Goal: Task Accomplishment & Management: Complete application form

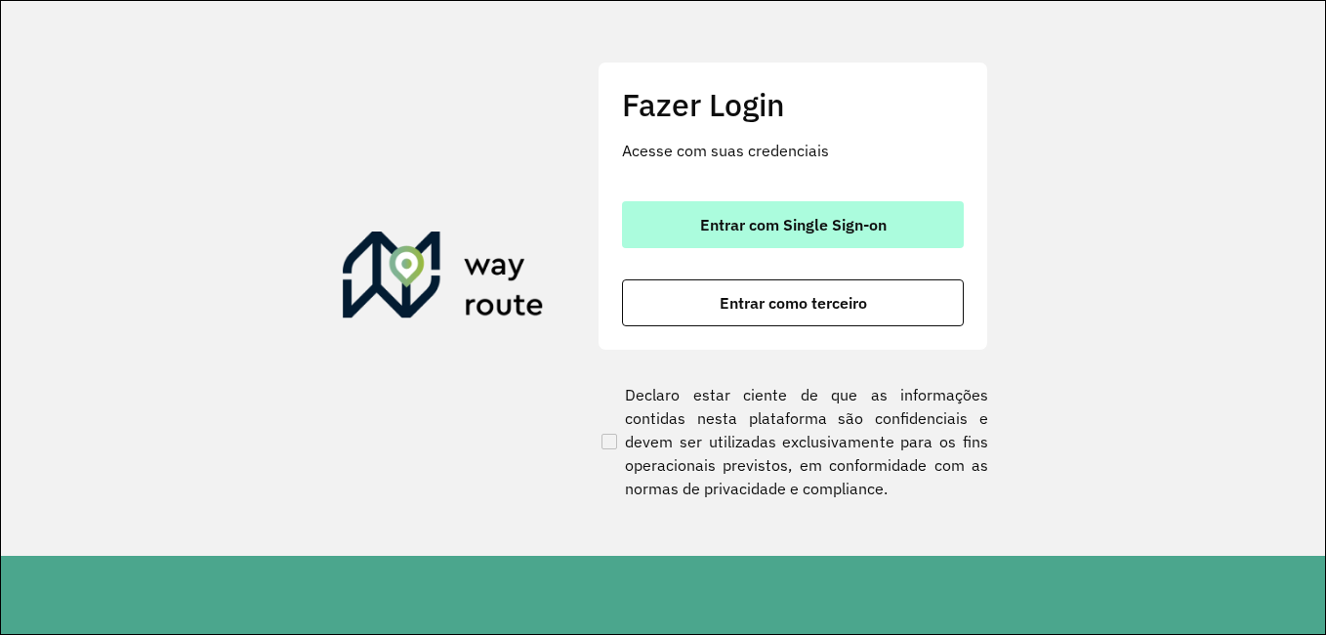
click at [905, 245] on button "Entrar com Single Sign-on" at bounding box center [793, 224] width 342 height 47
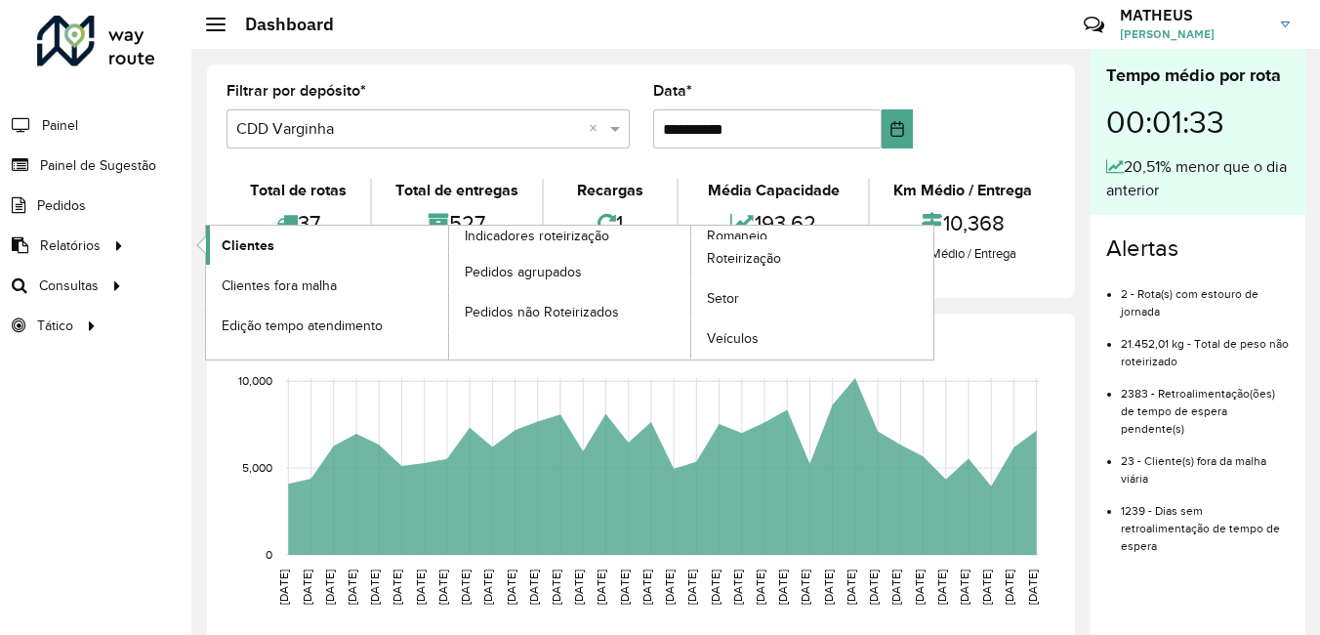
click at [299, 235] on link "Clientes" at bounding box center [327, 245] width 242 height 39
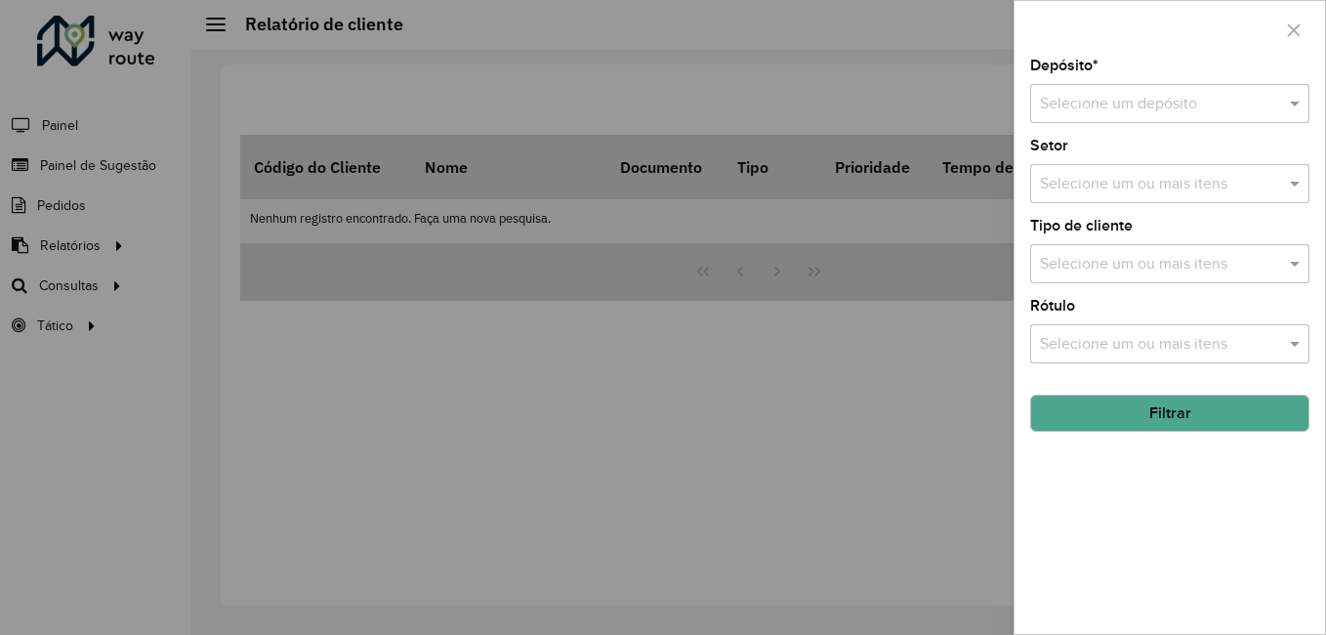
click at [1082, 116] on div "Selecione um depósito" at bounding box center [1169, 103] width 279 height 39
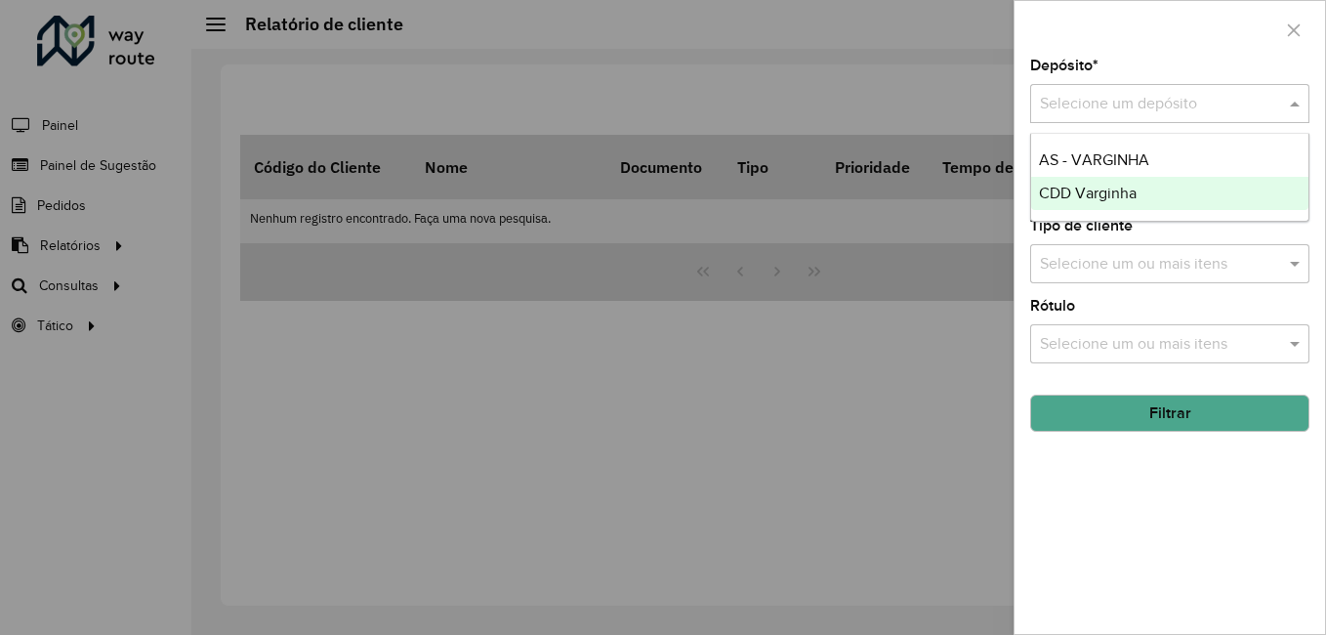
click at [1062, 197] on span "CDD Varginha" at bounding box center [1088, 193] width 98 height 17
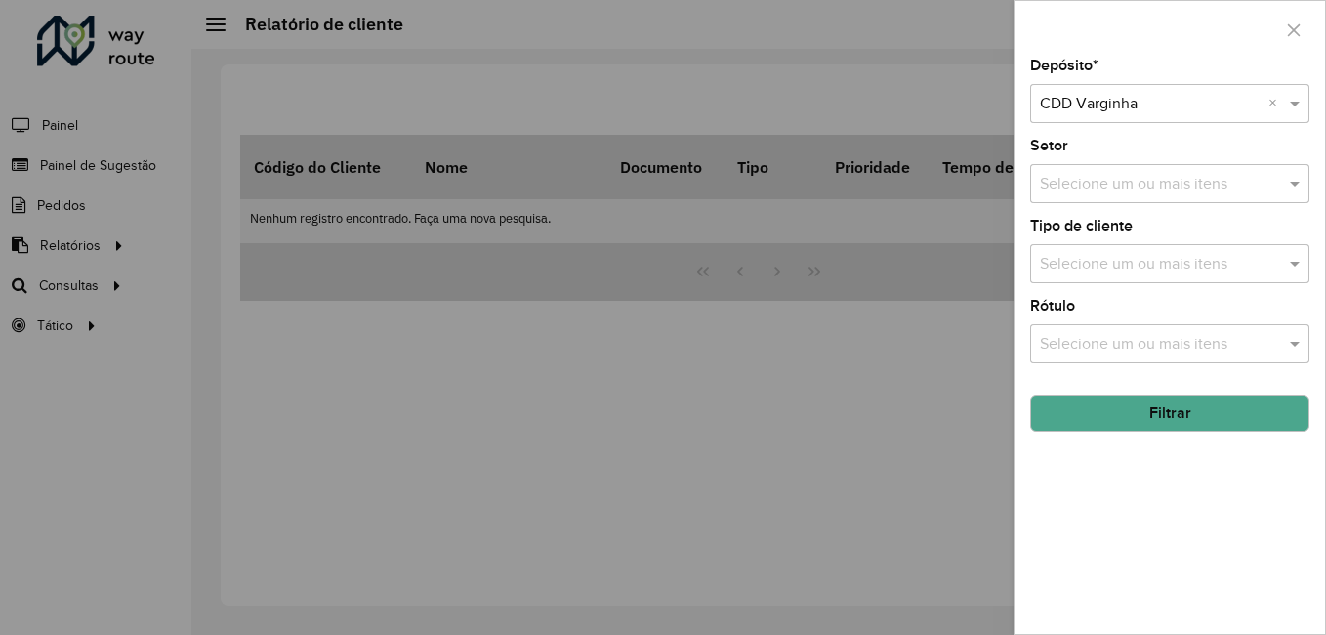
click at [1122, 416] on button "Filtrar" at bounding box center [1169, 412] width 279 height 37
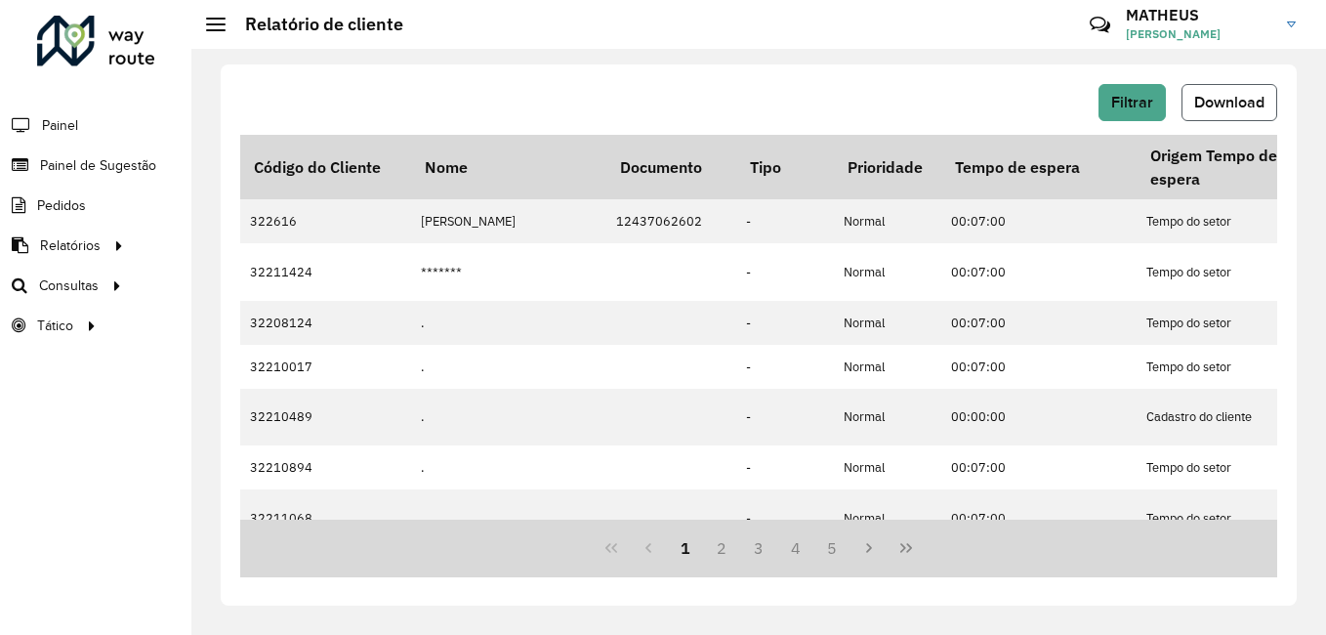
click at [1246, 85] on button "Download" at bounding box center [1229, 102] width 96 height 37
click at [77, 171] on span "Painel de Sugestão" at bounding box center [101, 165] width 122 height 21
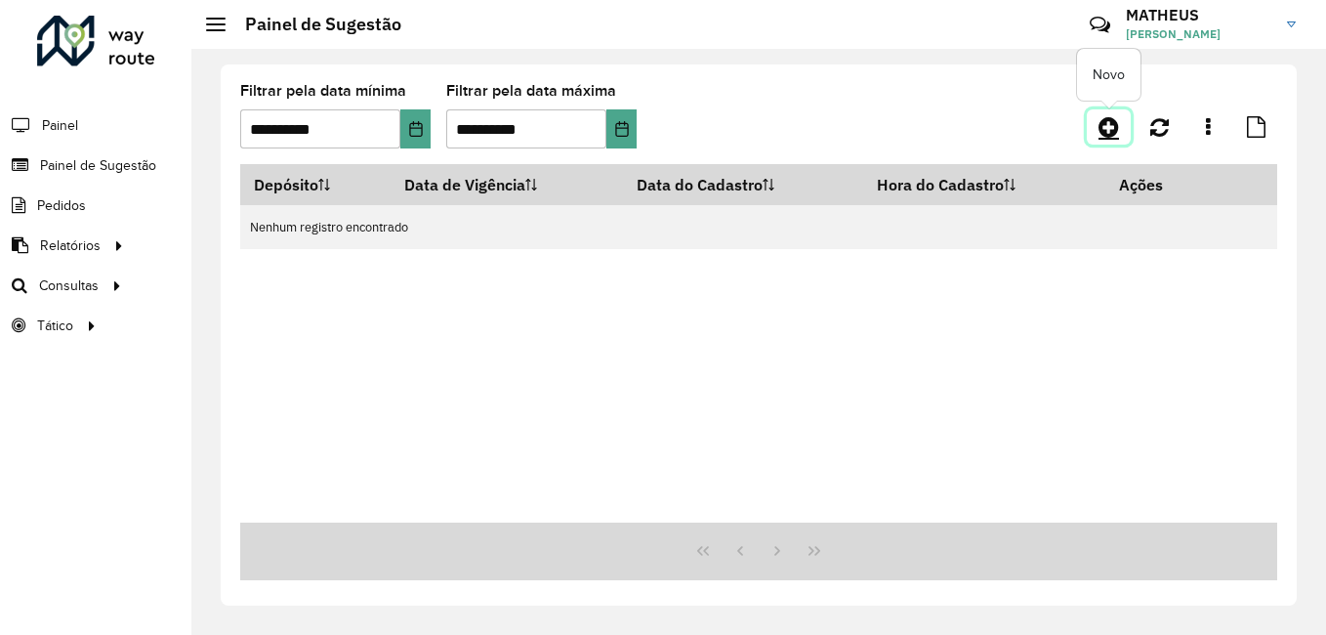
click at [1110, 136] on icon at bounding box center [1108, 126] width 21 height 23
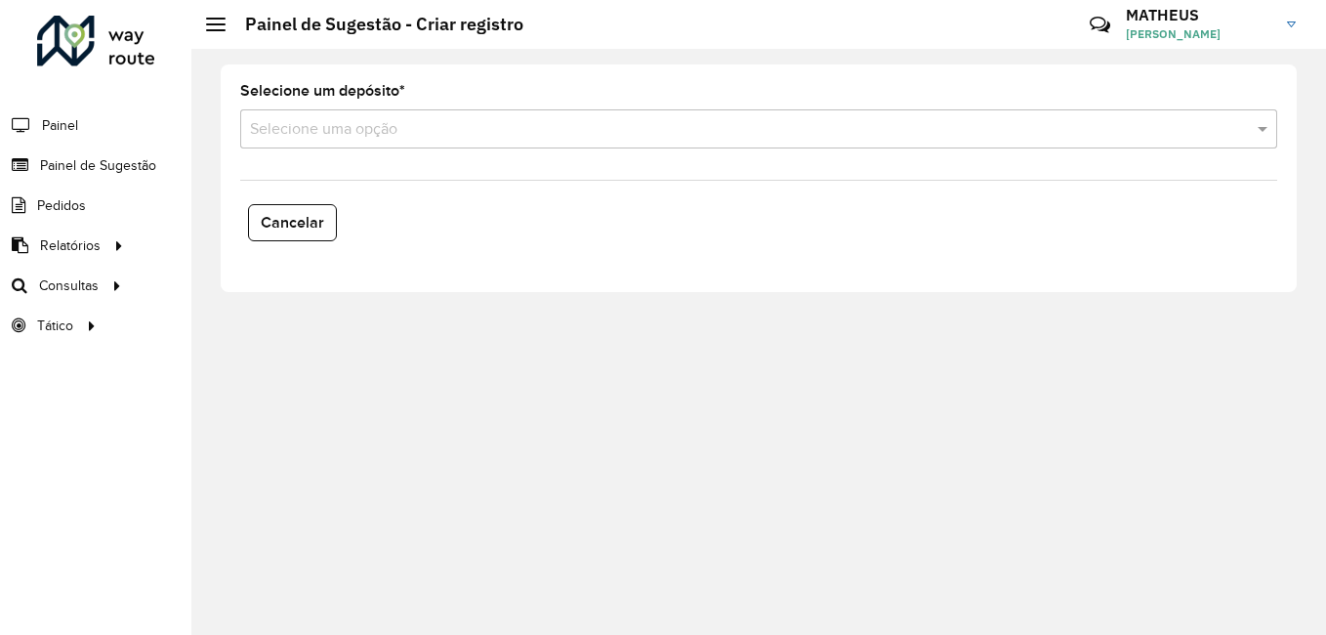
click at [1112, 124] on input "text" at bounding box center [739, 129] width 978 height 23
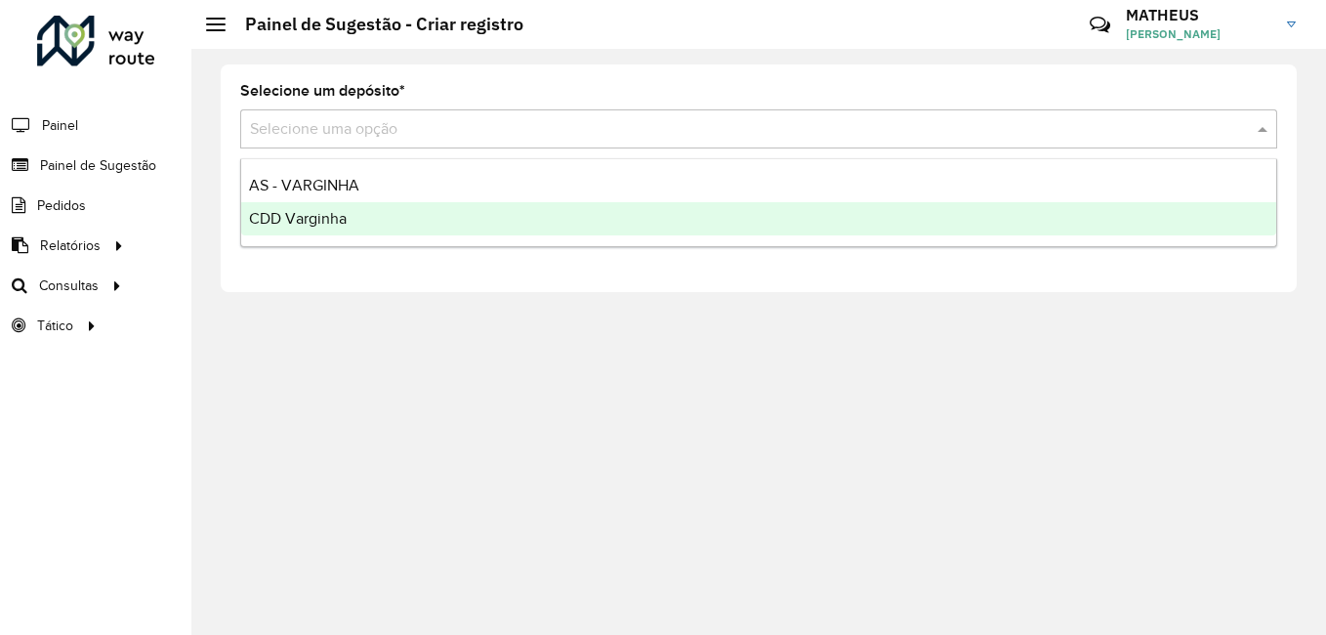
click at [345, 207] on div "CDD Varginha" at bounding box center [758, 218] width 1035 height 33
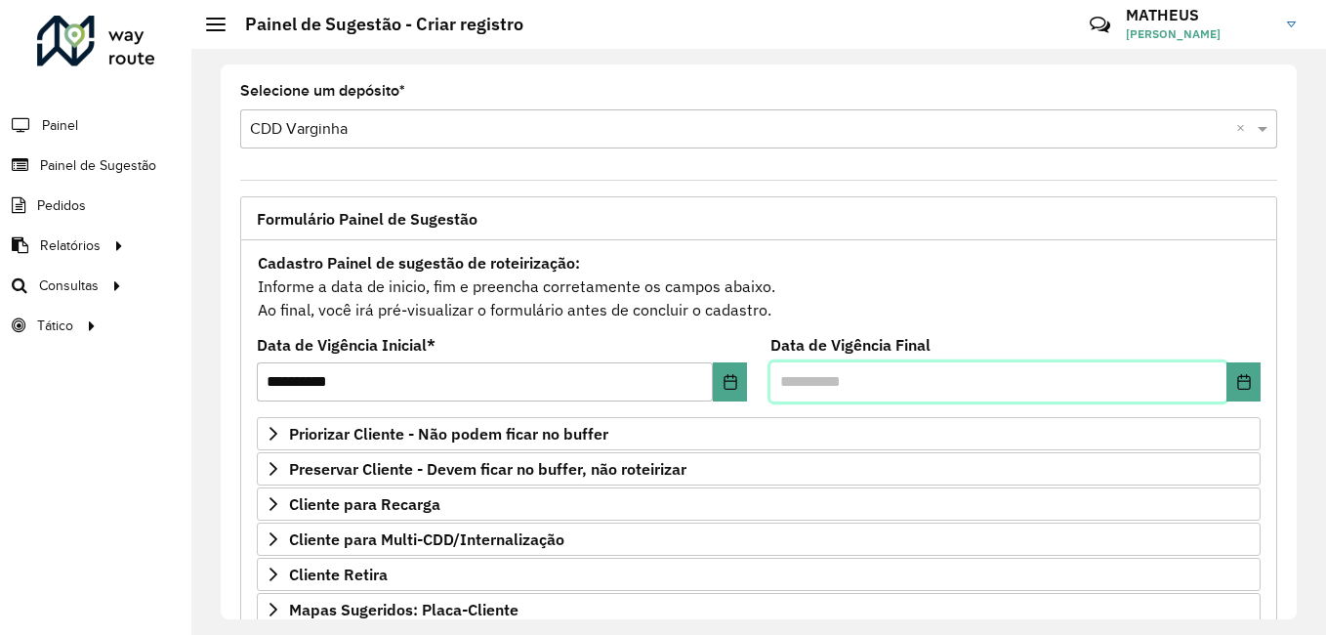
click at [787, 377] on input "text" at bounding box center [998, 381] width 456 height 39
type input "**********"
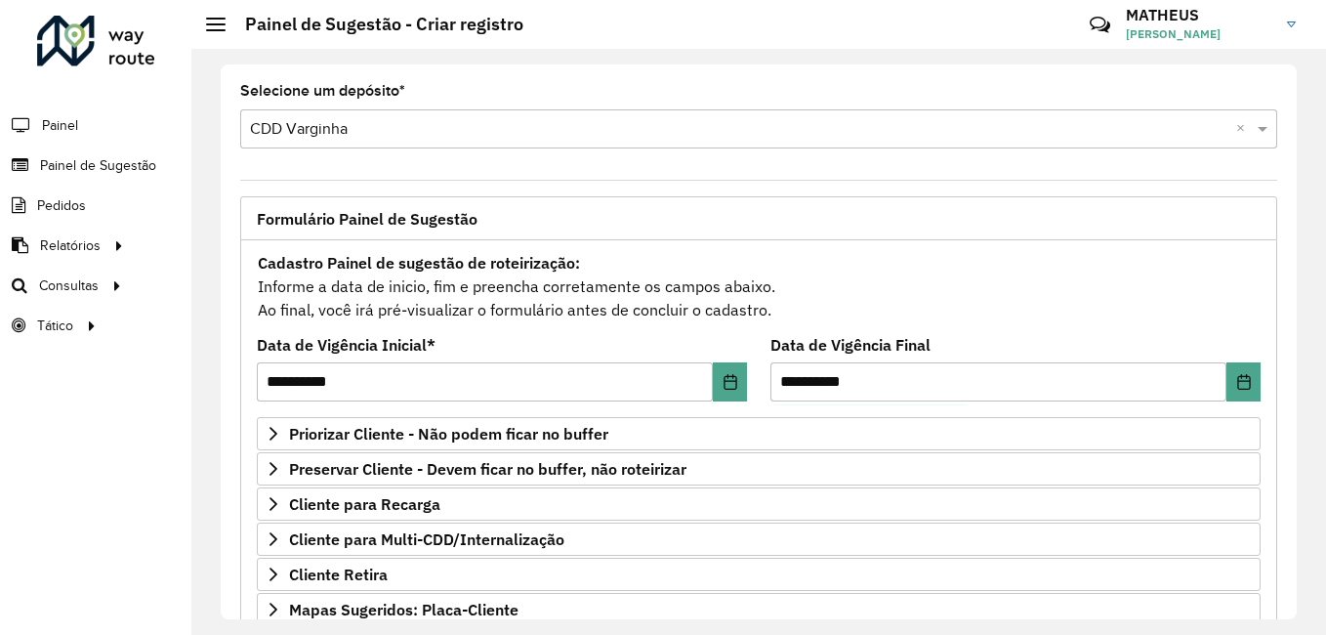
click at [890, 301] on div "Cadastro Painel de sugestão de roteirização: Informe a data de inicio, fim e pr…" at bounding box center [759, 286] width 1004 height 72
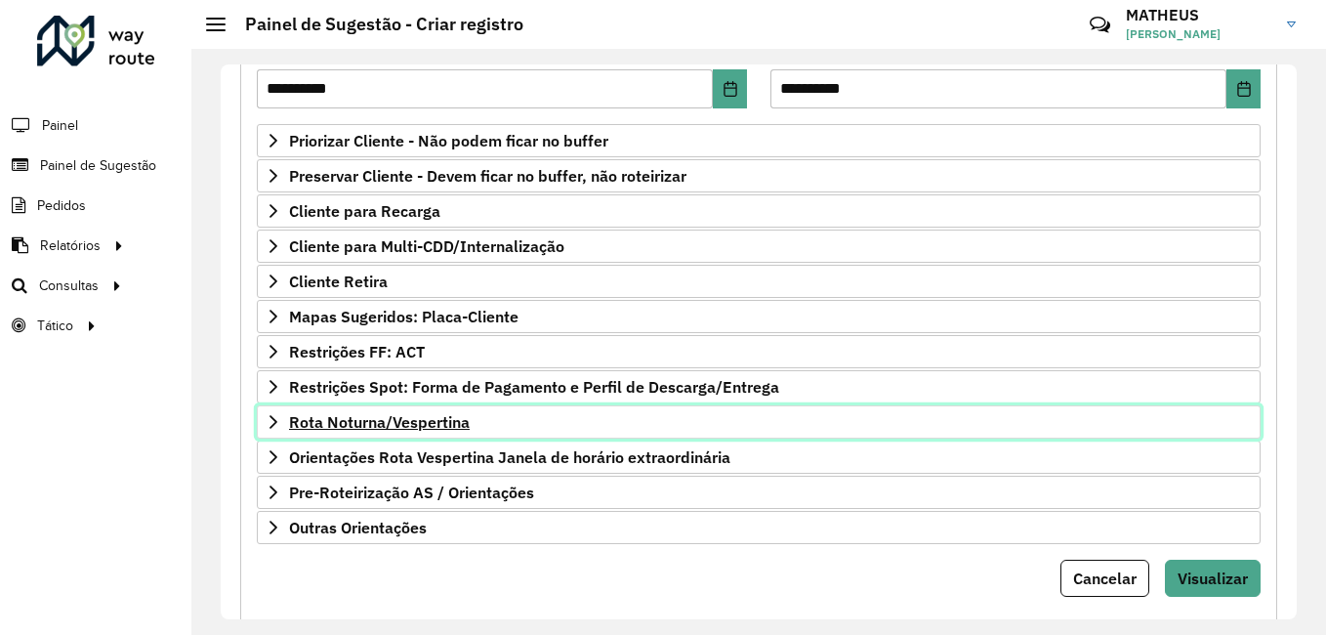
click at [425, 411] on link "Rota Noturna/Vespertina" at bounding box center [759, 421] width 1004 height 33
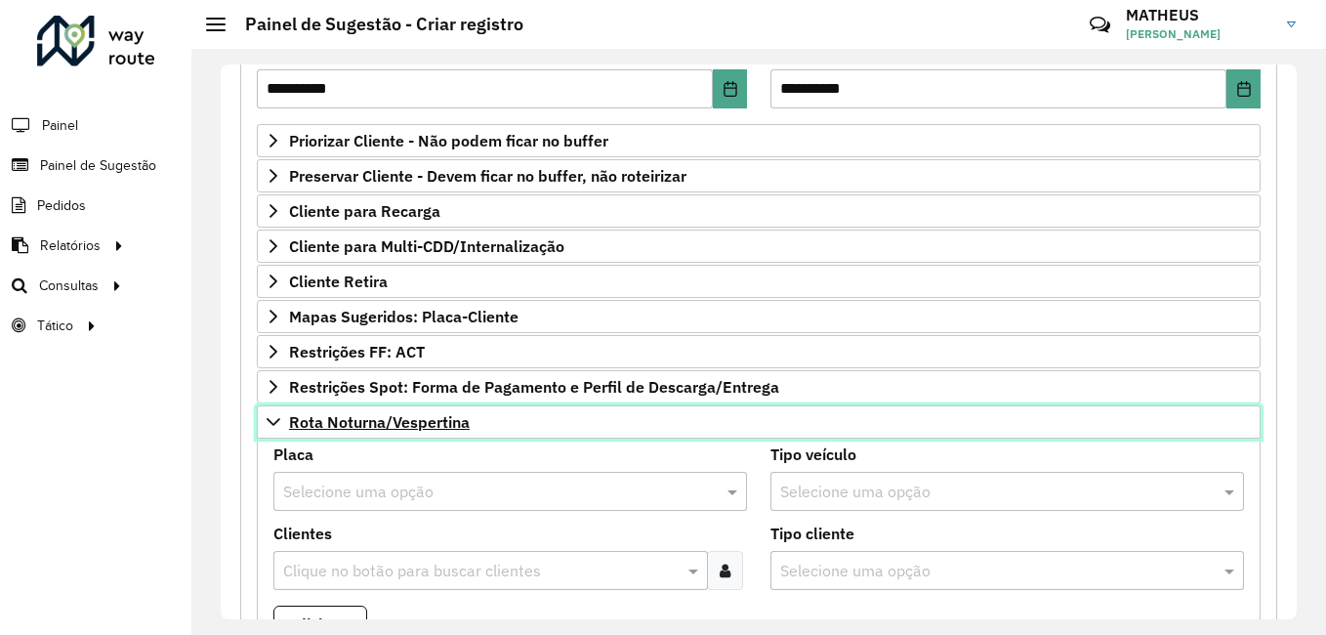
scroll to position [391, 0]
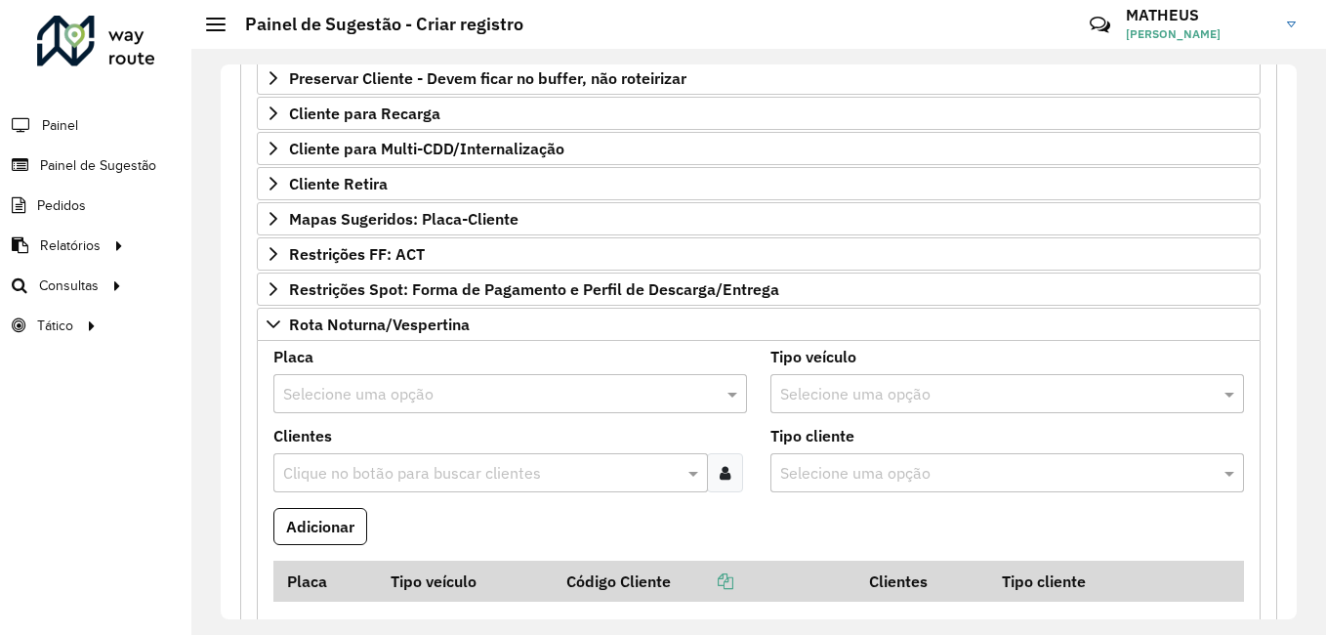
click at [643, 384] on input "text" at bounding box center [490, 394] width 415 height 23
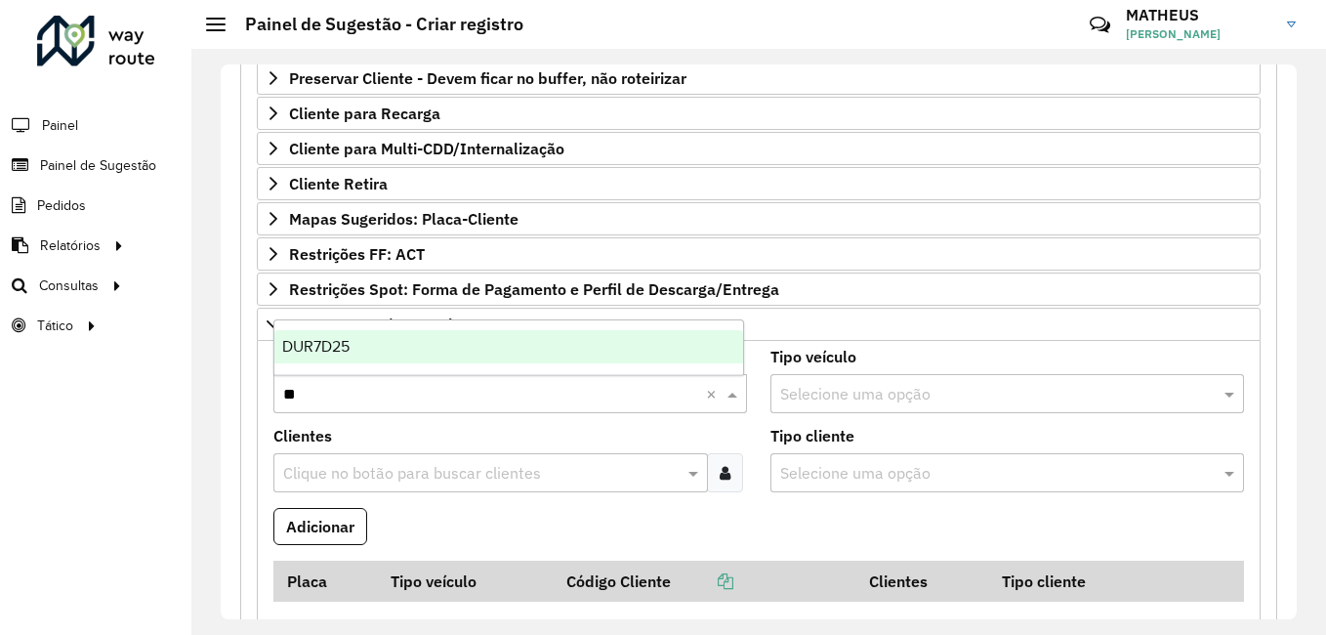
type input "***"
click at [631, 356] on div "DUR7D25" at bounding box center [508, 346] width 469 height 33
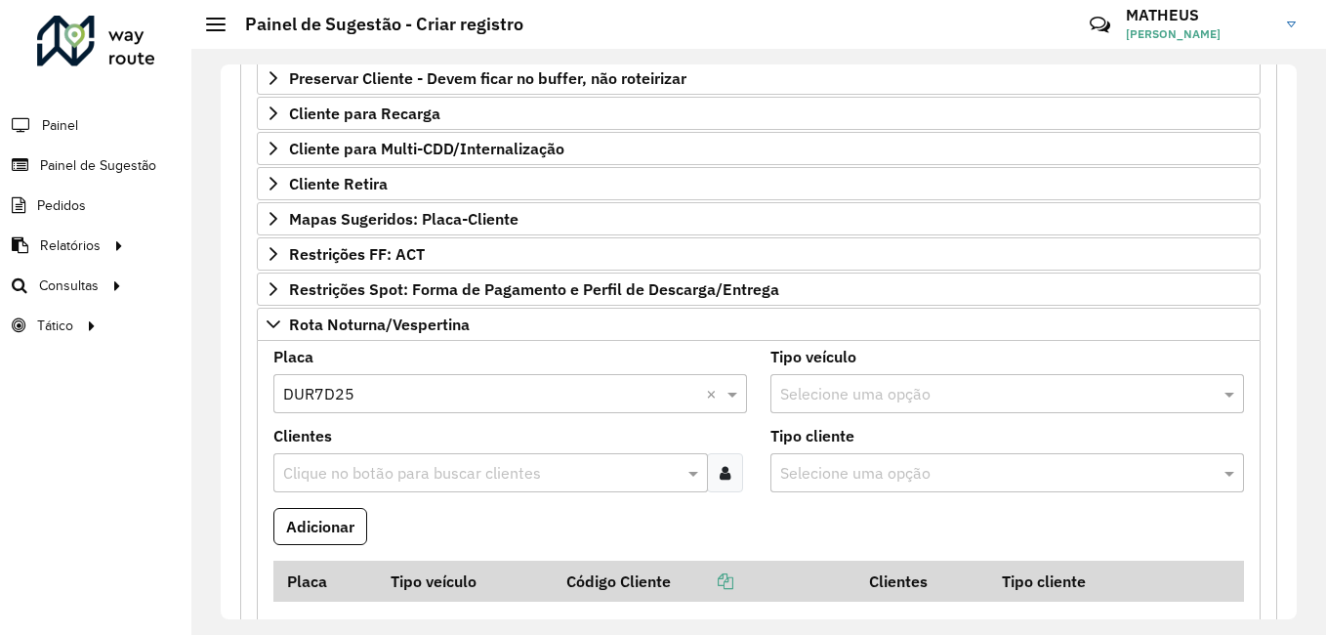
click at [737, 483] on div at bounding box center [725, 472] width 36 height 39
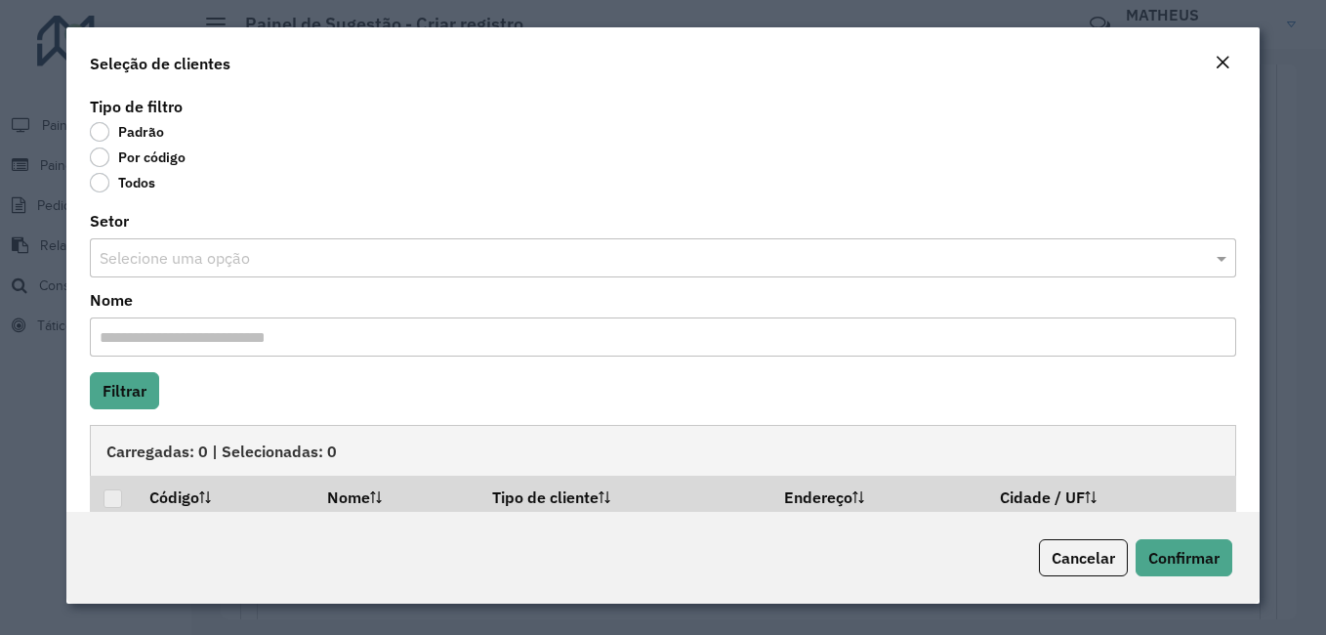
click at [99, 158] on label "Por código" at bounding box center [138, 157] width 96 height 20
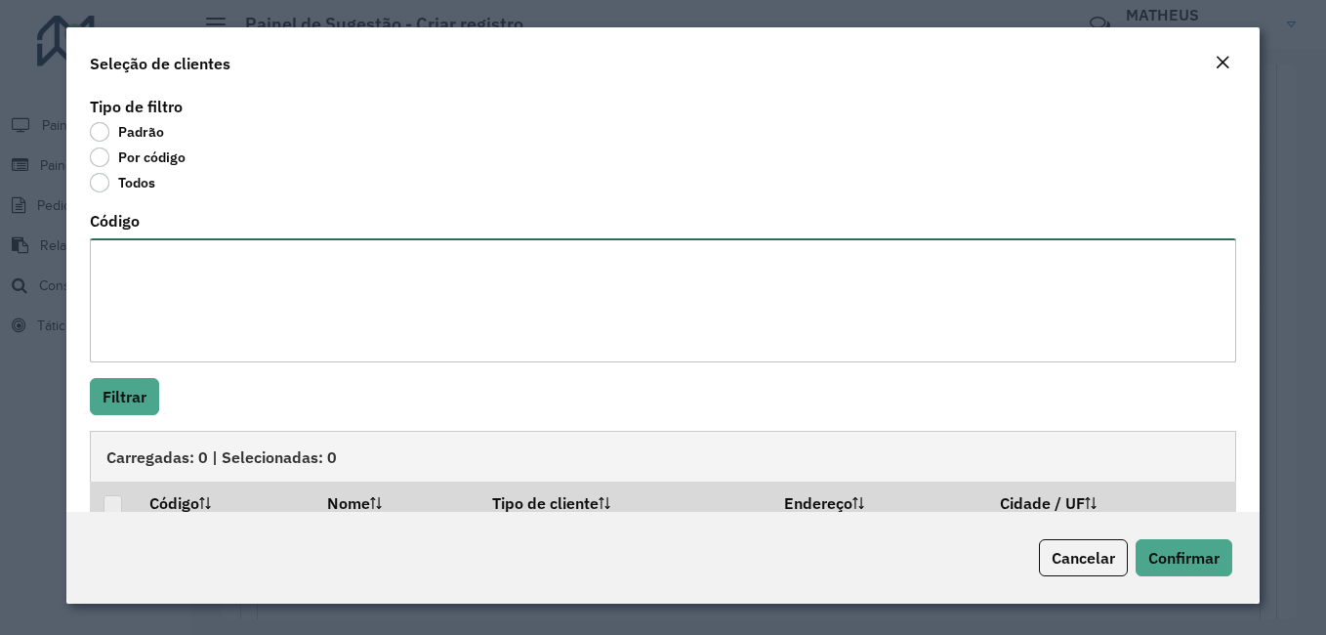
click at [172, 281] on textarea "Código" at bounding box center [663, 300] width 1146 height 124
paste textarea "**** **** **** ***** **** **** *** **** **** ****"
paste textarea "***** *****"
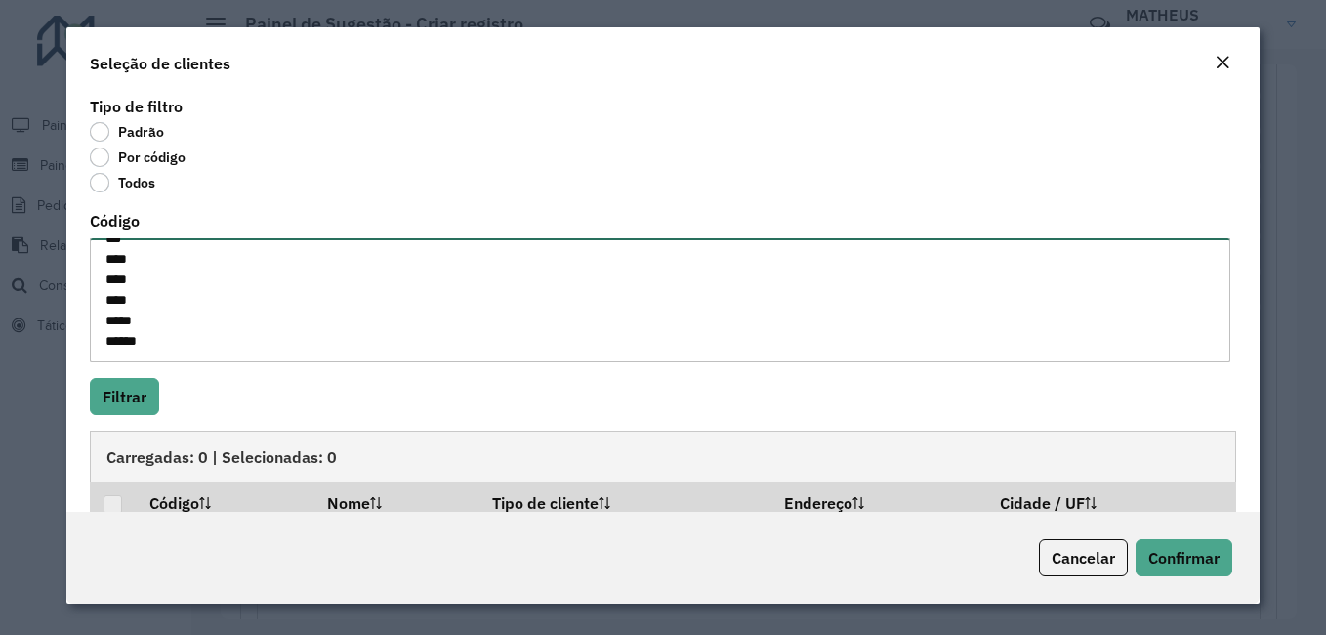
type textarea "**** **** **** ***** **** **** *** **** **** **** ***** *****"
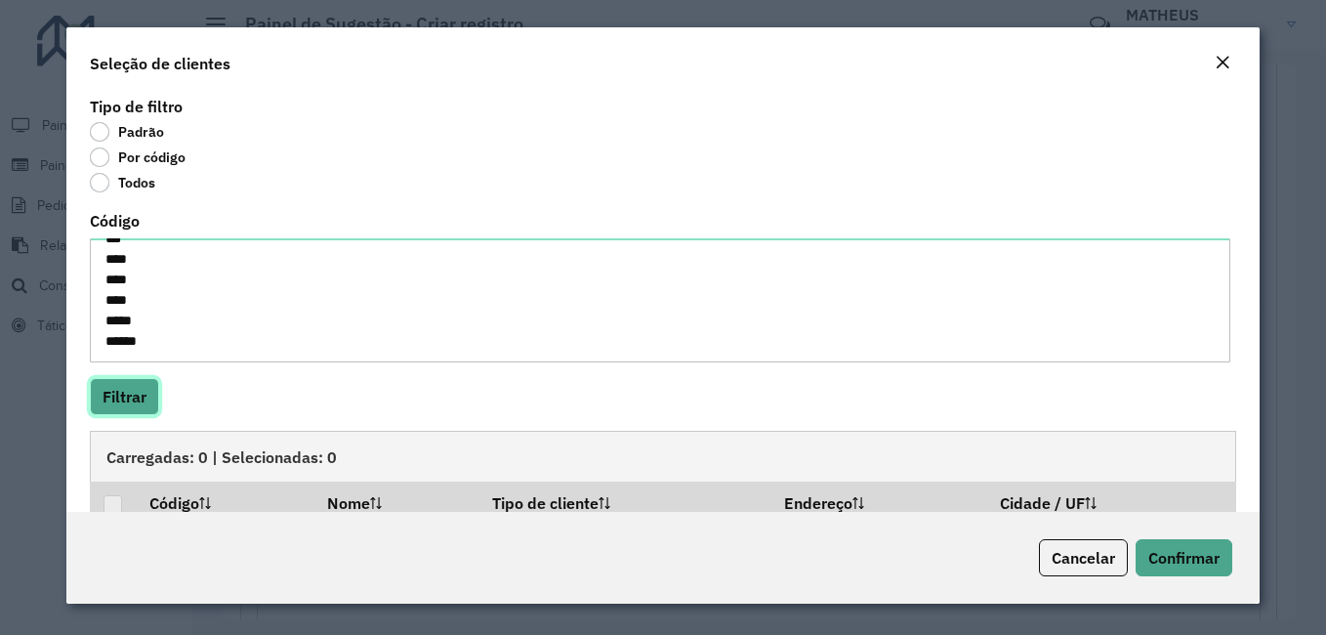
click at [106, 397] on button "Filtrar" at bounding box center [124, 396] width 69 height 37
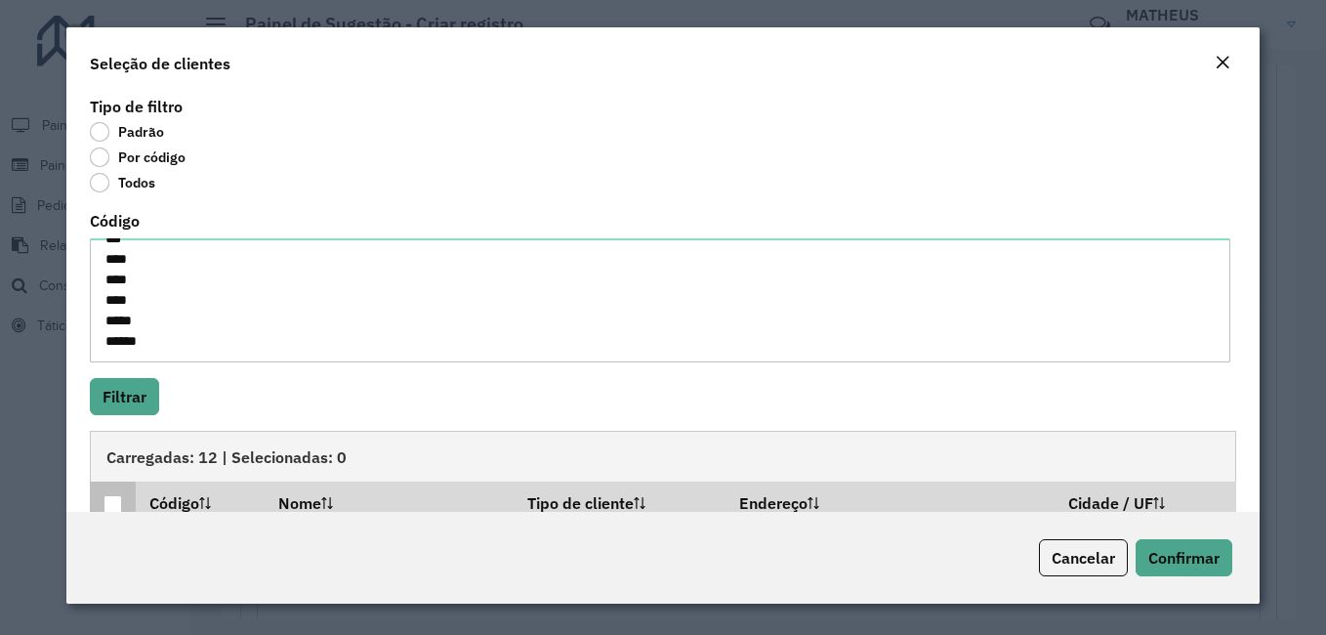
click at [108, 499] on div at bounding box center [112, 504] width 19 height 19
click at [1159, 548] on span "Confirmar" at bounding box center [1183, 558] width 71 height 20
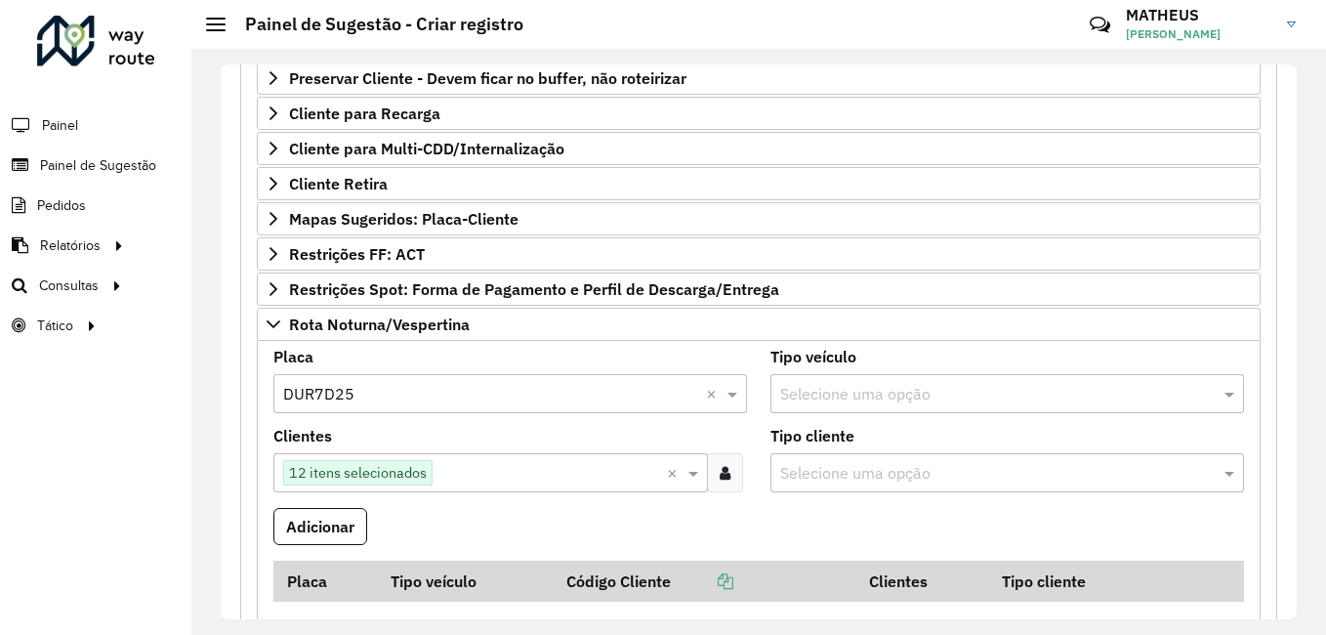
scroll to position [586, 0]
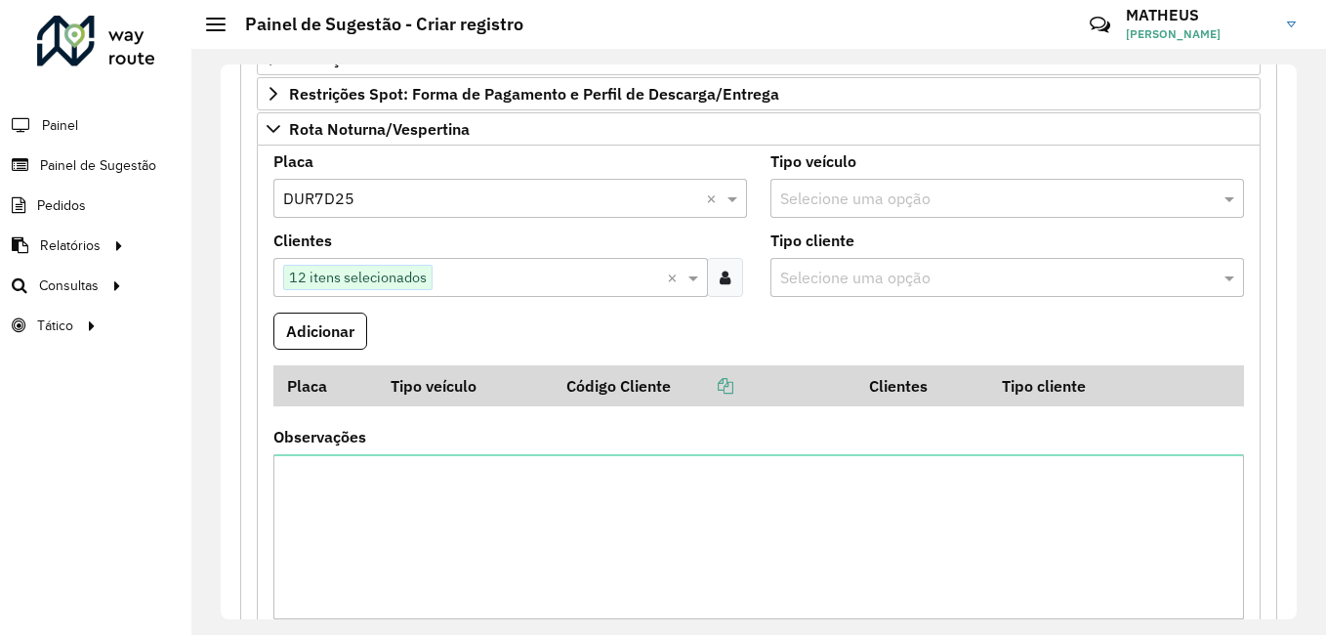
click at [721, 272] on icon at bounding box center [725, 277] width 11 height 16
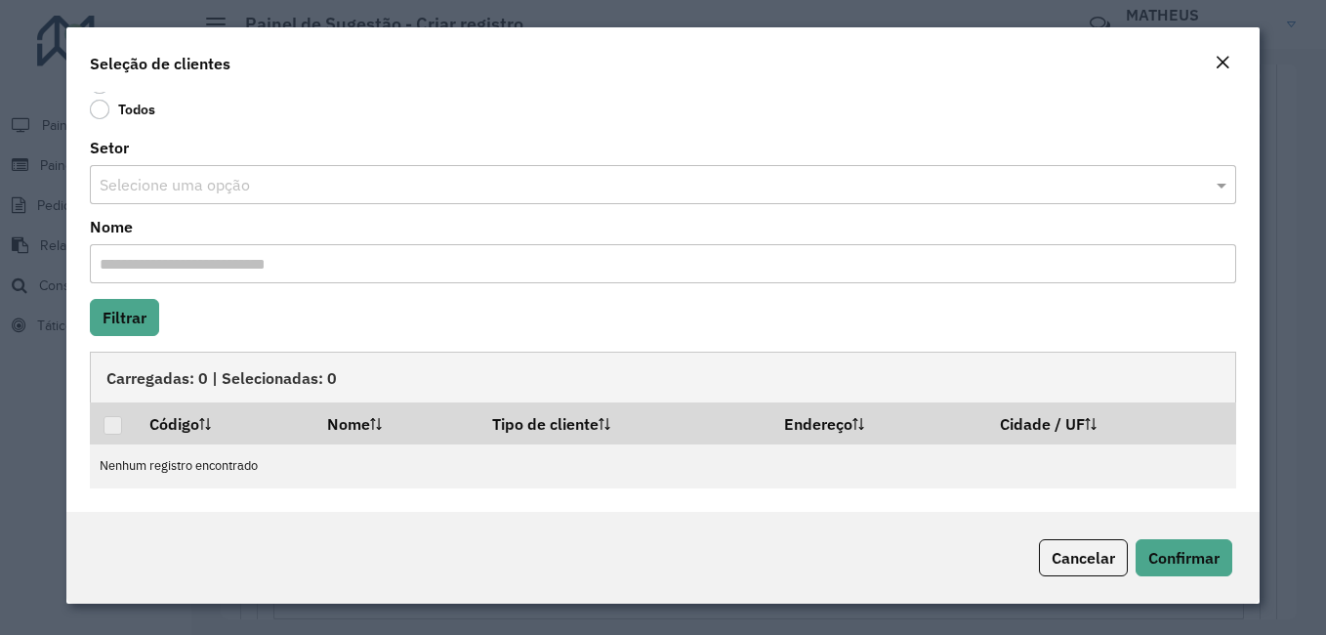
scroll to position [0, 0]
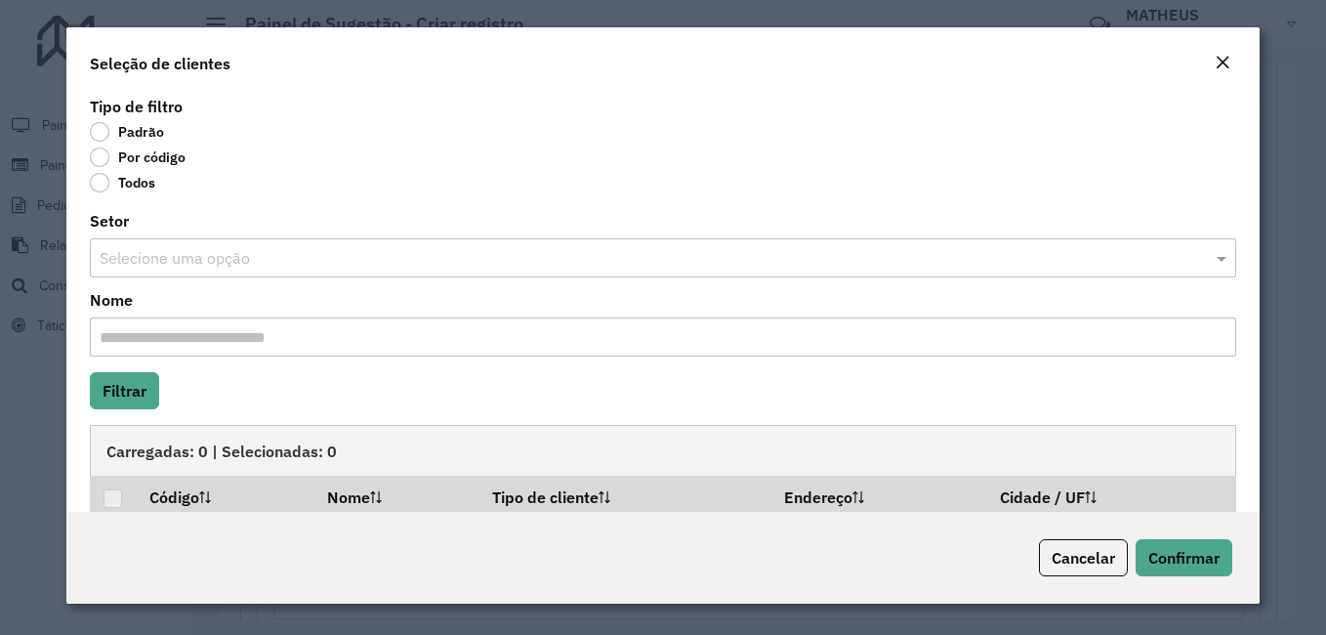
click at [147, 175] on label "Todos" at bounding box center [122, 183] width 65 height 20
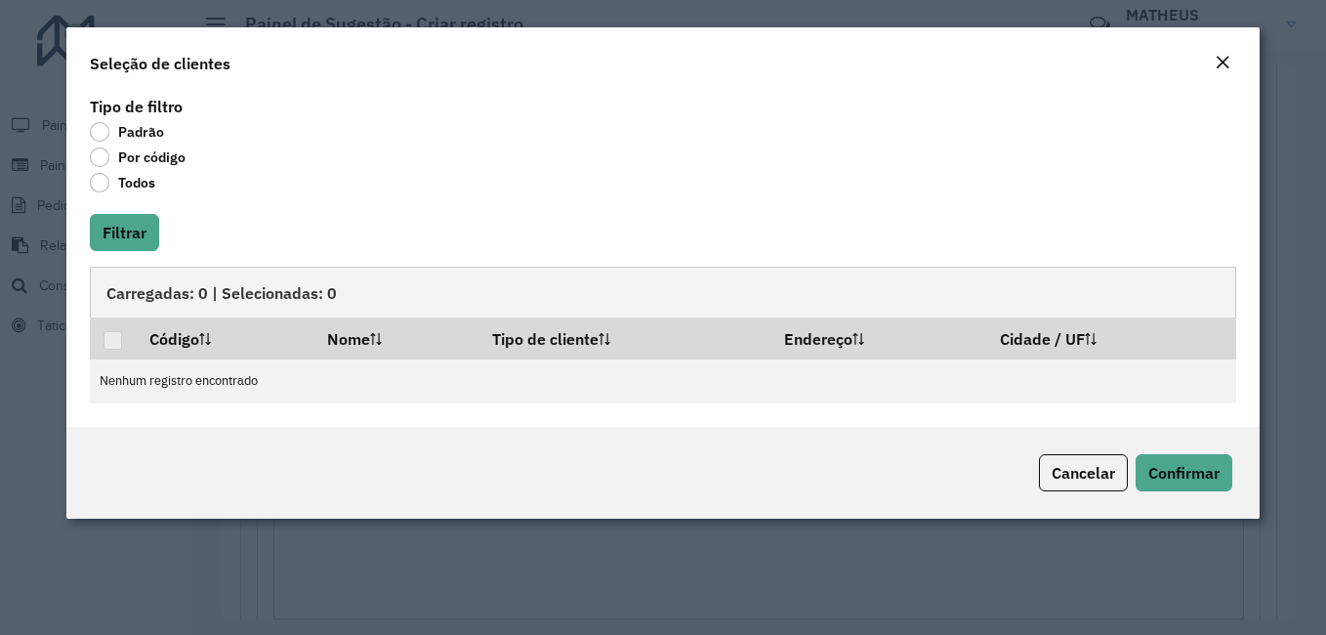
click at [142, 159] on label "Por código" at bounding box center [138, 157] width 96 height 20
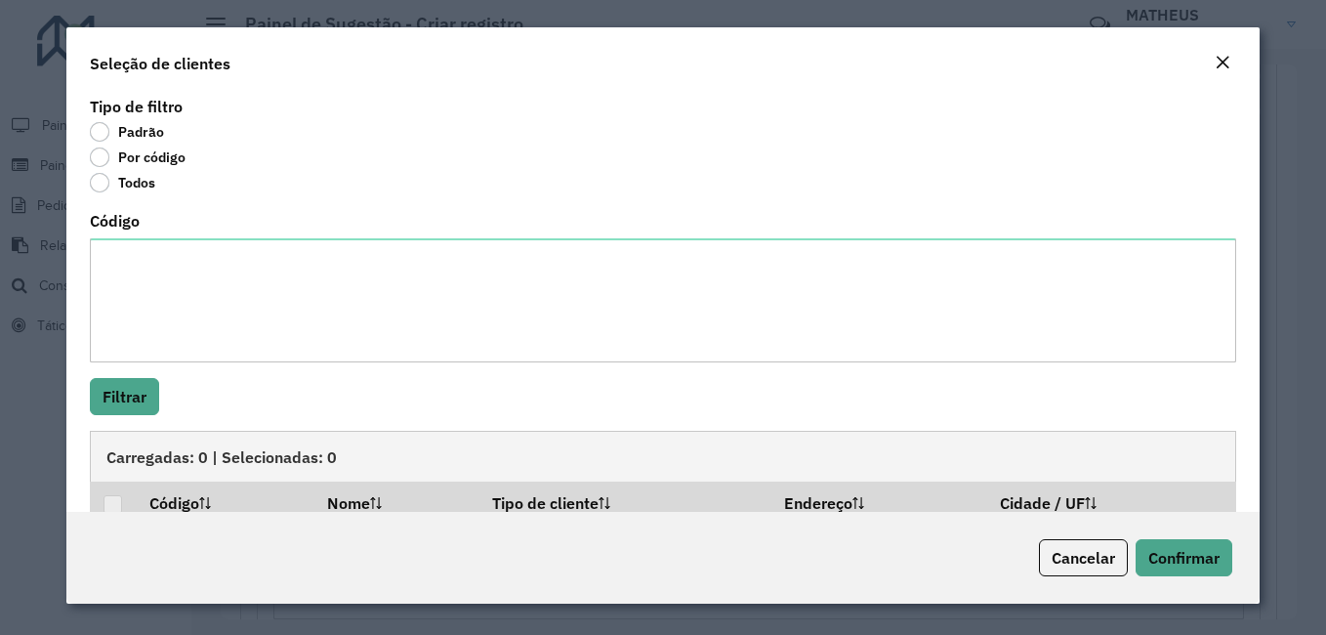
click at [1218, 63] on em "Close" at bounding box center [1223, 63] width 16 height 16
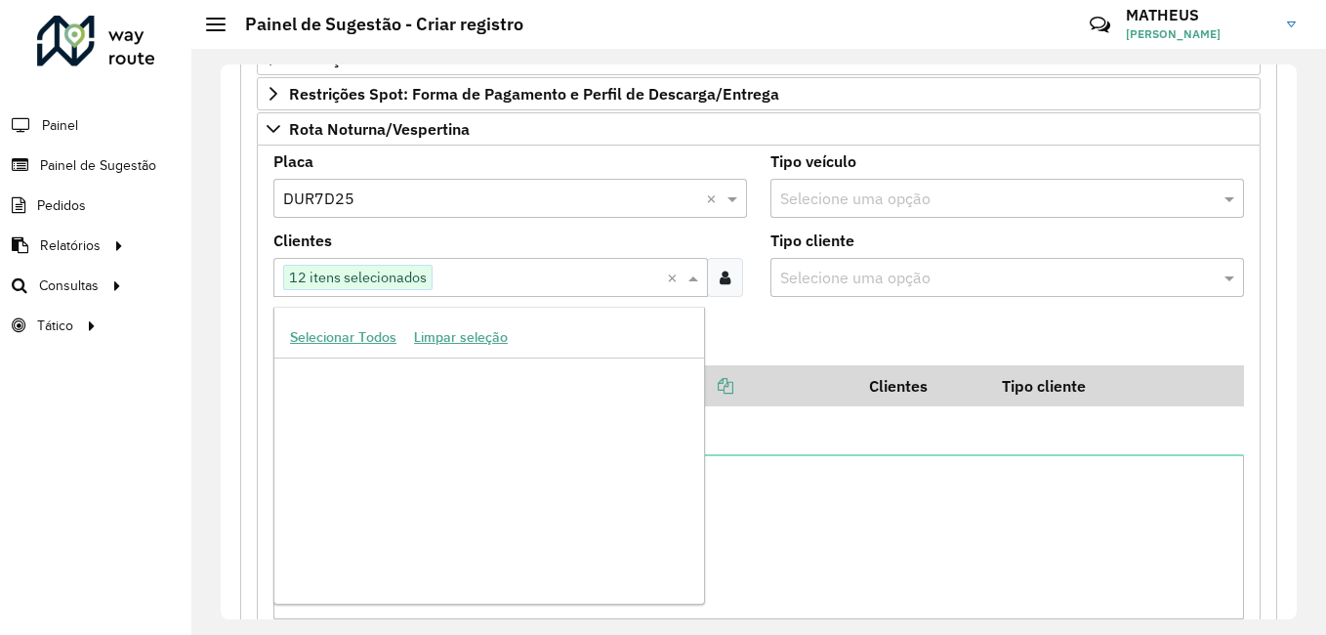
click at [686, 284] on span at bounding box center [695, 277] width 24 height 23
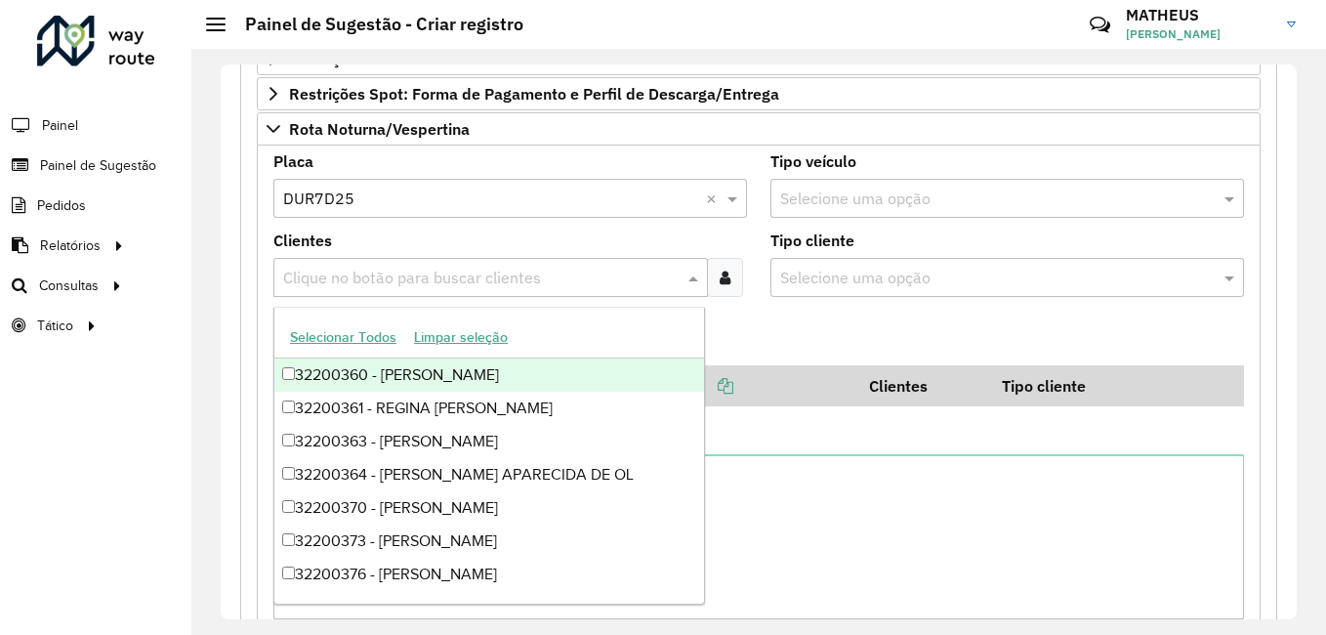
click at [737, 310] on formly-field "Clientes Clique no botão para buscar clientes" at bounding box center [510, 272] width 497 height 79
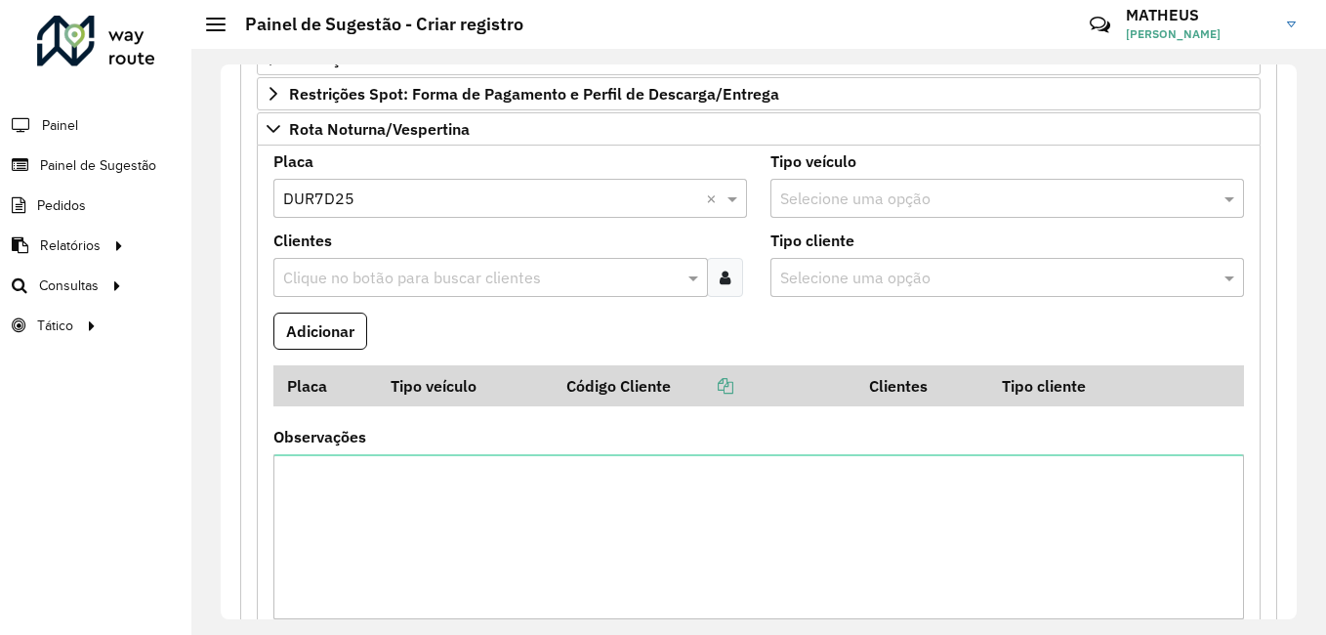
click at [727, 275] on icon at bounding box center [725, 277] width 11 height 16
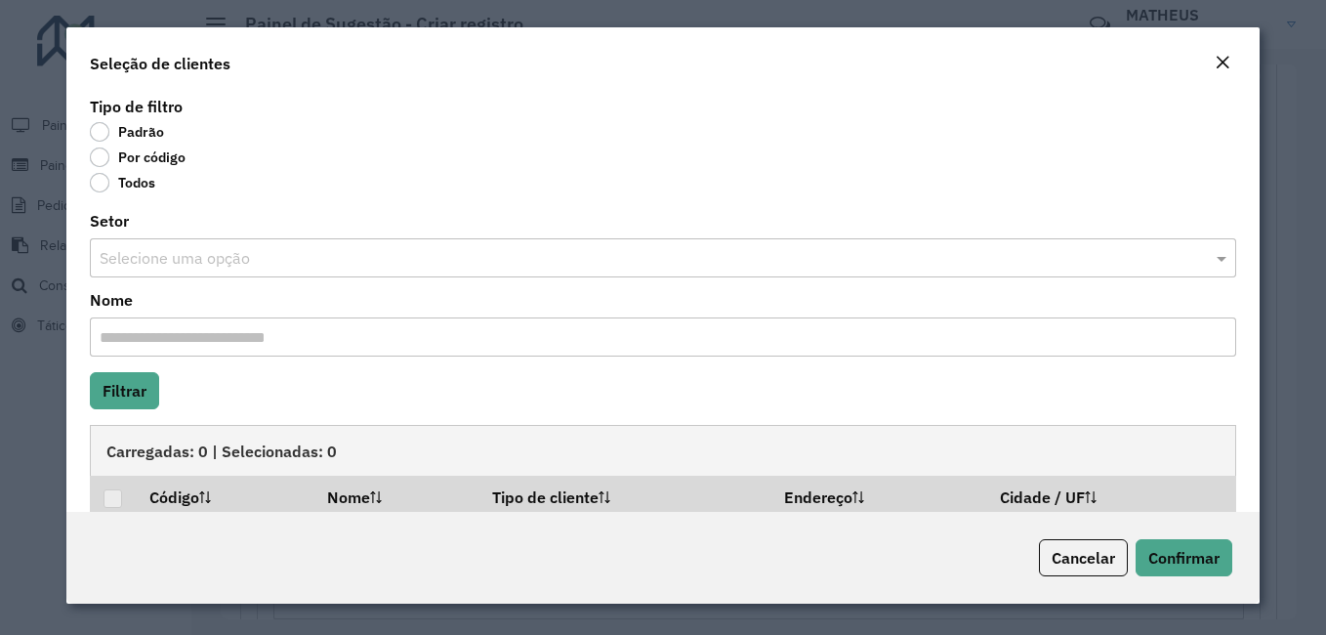
click at [123, 153] on label "Por código" at bounding box center [138, 157] width 96 height 20
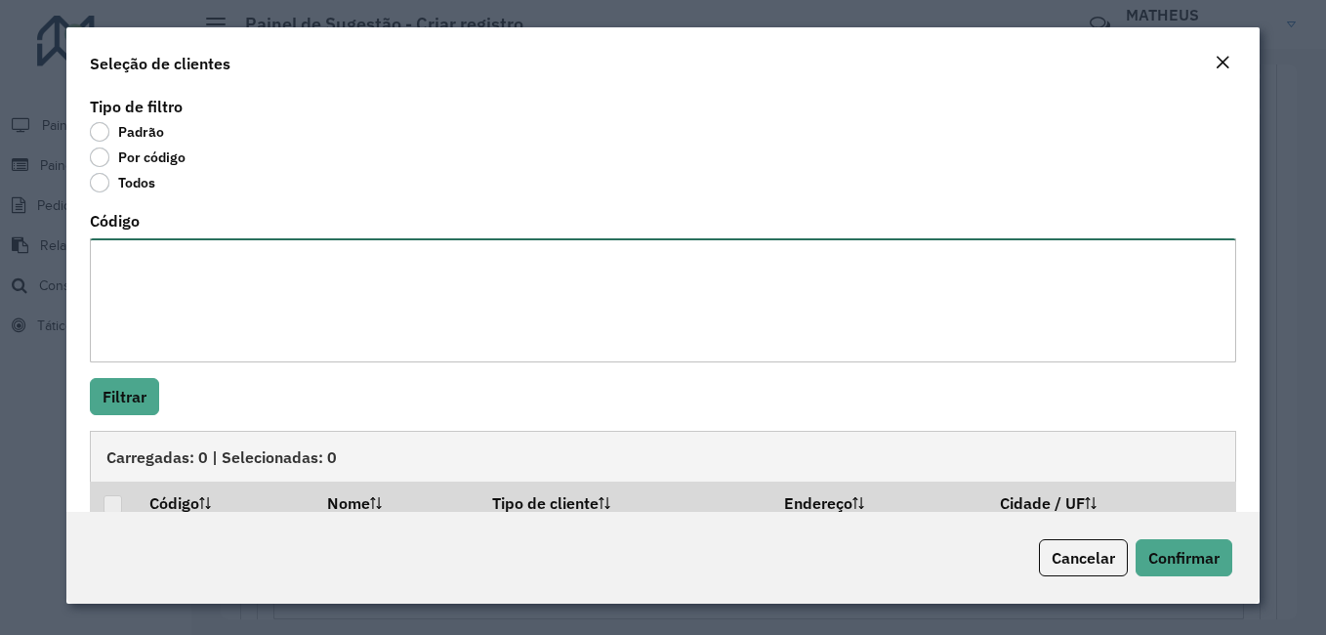
click at [258, 299] on textarea "Código" at bounding box center [663, 300] width 1146 height 124
paste textarea "**** **** **** ***** **** **** *** **** **** ****"
paste textarea "***** *****"
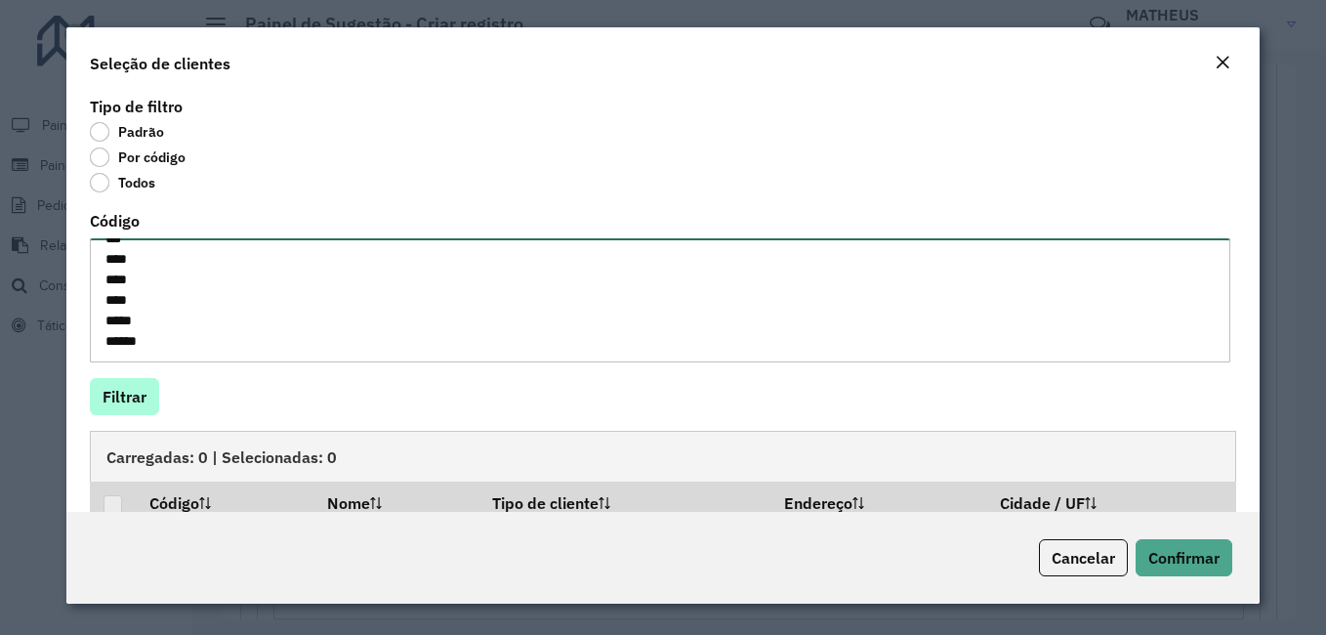
type textarea "**** **** **** ***** **** **** *** **** **** **** ***** *****"
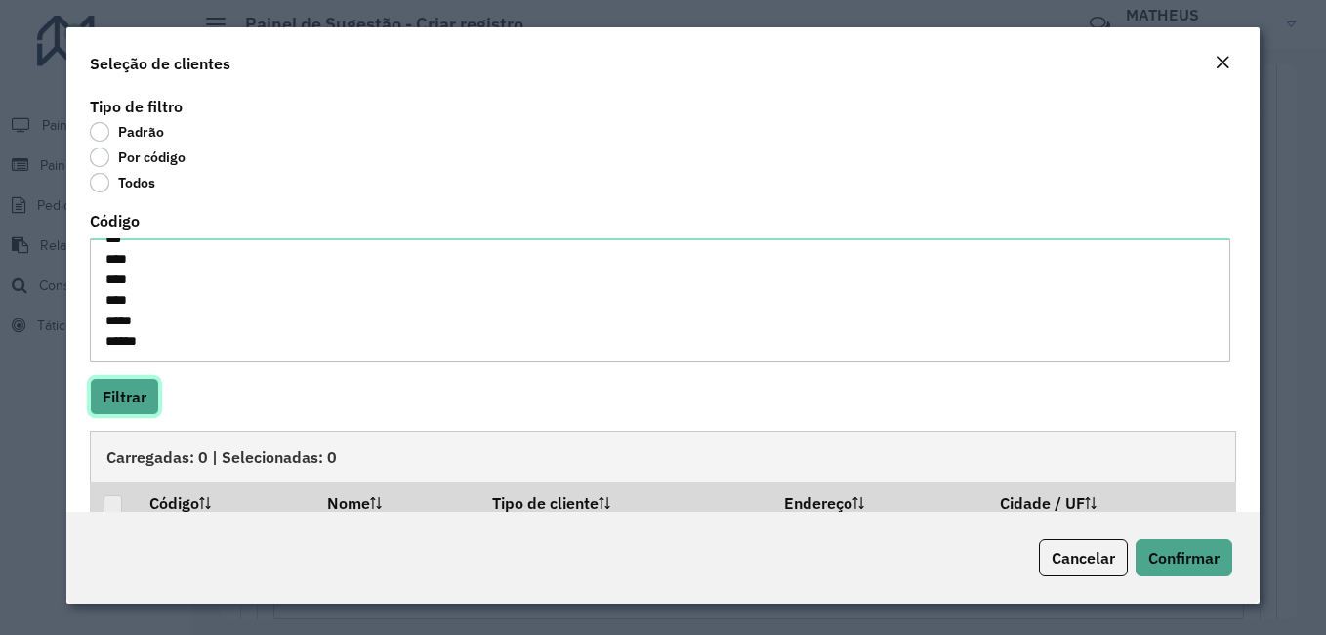
click at [130, 403] on button "Filtrar" at bounding box center [124, 396] width 69 height 37
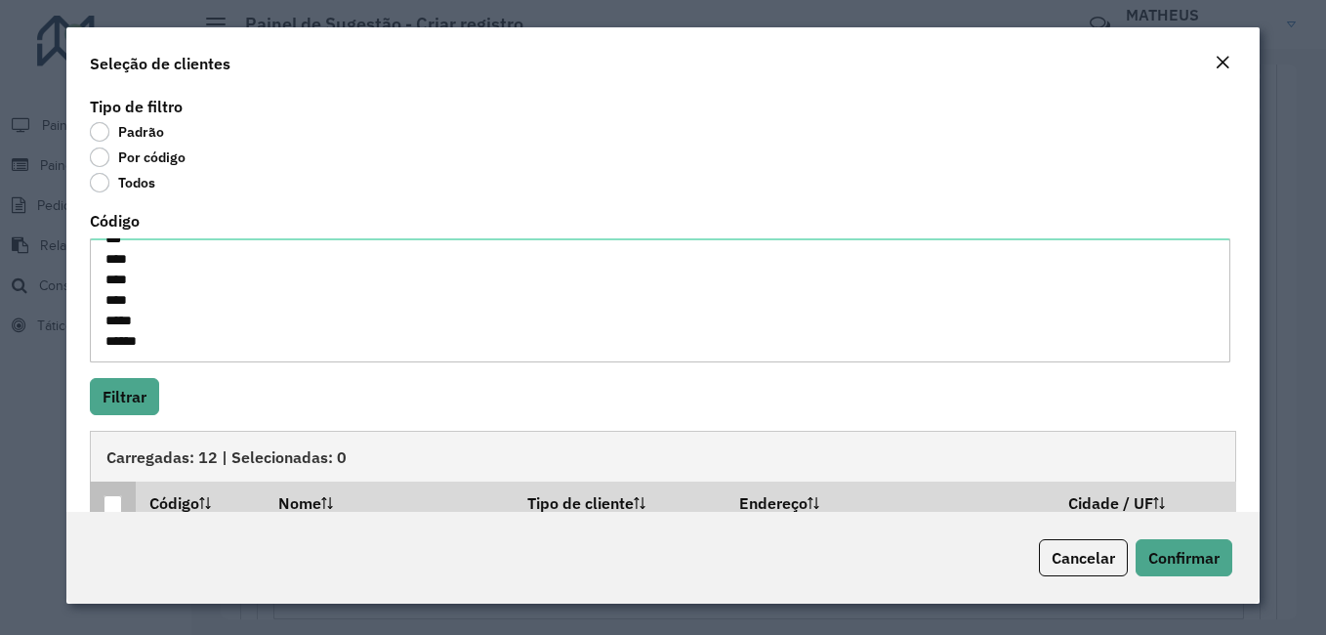
click at [106, 509] on div at bounding box center [112, 504] width 19 height 19
click at [1169, 561] on span "Confirmar" at bounding box center [1183, 558] width 71 height 20
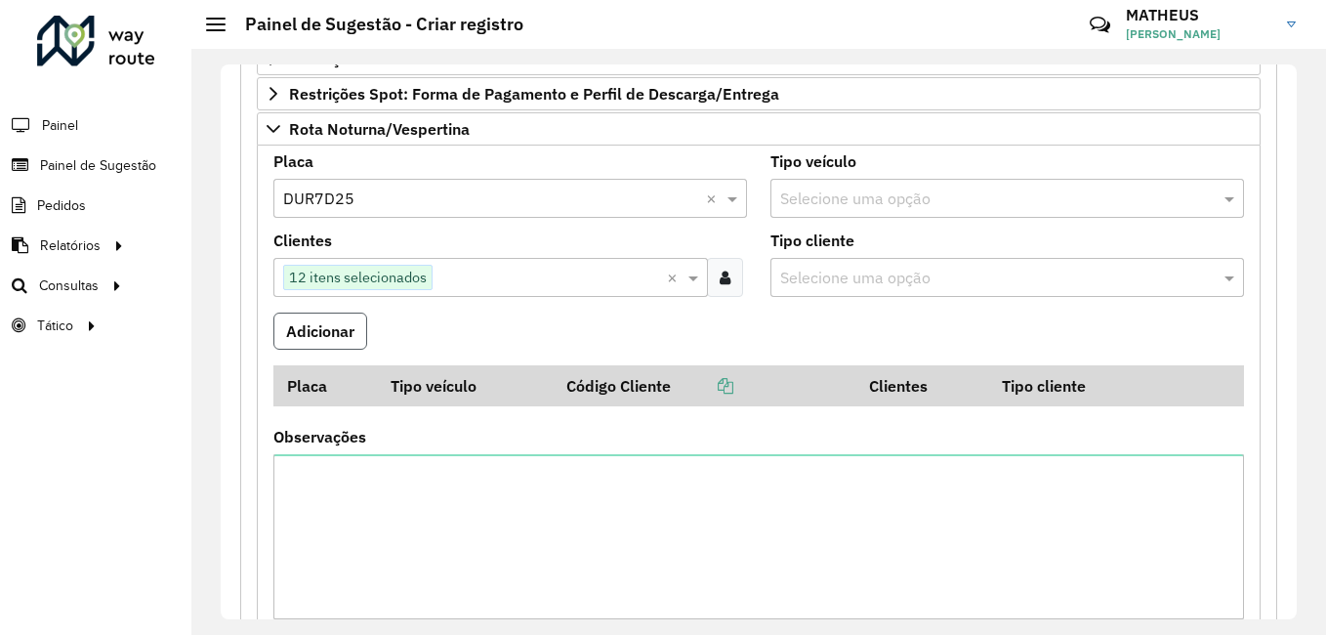
click at [321, 341] on button "Adicionar" at bounding box center [320, 330] width 94 height 37
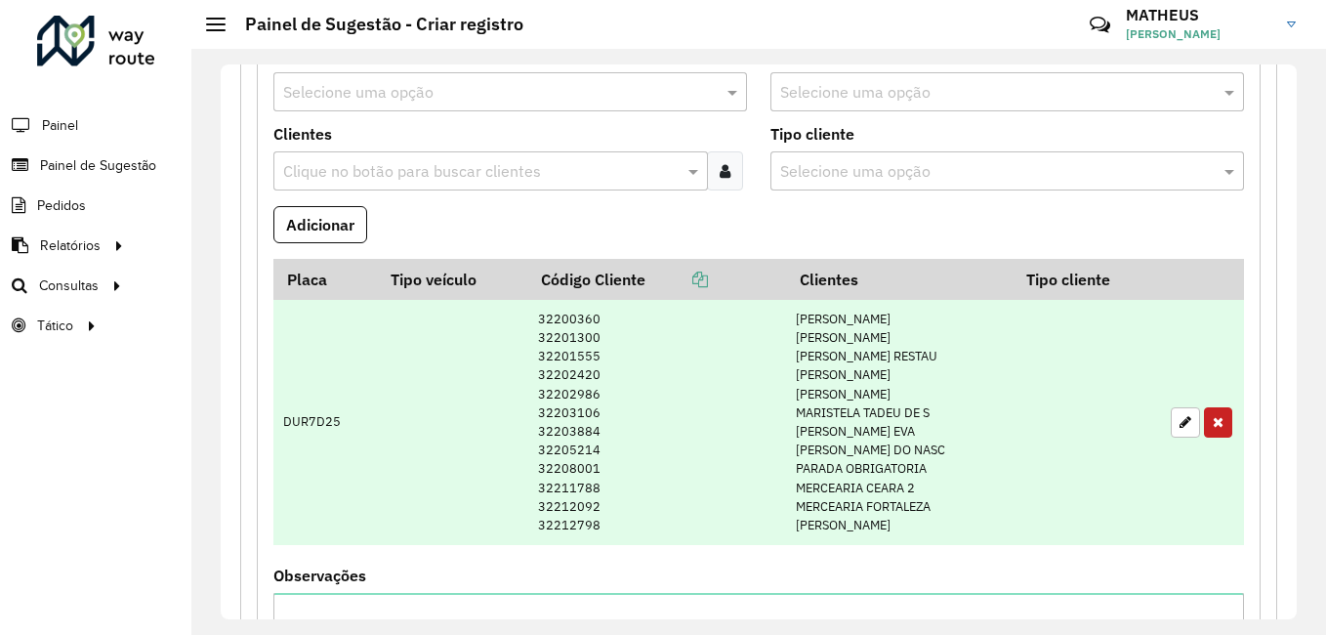
scroll to position [399, 0]
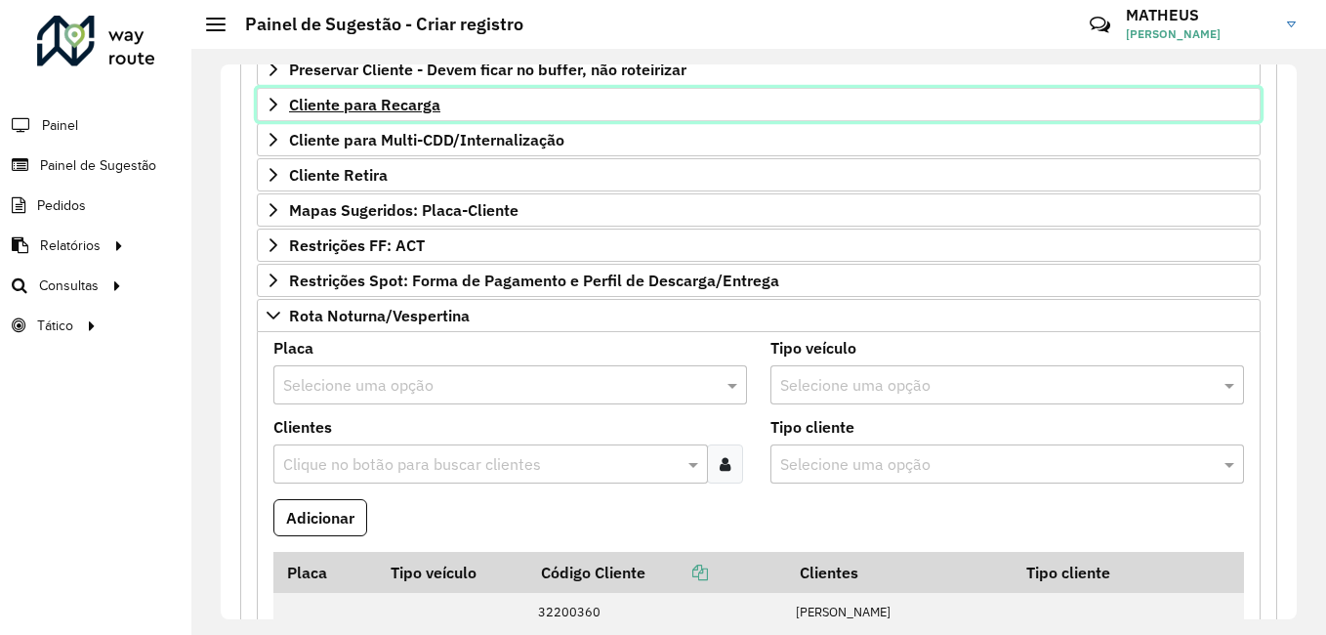
click at [421, 99] on span "Cliente para Recarga" at bounding box center [364, 105] width 151 height 16
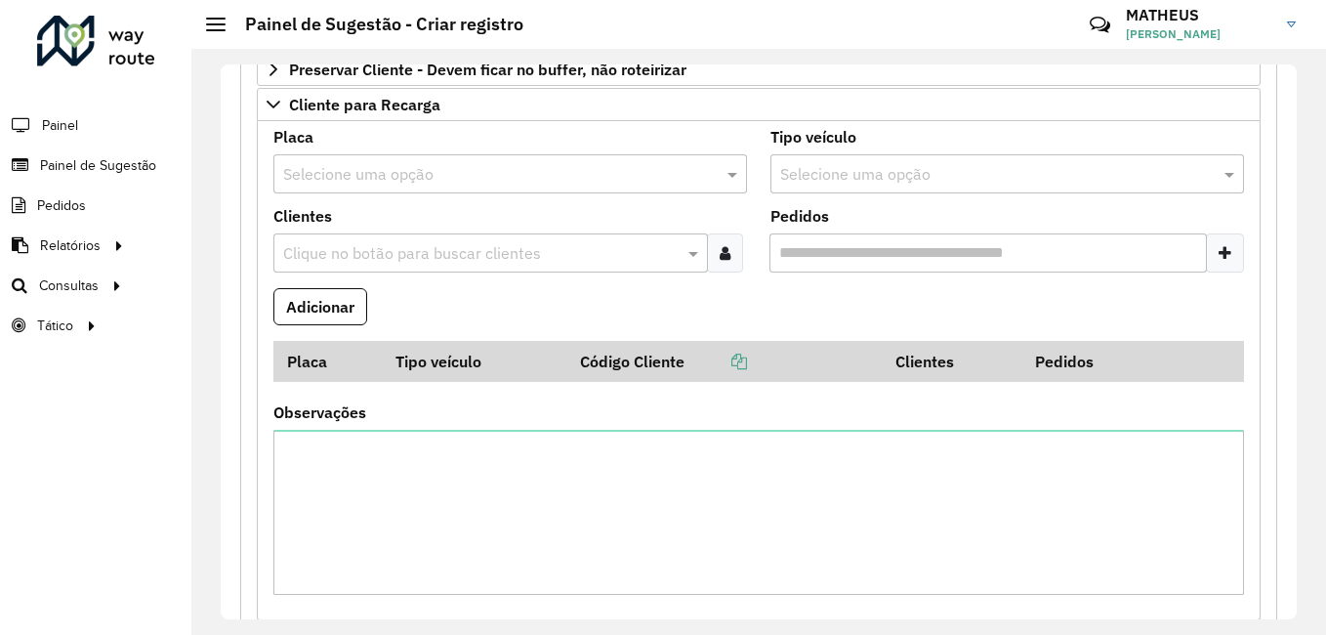
click at [381, 167] on input "text" at bounding box center [490, 174] width 415 height 23
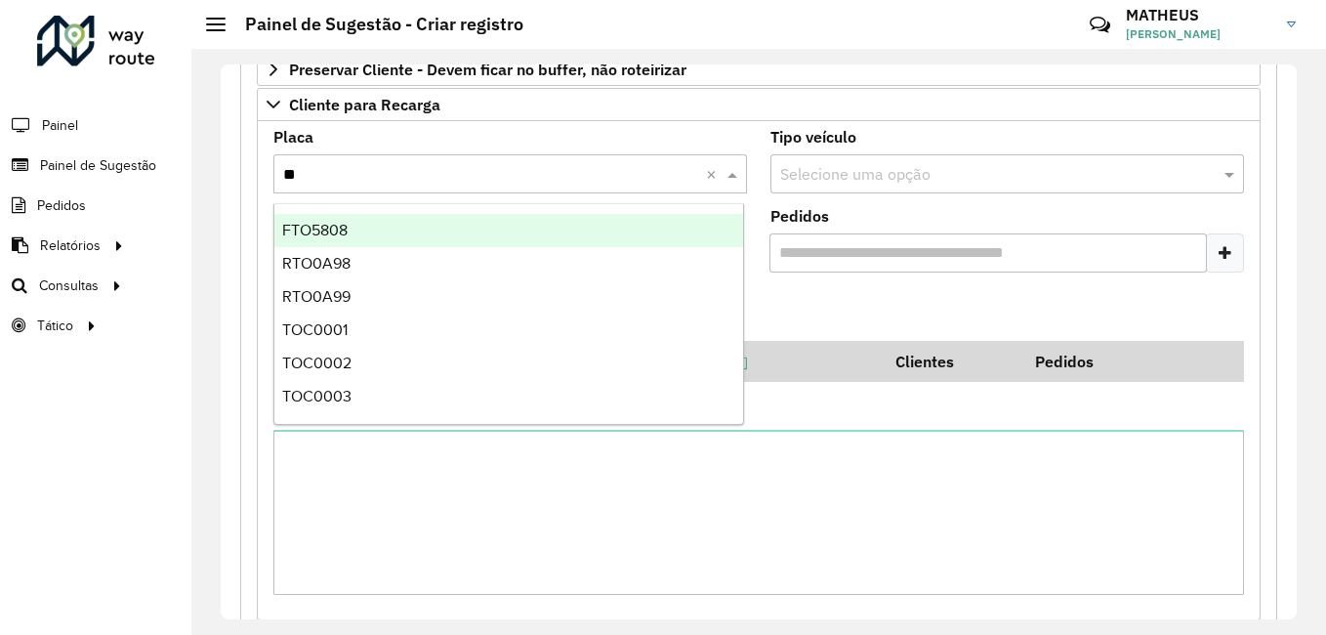
type input "***"
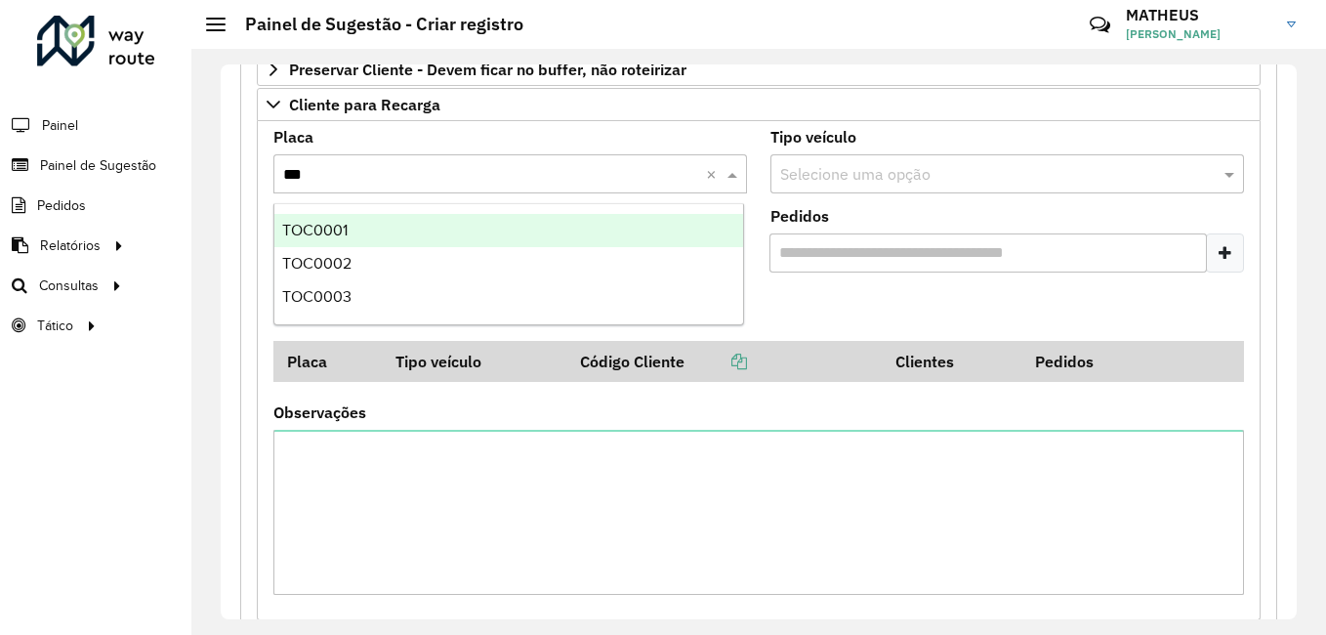
click at [381, 220] on div "TOC0001" at bounding box center [508, 230] width 469 height 33
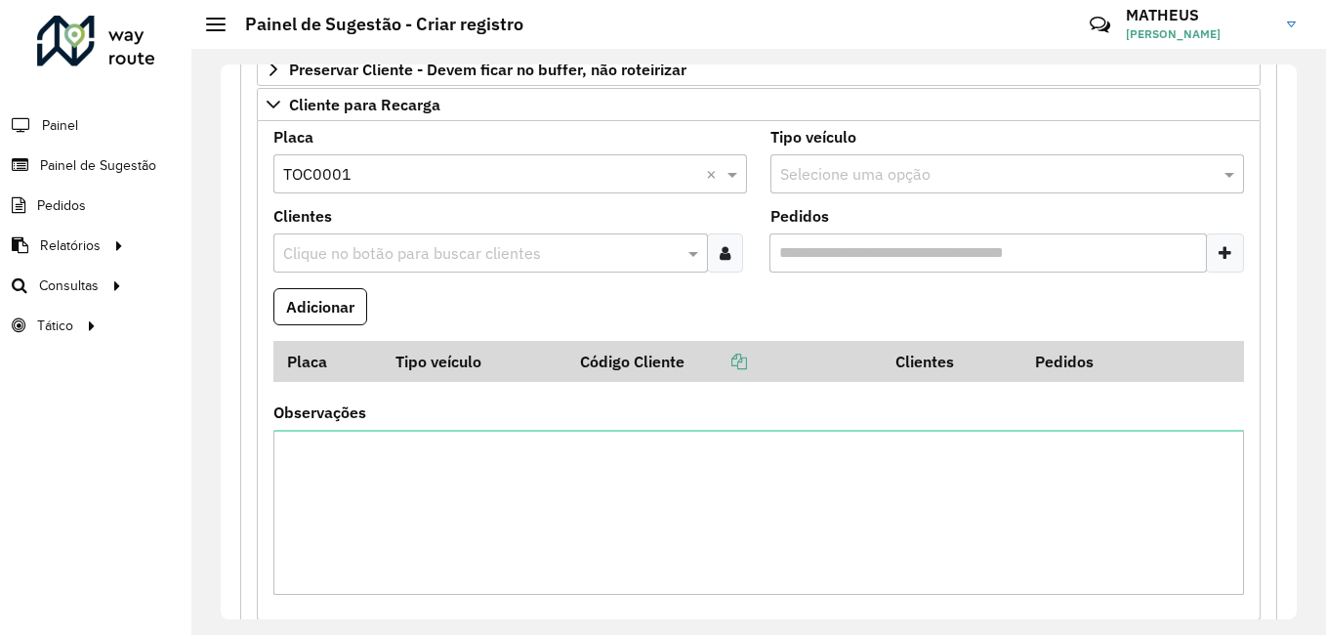
click at [715, 255] on div at bounding box center [725, 252] width 36 height 39
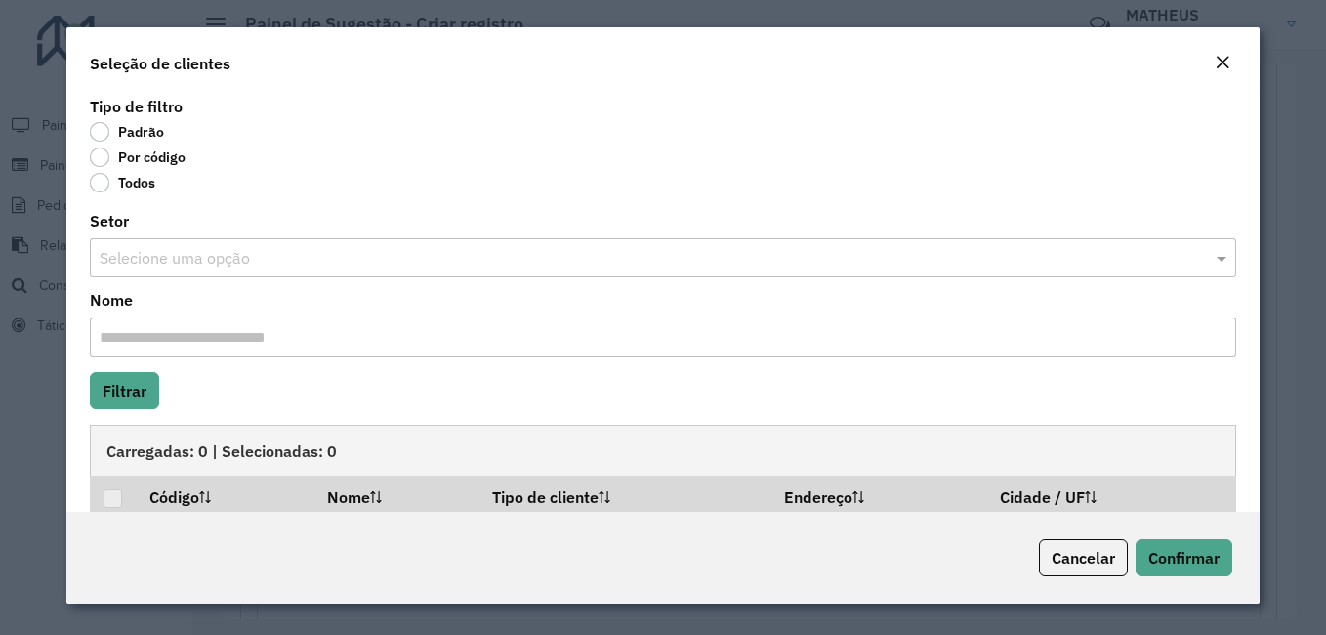
click at [118, 151] on label "Por código" at bounding box center [138, 157] width 96 height 20
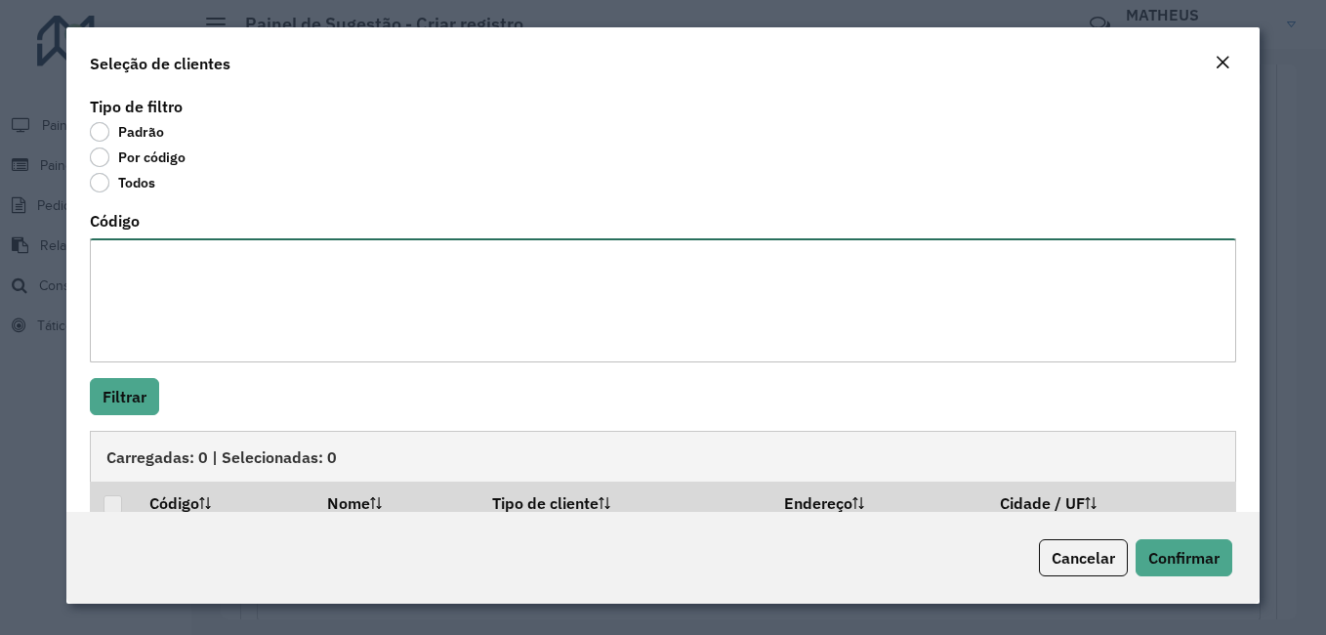
click at [390, 277] on textarea "Código" at bounding box center [663, 300] width 1146 height 124
paste textarea "*****"
type textarea "***** *****"
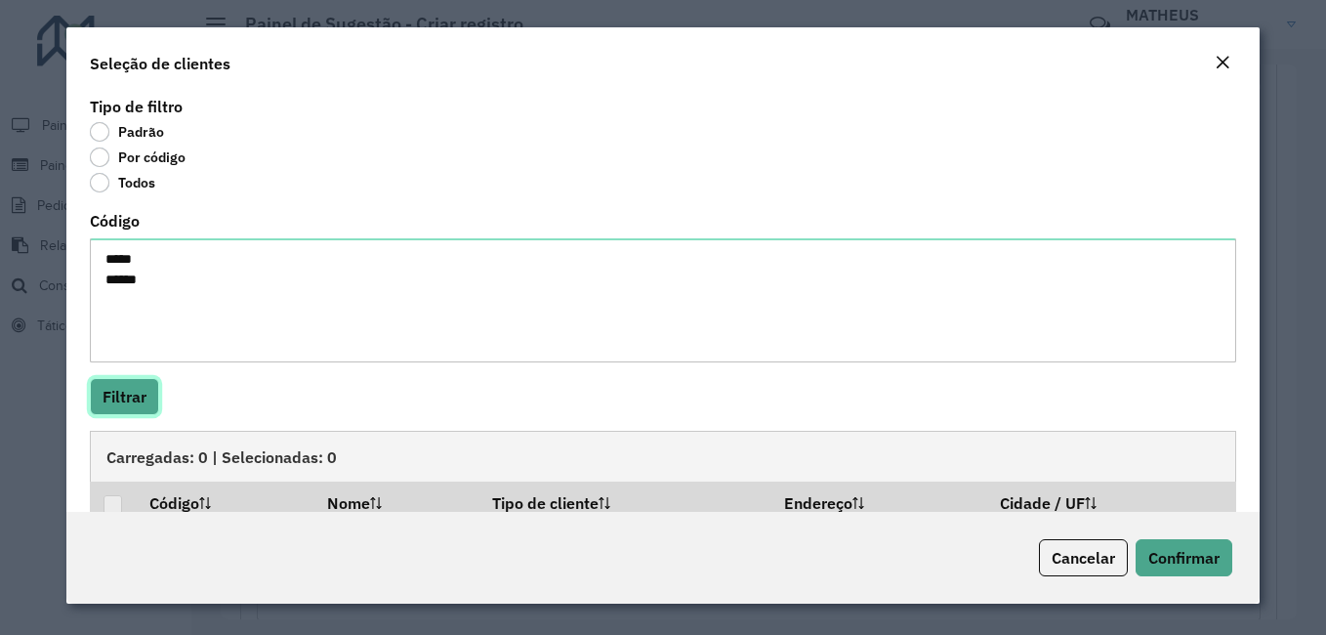
click at [130, 410] on button "Filtrar" at bounding box center [124, 396] width 69 height 37
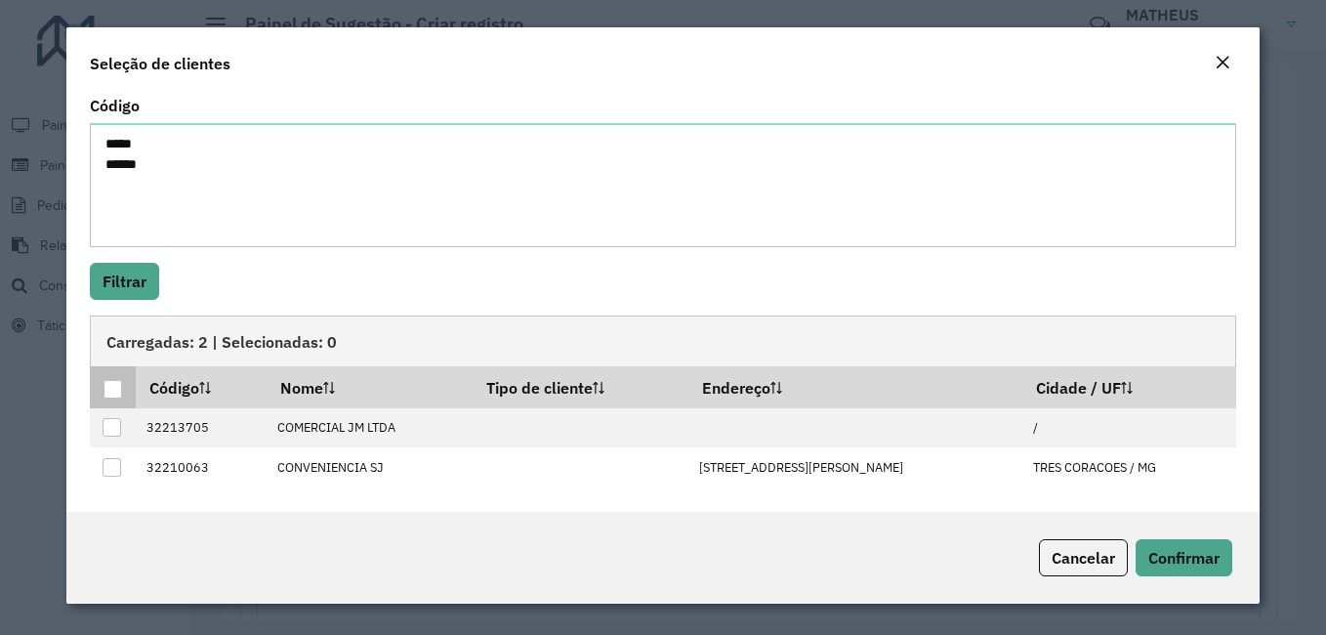
click at [117, 391] on div at bounding box center [112, 389] width 19 height 19
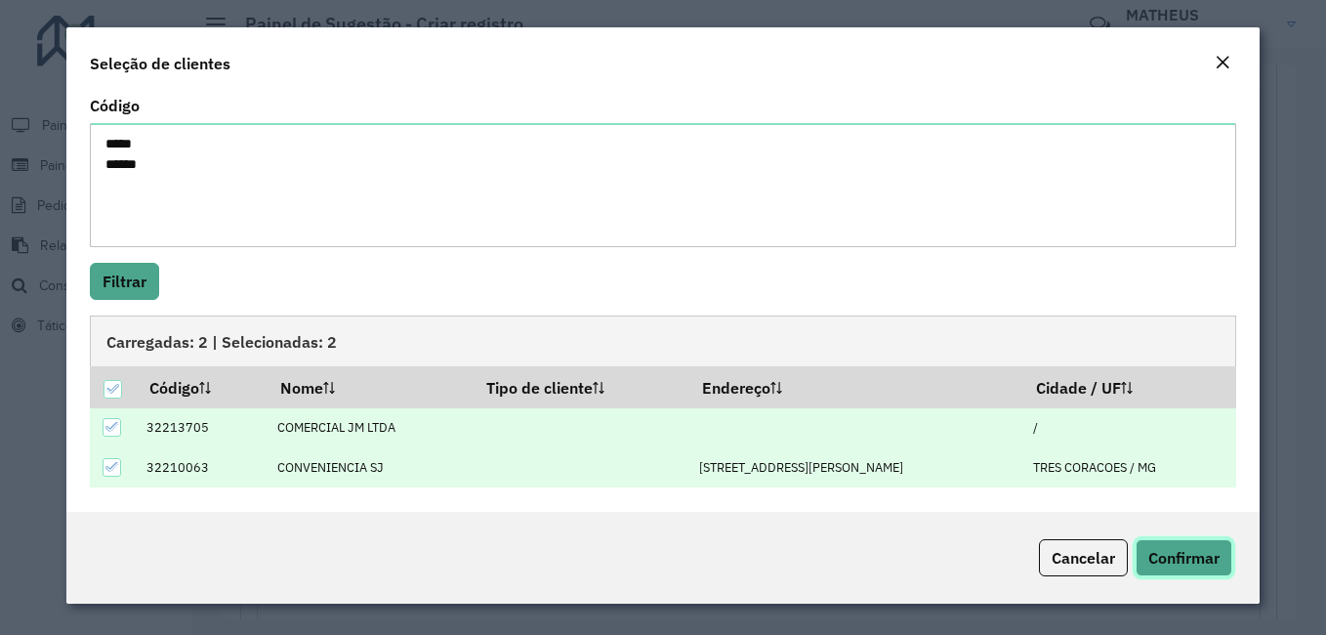
click at [1161, 556] on span "Confirmar" at bounding box center [1183, 558] width 71 height 20
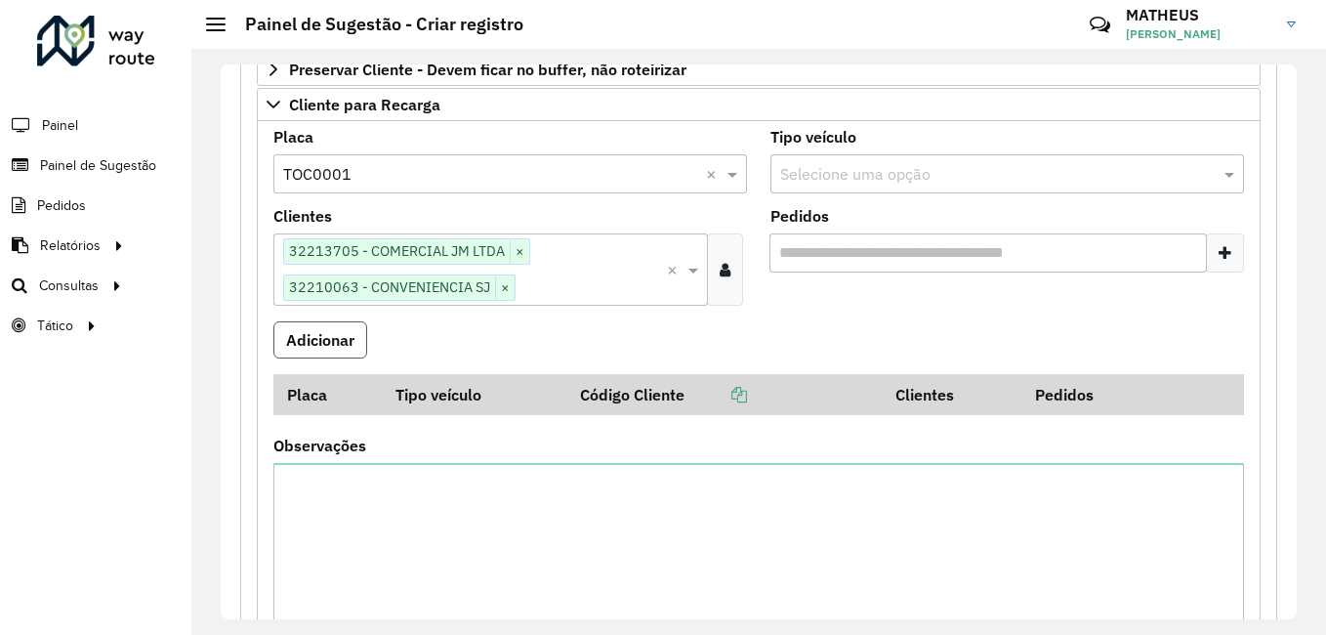
click at [355, 339] on button "Adicionar" at bounding box center [320, 339] width 94 height 37
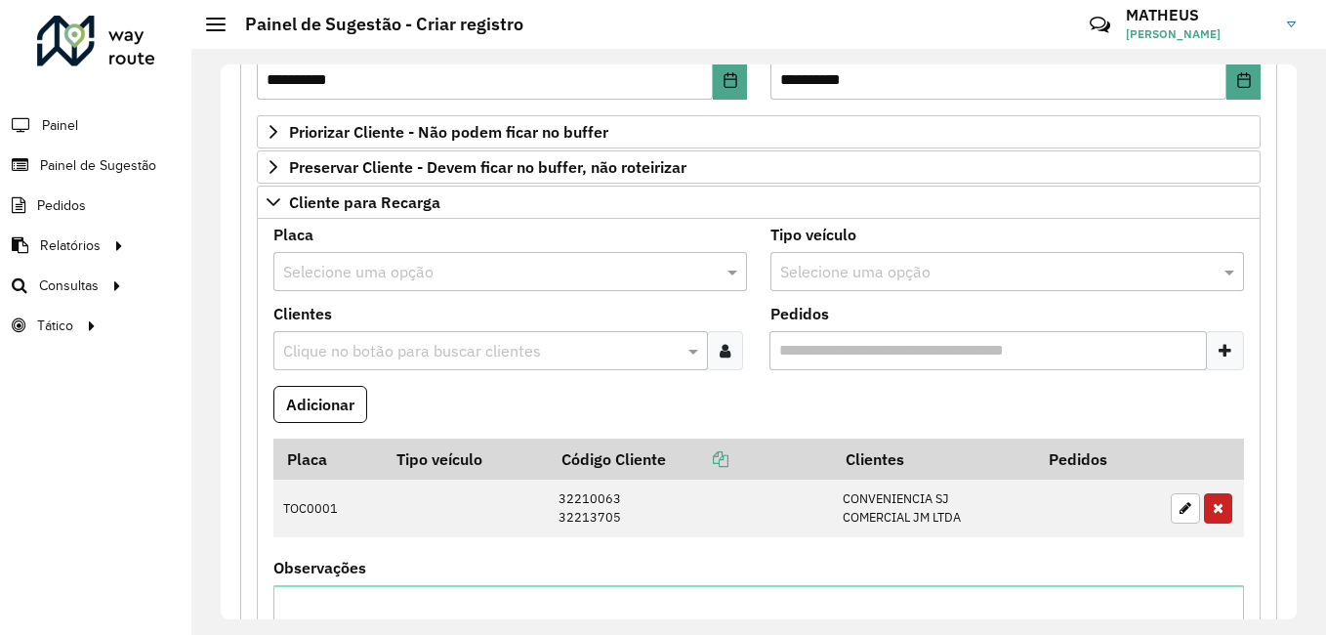
scroll to position [106, 0]
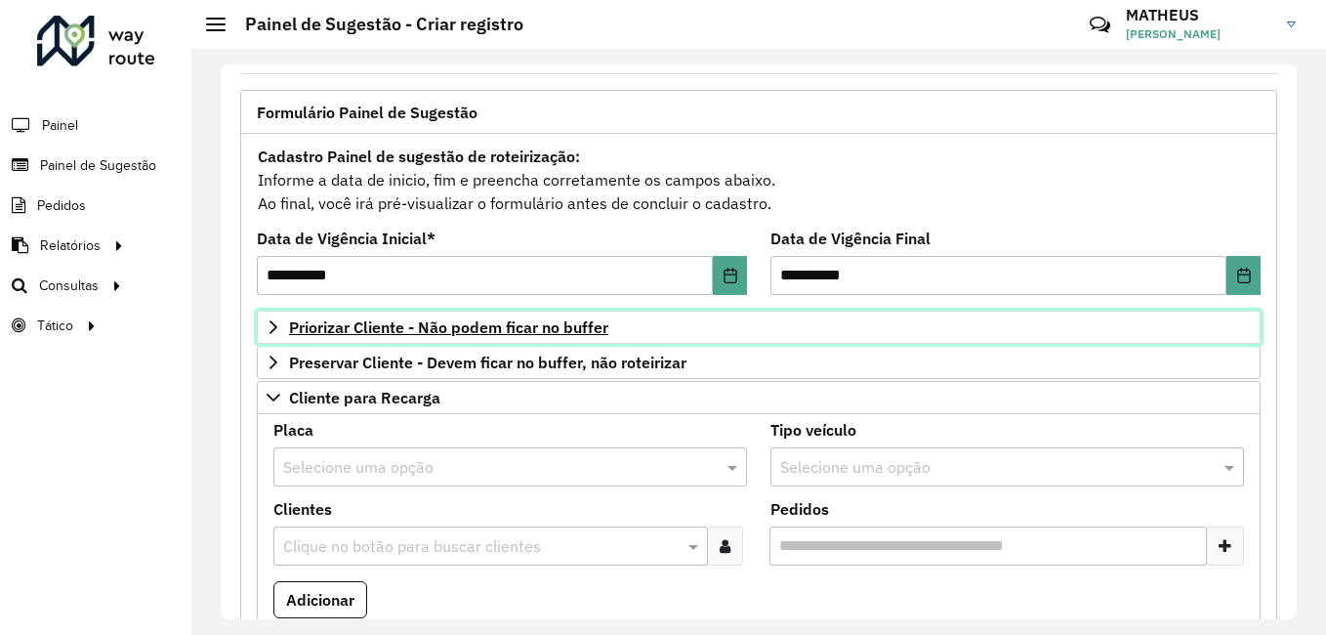
click at [507, 312] on link "Priorizar Cliente - Não podem ficar no buffer" at bounding box center [759, 326] width 1004 height 33
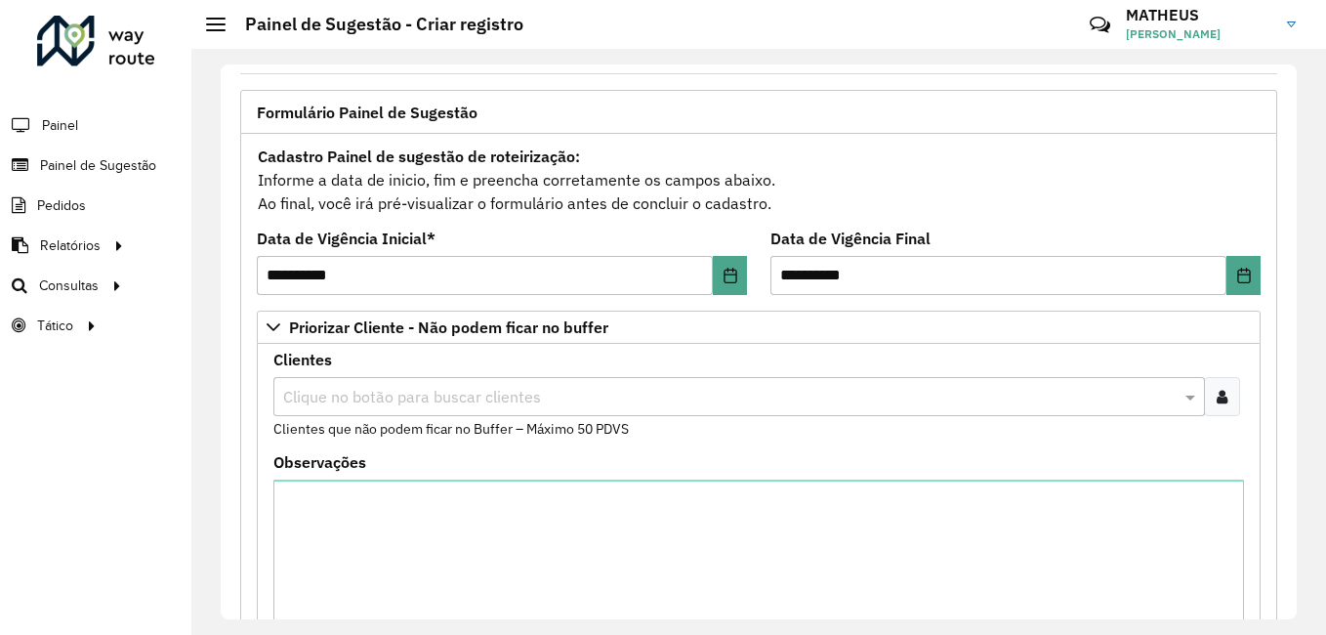
click at [1216, 402] on icon at bounding box center [1221, 397] width 11 height 16
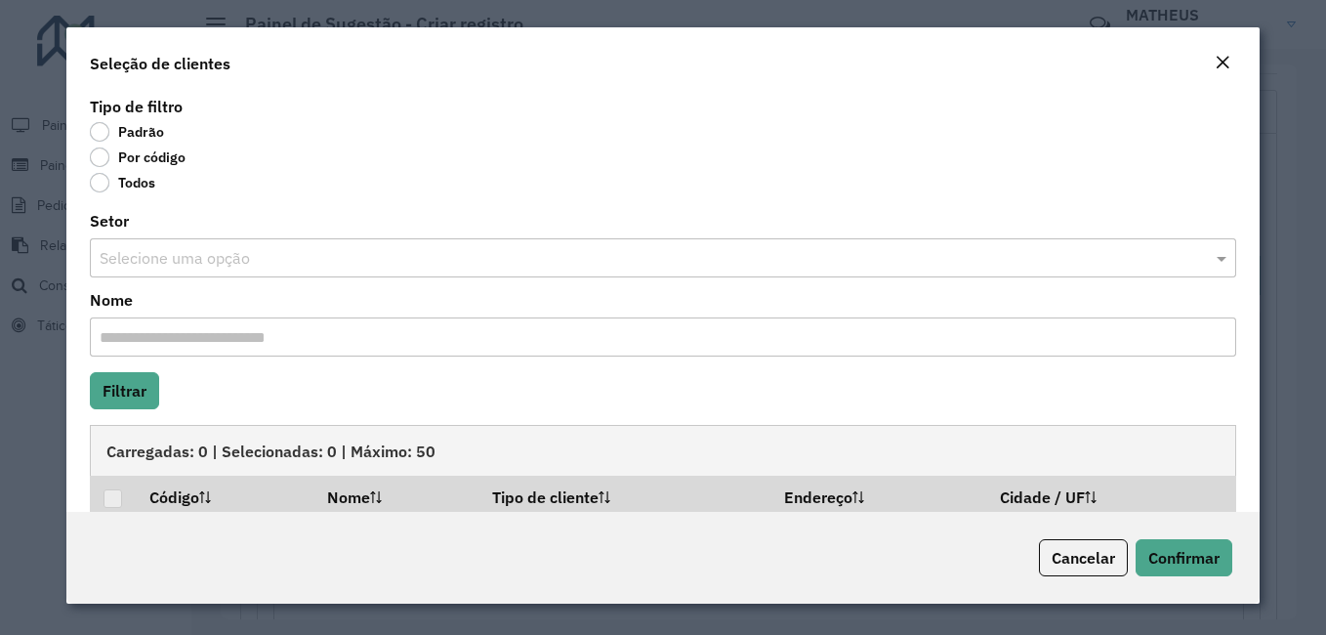
click at [149, 165] on label "Por código" at bounding box center [138, 157] width 96 height 20
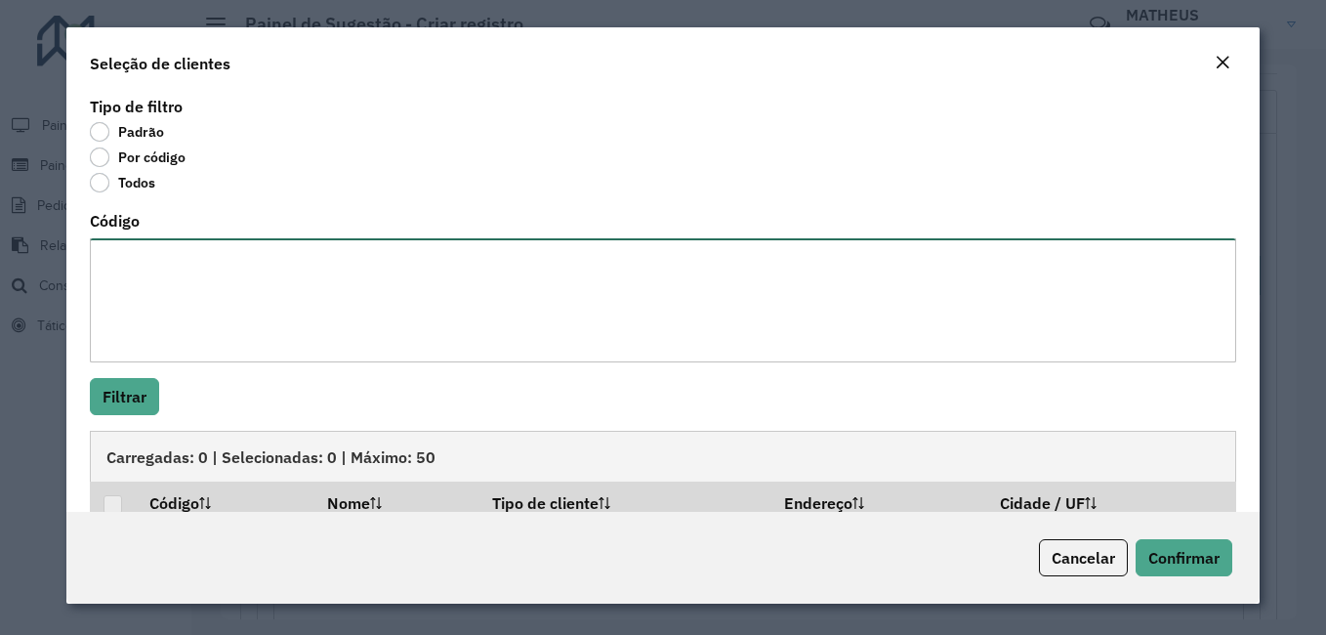
click at [328, 298] on textarea "Código" at bounding box center [663, 300] width 1146 height 124
paste textarea "***** *** ***** **** **** **** ***** **** **** **** **** **** **** **** ****"
paste textarea "***** **** ***** **** **** *** **** ****"
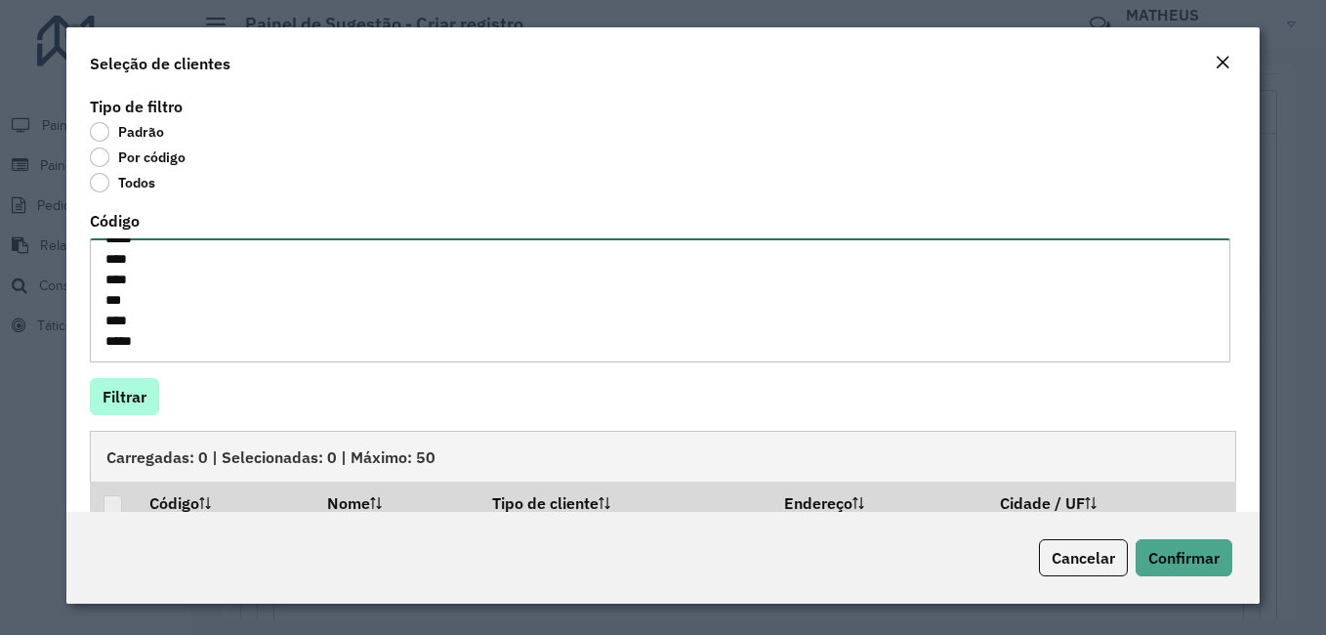
type textarea "***** *** ***** **** **** **** ***** **** **** **** **** **** **** **** **** **…"
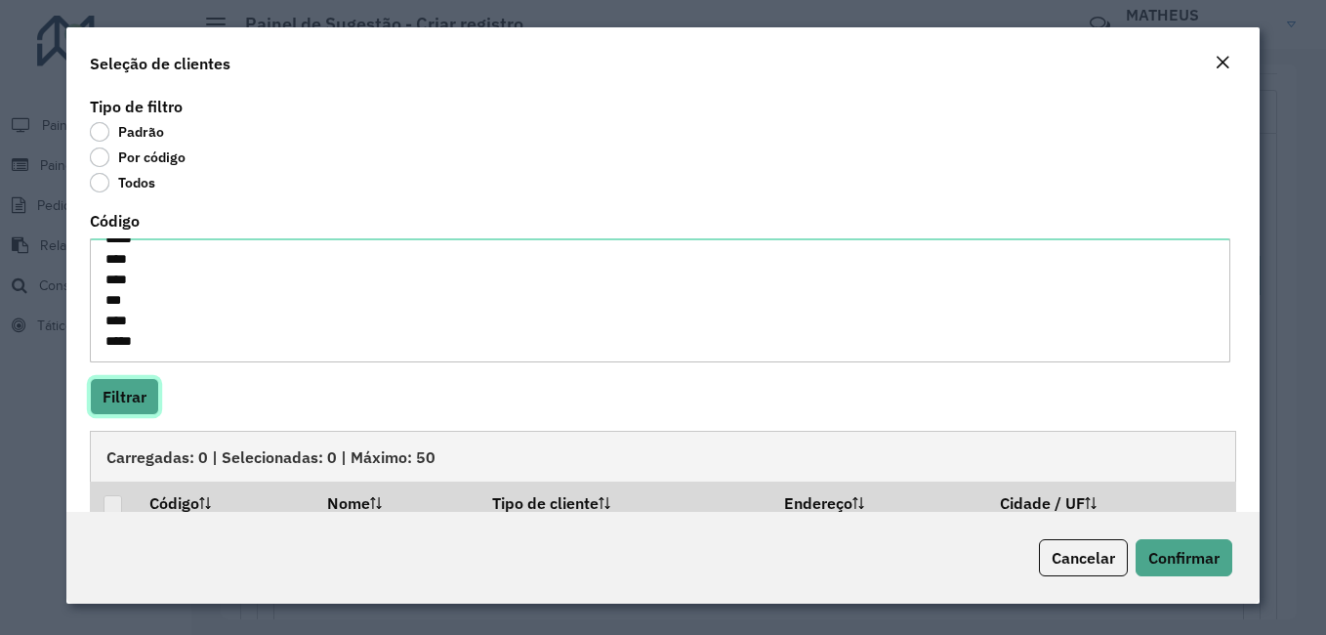
click at [118, 400] on button "Filtrar" at bounding box center [124, 396] width 69 height 37
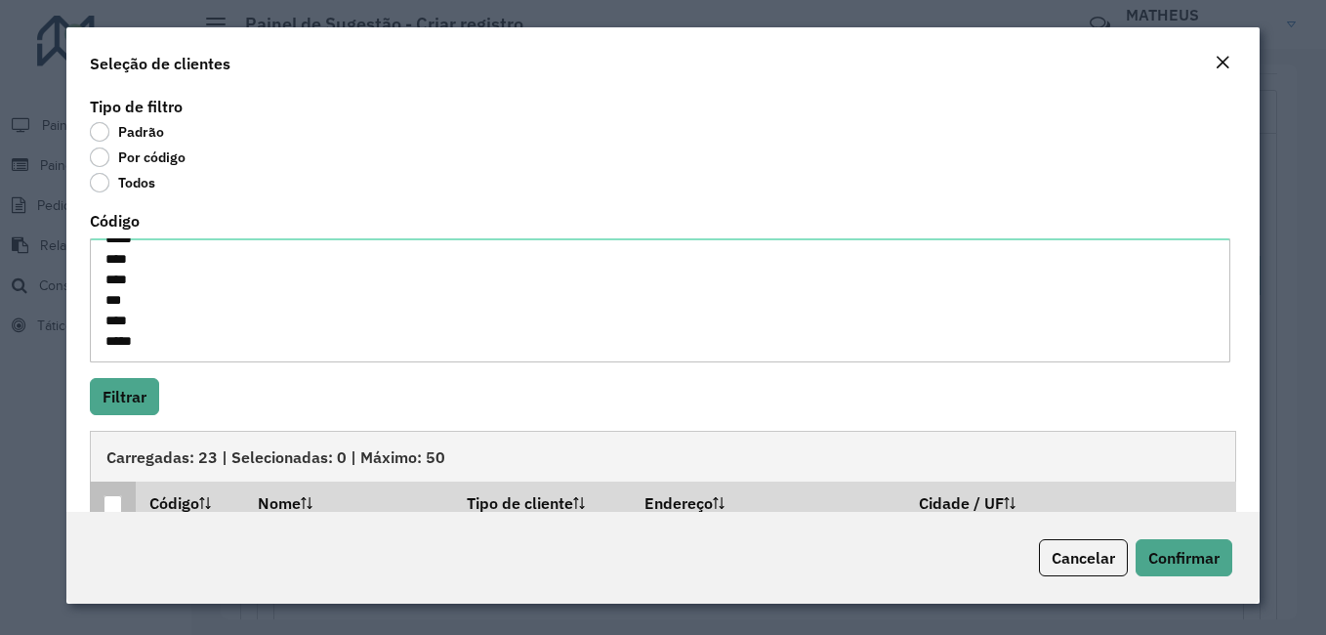
click at [114, 496] on div at bounding box center [112, 504] width 19 height 19
click at [1162, 562] on span "Confirmar" at bounding box center [1183, 558] width 71 height 20
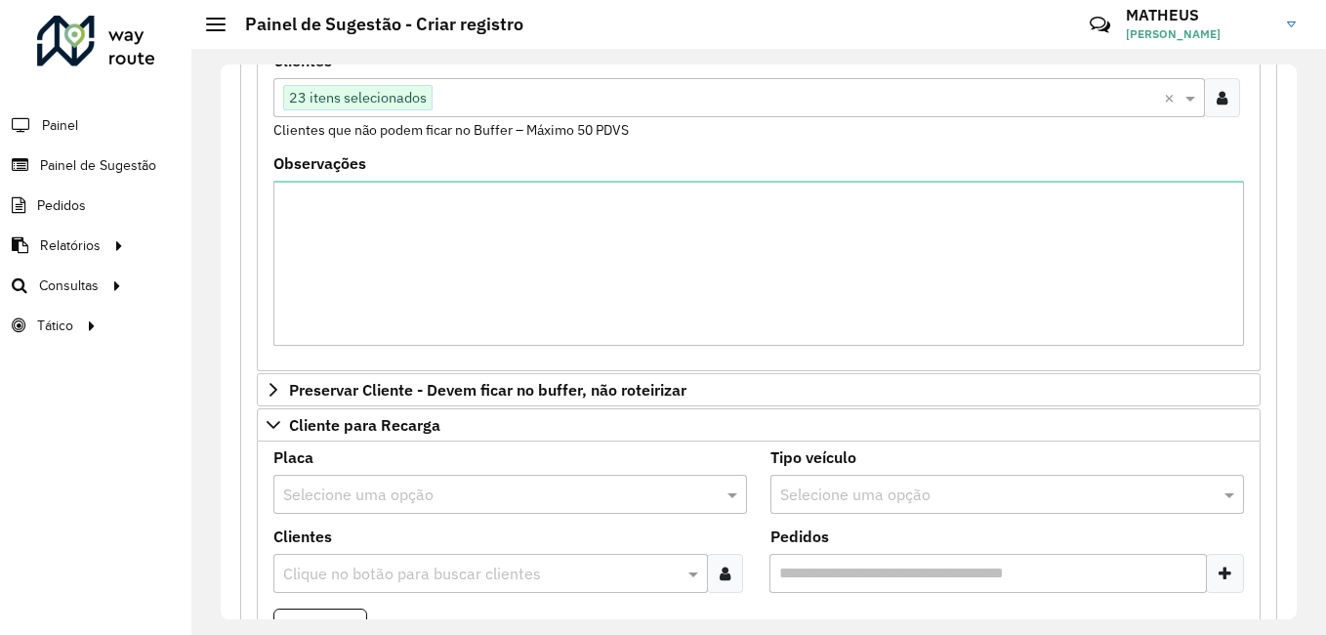
scroll to position [600, 0]
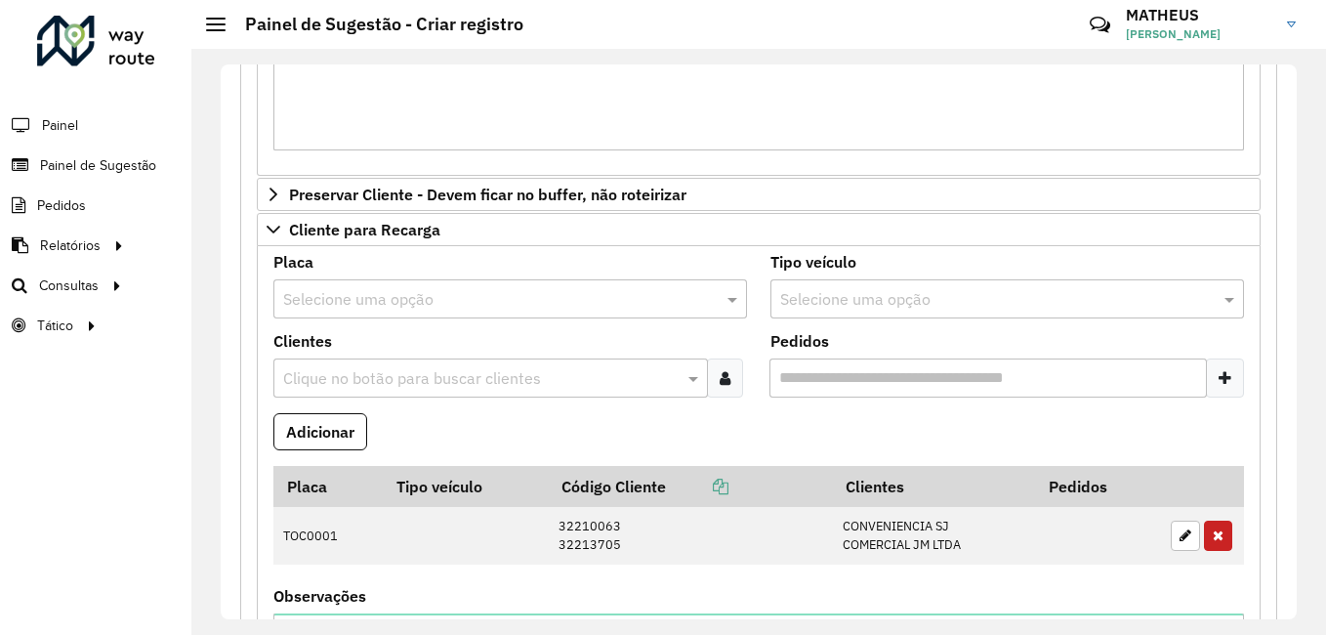
click at [483, 289] on input "text" at bounding box center [490, 299] width 415 height 23
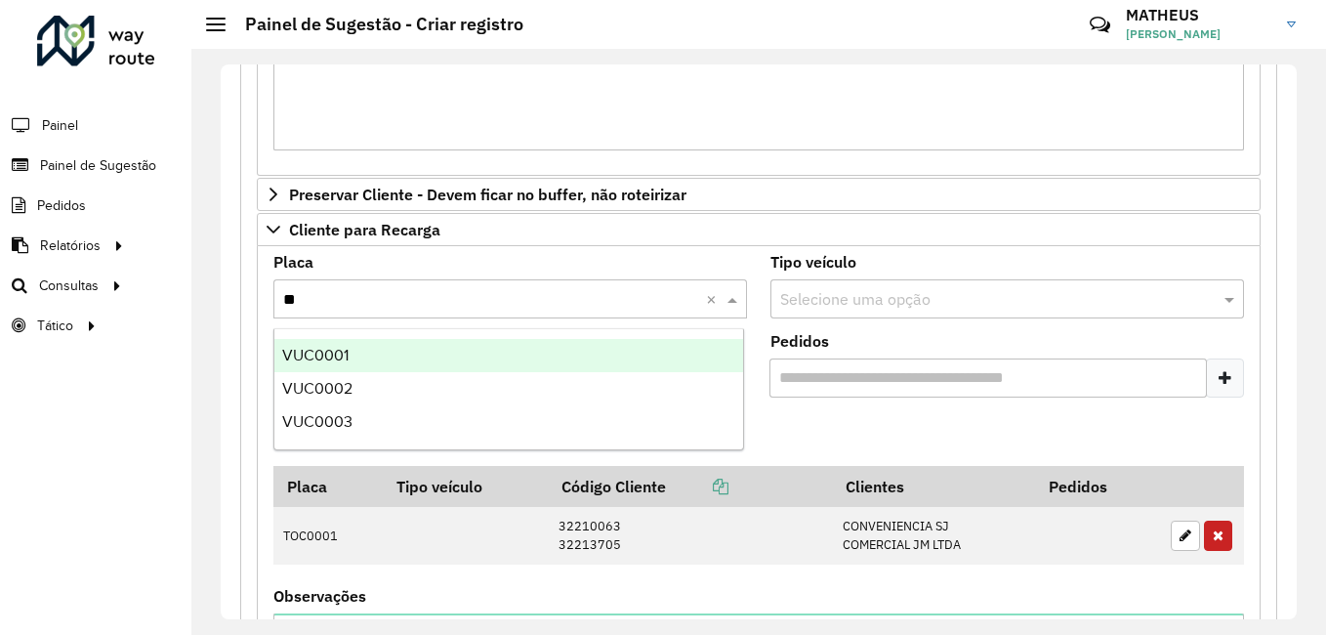
type input "***"
click at [494, 349] on div "VUC0001" at bounding box center [508, 355] width 469 height 33
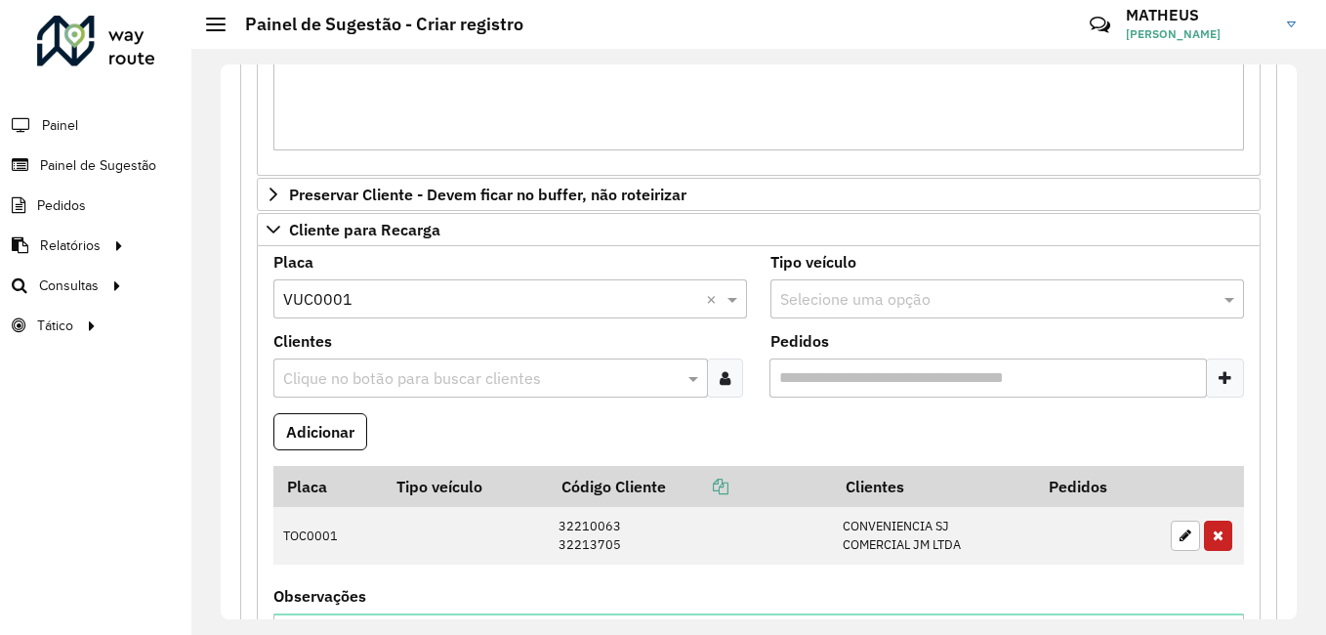
click at [721, 381] on icon at bounding box center [725, 378] width 11 height 16
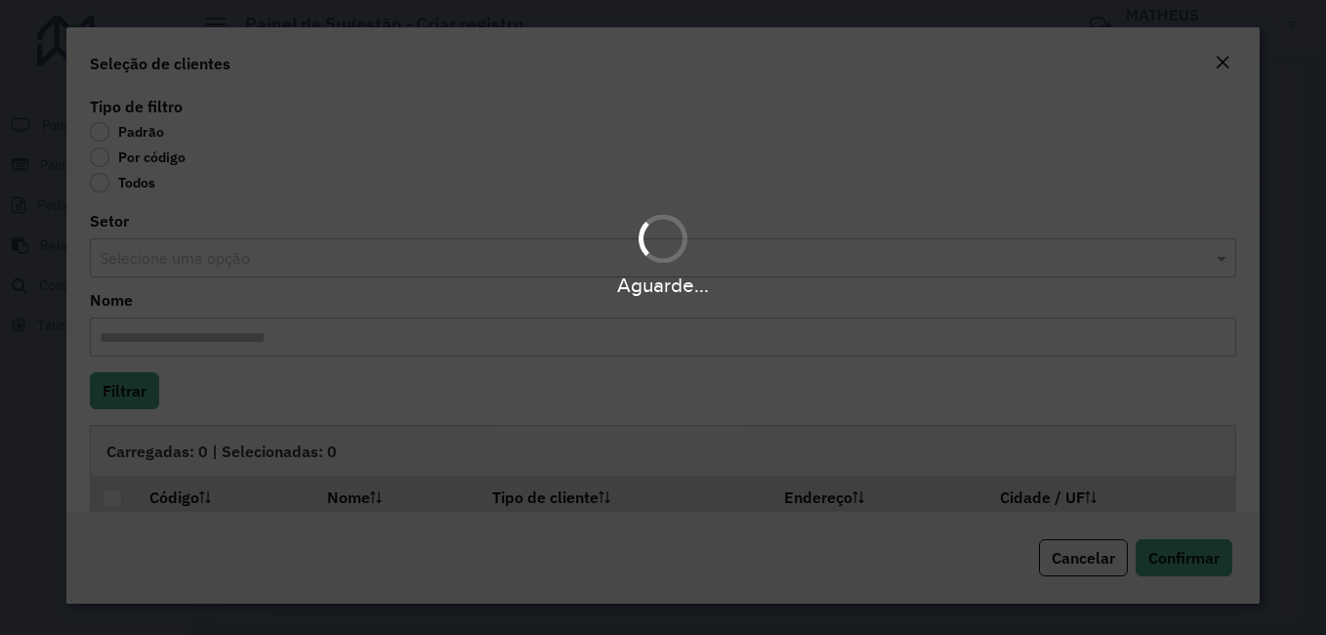
click at [165, 164] on div "Aguarde..." at bounding box center [663, 317] width 1326 height 635
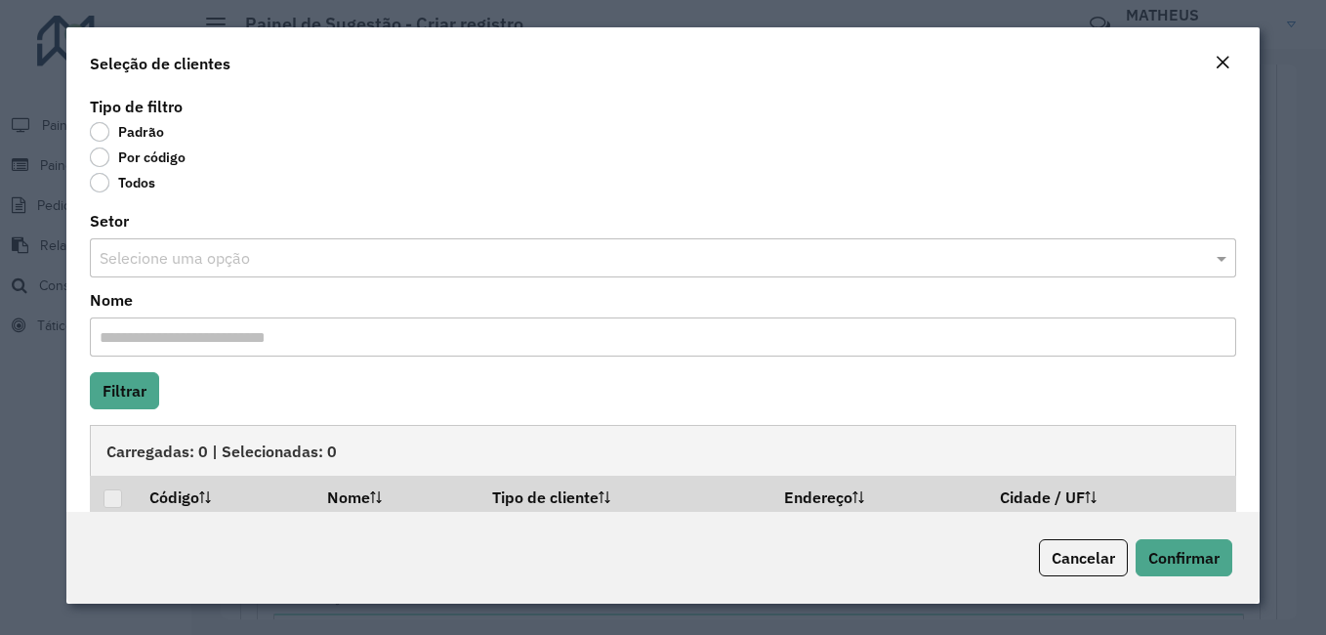
click at [165, 164] on body "**********" at bounding box center [663, 317] width 1326 height 635
click at [165, 164] on label "Por código" at bounding box center [138, 157] width 96 height 20
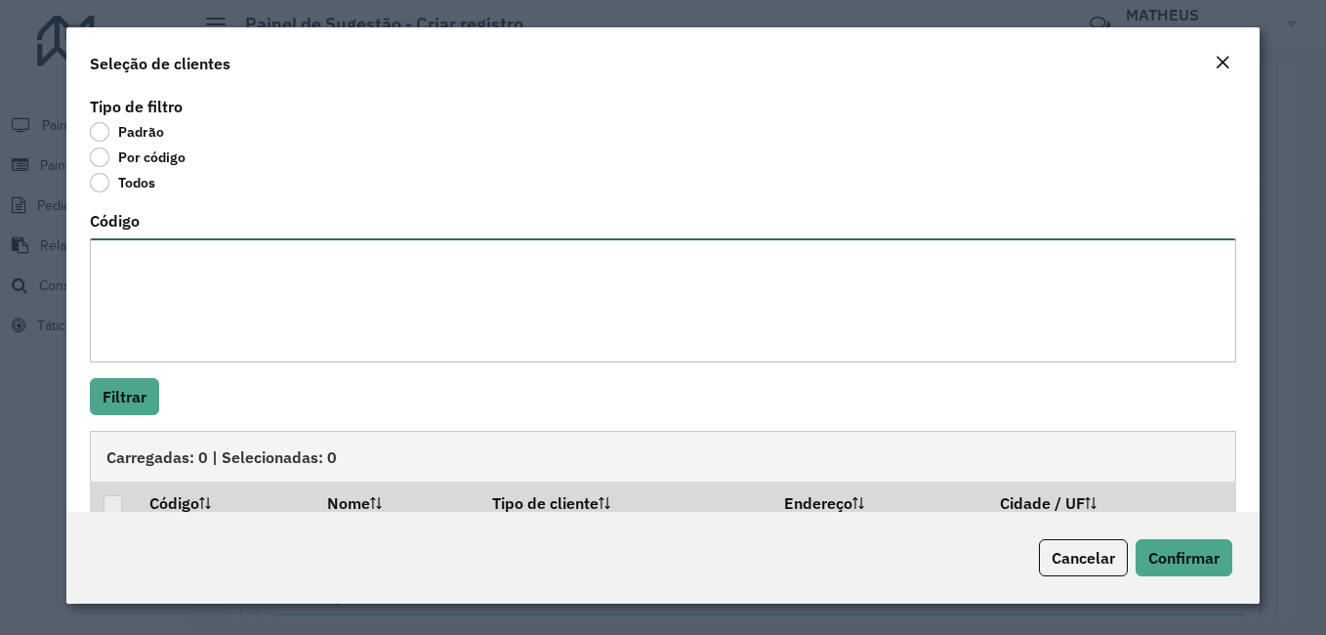
drag, startPoint x: 165, startPoint y: 164, endPoint x: 208, endPoint y: 278, distance: 122.0
click at [208, 278] on textarea "Código" at bounding box center [663, 300] width 1146 height 124
type textarea "****"
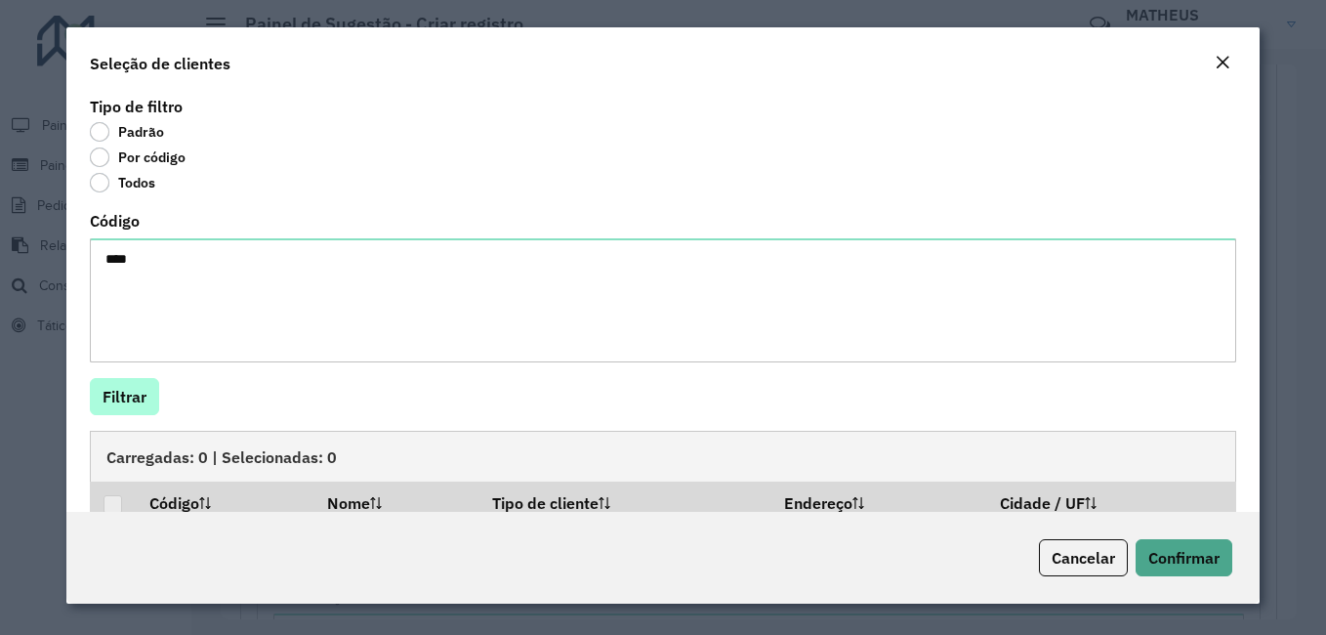
drag, startPoint x: 142, startPoint y: 370, endPoint x: 128, endPoint y: 388, distance: 22.3
click at [141, 372] on div "Tipo de filtro Padrão Por código Todos Código **** Filtrar Carregadas: 0 | Sele…" at bounding box center [662, 302] width 1193 height 420
click at [128, 388] on button "Filtrar" at bounding box center [124, 396] width 69 height 37
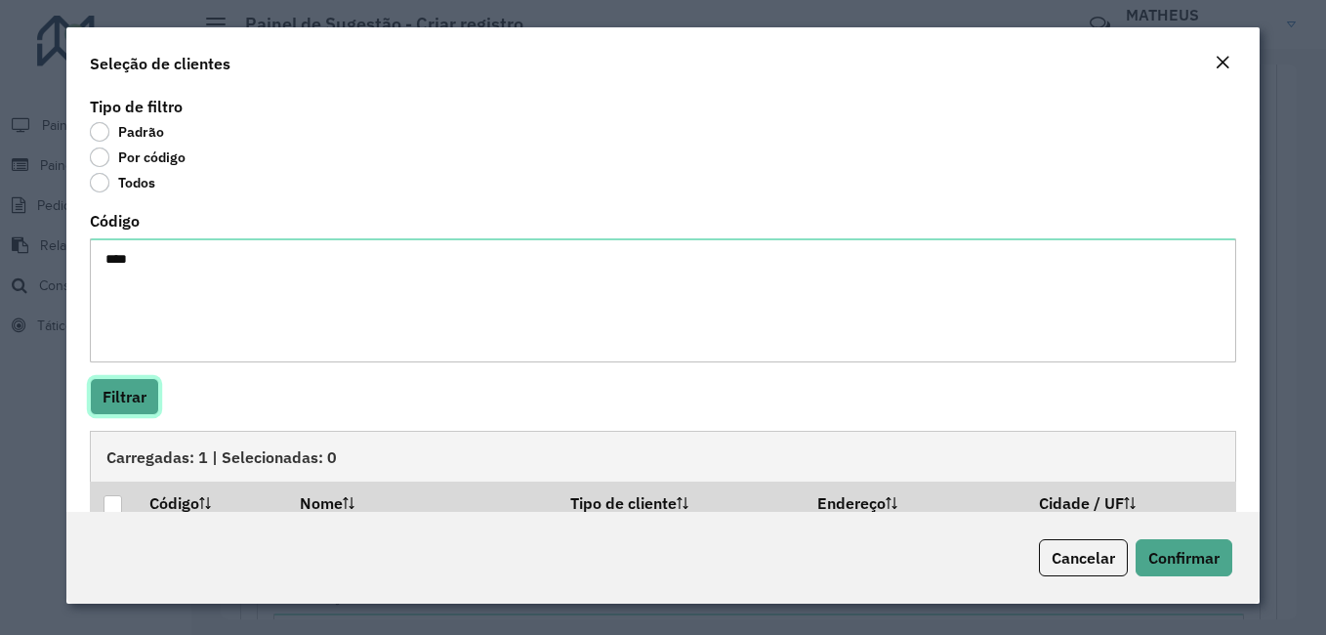
scroll to position [75, 0]
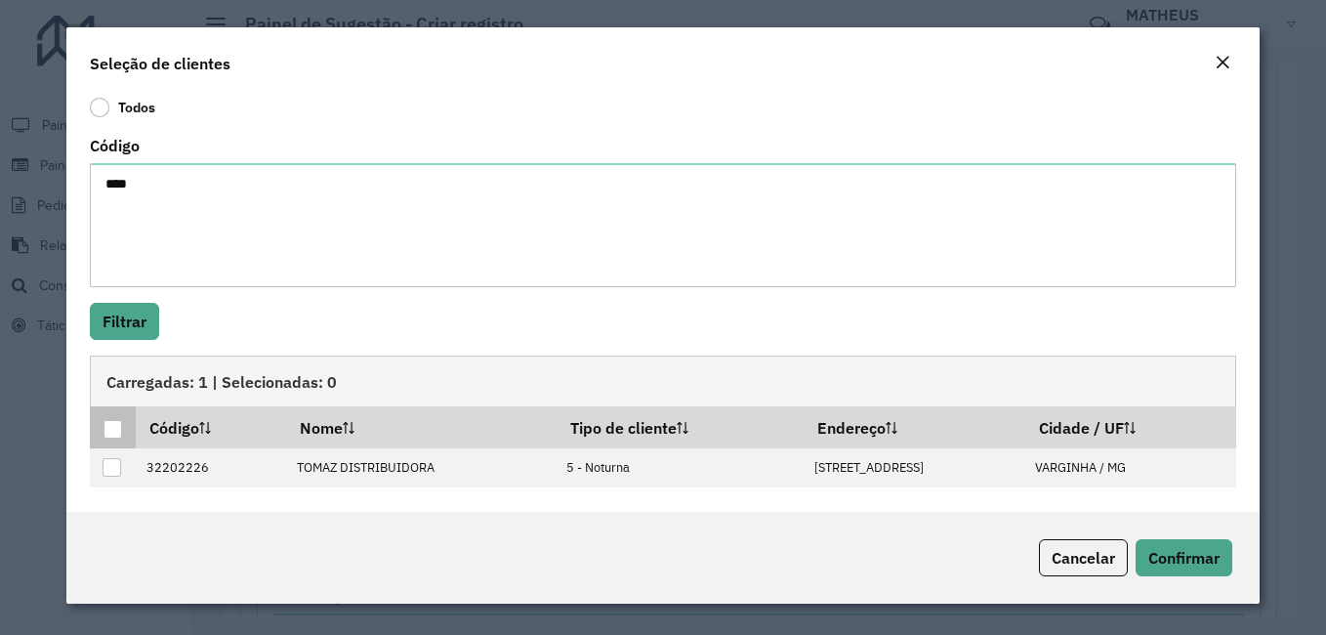
click at [107, 430] on div at bounding box center [112, 429] width 19 height 19
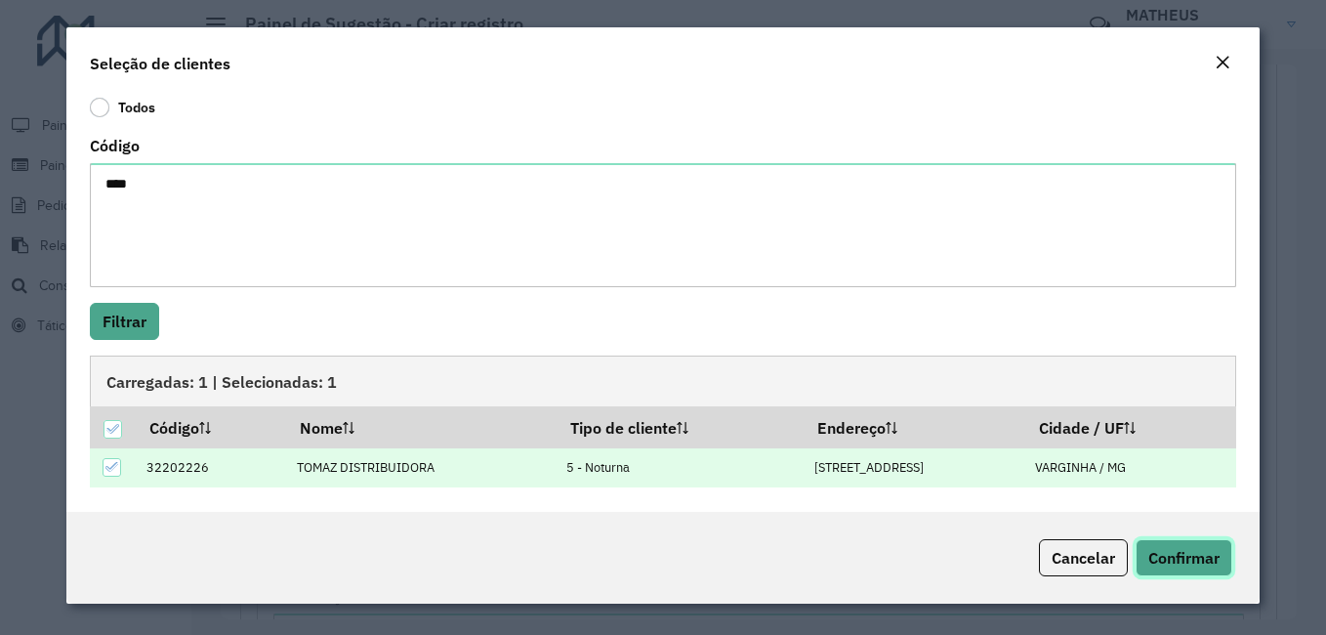
click at [1182, 557] on span "Confirmar" at bounding box center [1183, 558] width 71 height 20
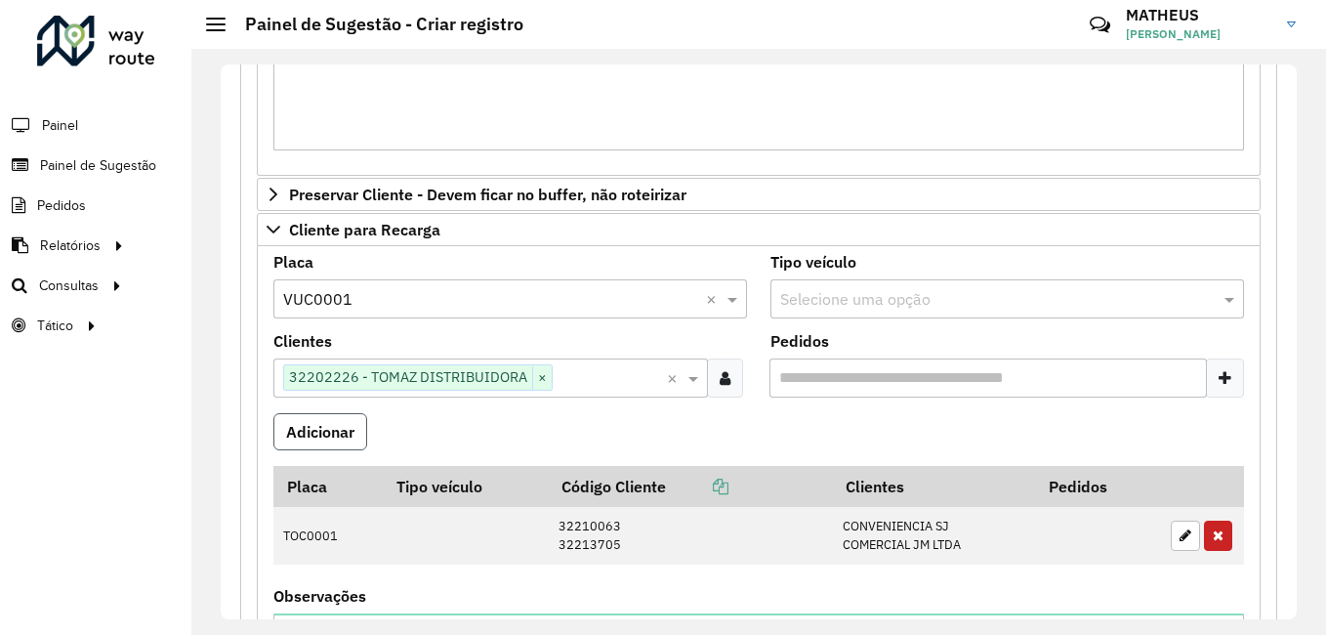
click at [285, 439] on button "Adicionar" at bounding box center [320, 431] width 94 height 37
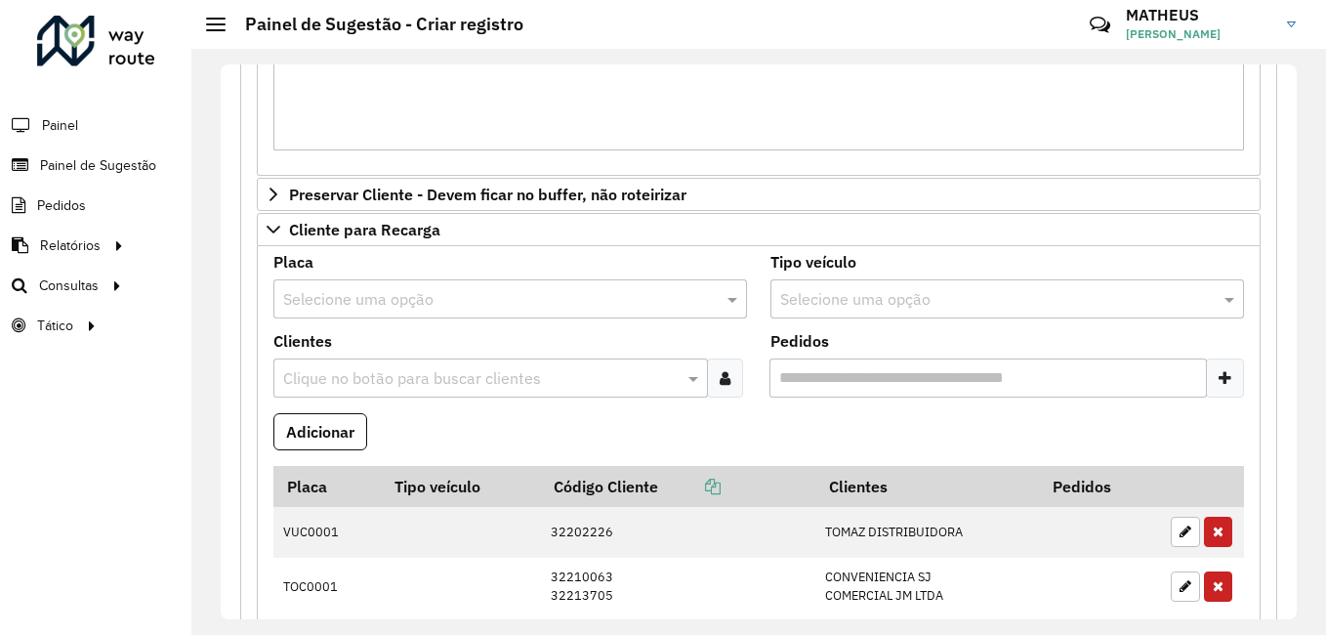
scroll to position [698, 0]
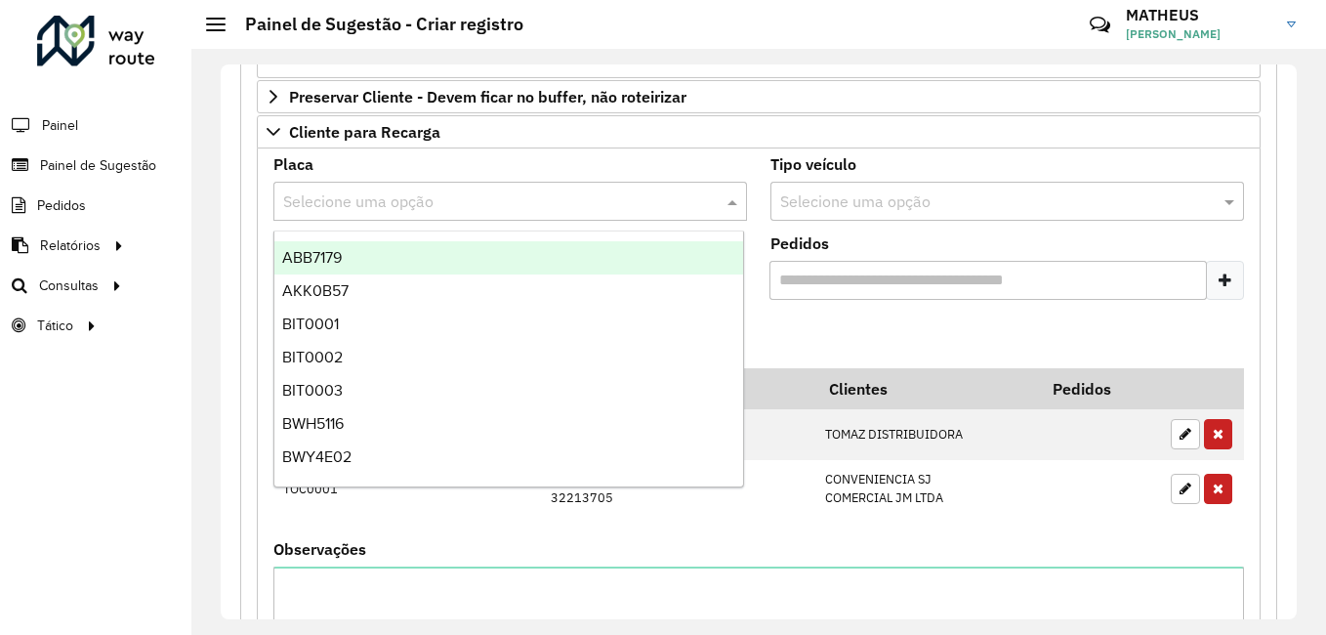
click at [337, 195] on input "text" at bounding box center [490, 201] width 415 height 23
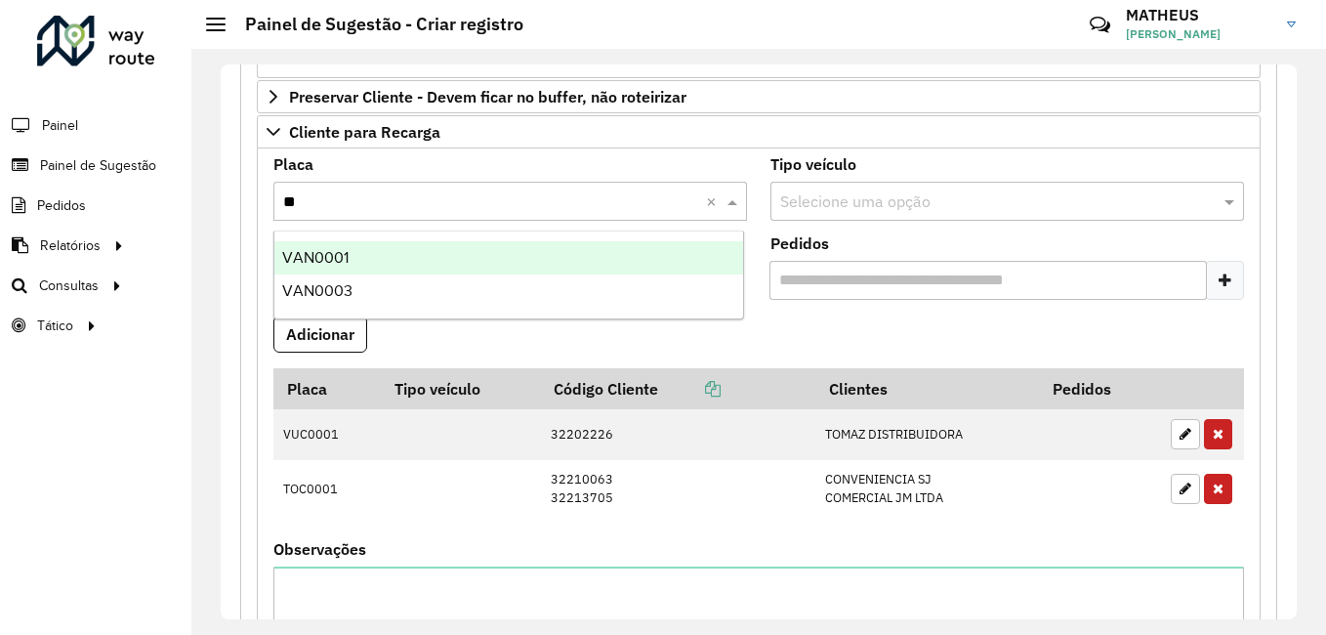
type input "***"
click at [344, 250] on span "VAN0001" at bounding box center [315, 257] width 66 height 17
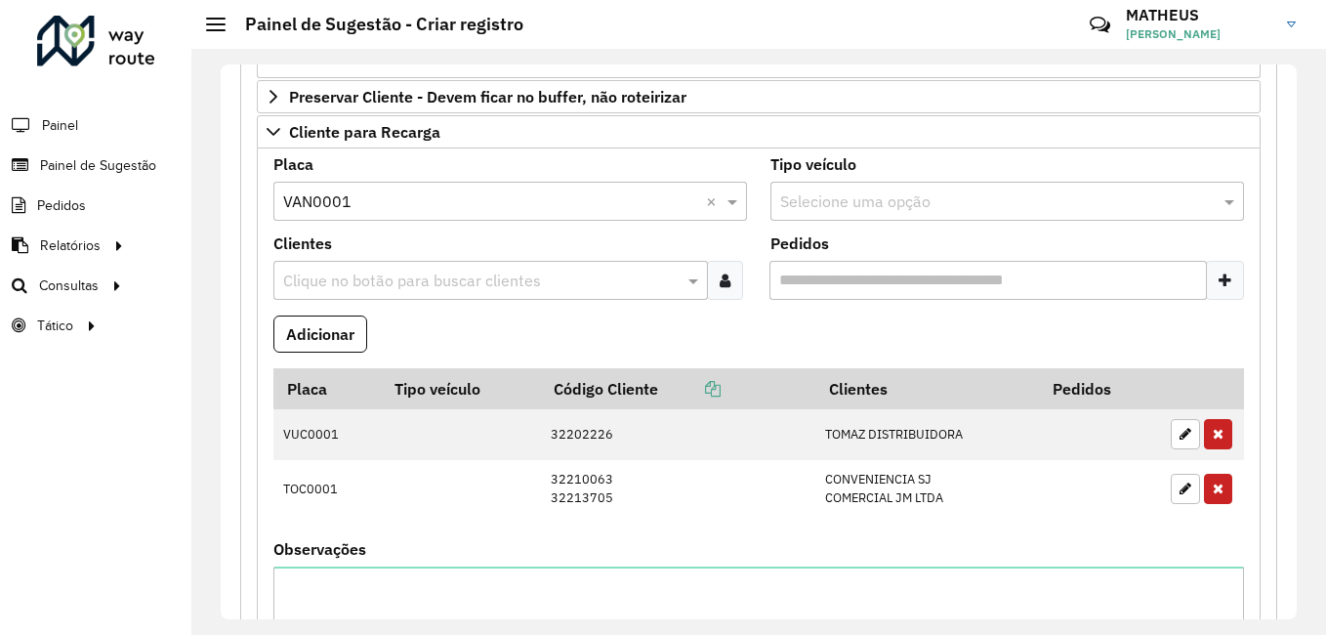
click at [720, 272] on icon at bounding box center [725, 280] width 11 height 16
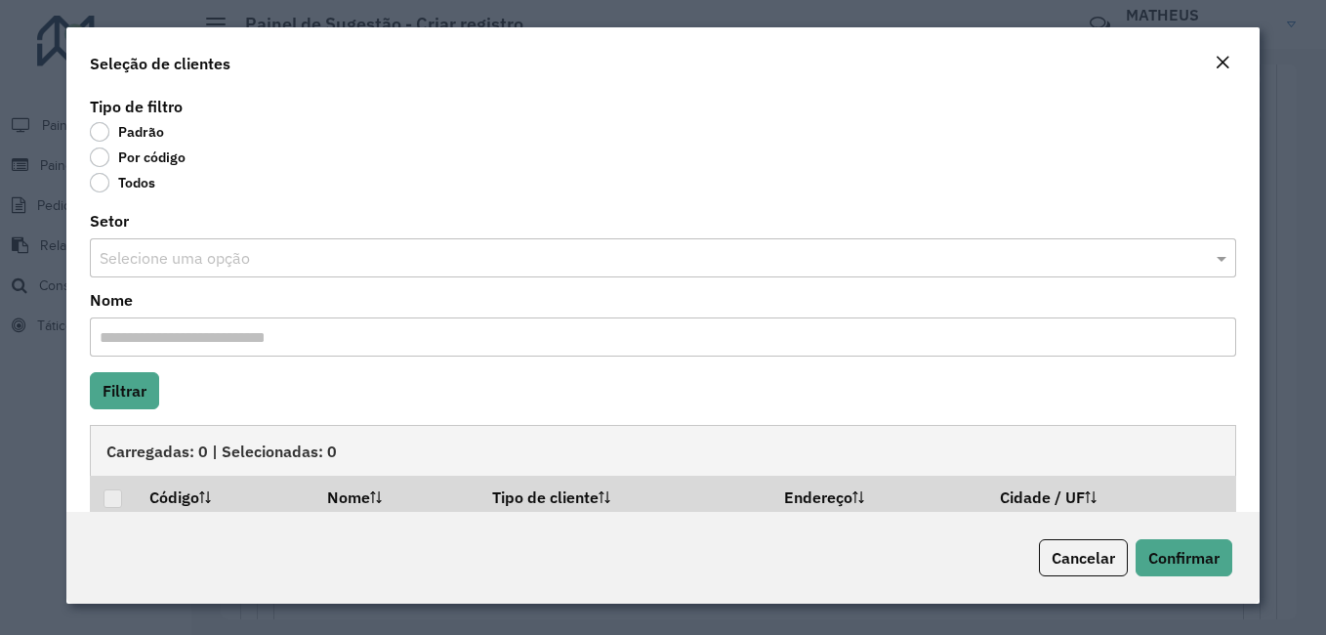
click at [148, 154] on label "Por código" at bounding box center [138, 157] width 96 height 20
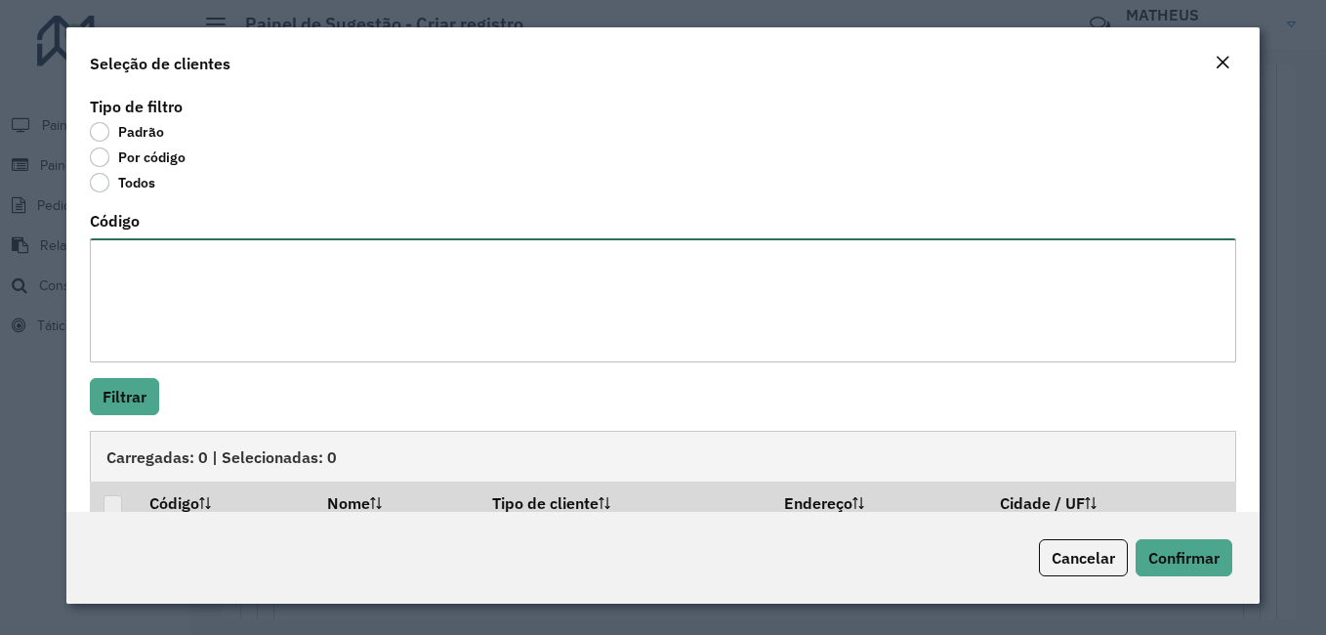
click at [200, 246] on textarea "Código" at bounding box center [663, 300] width 1146 height 124
paste textarea "**** **** ***** ***** **** *** ***** **** **** **** ***** ***** ***** *****"
type textarea "**** **** ***** ***** **** *** ***** **** **** **** ***** ***** ***** *****"
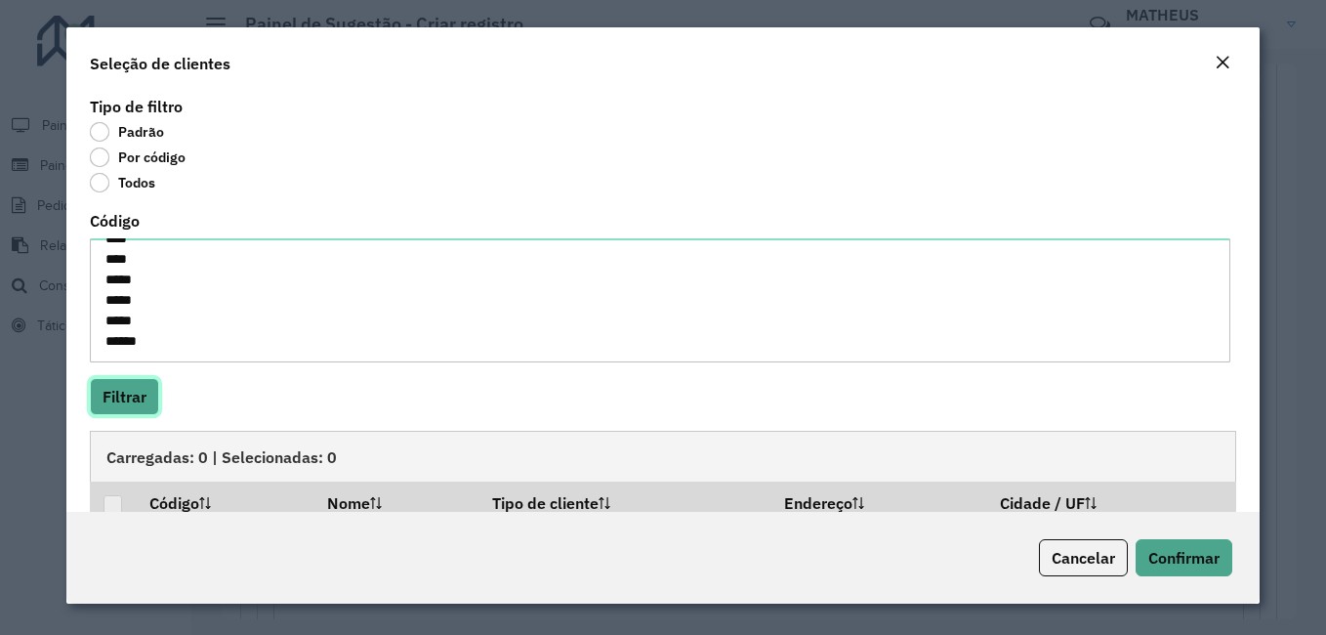
click at [122, 410] on button "Filtrar" at bounding box center [124, 396] width 69 height 37
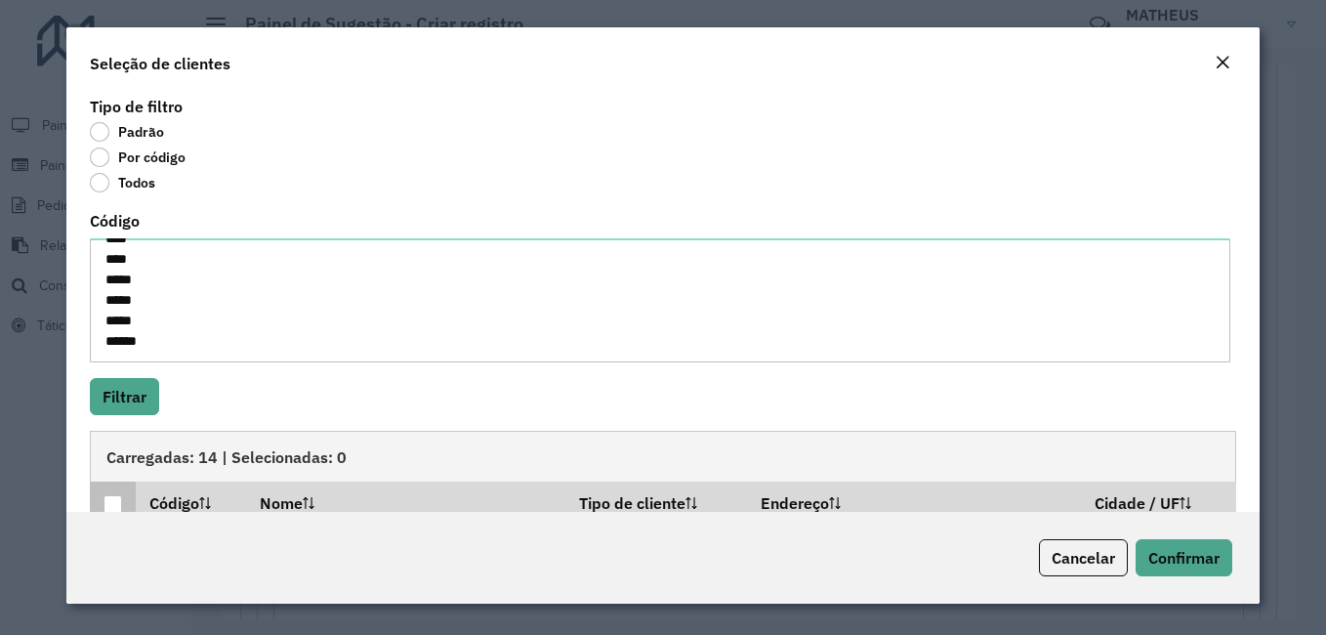
click at [116, 504] on div at bounding box center [112, 504] width 19 height 19
click at [135, 409] on button "Filtrar" at bounding box center [124, 396] width 69 height 37
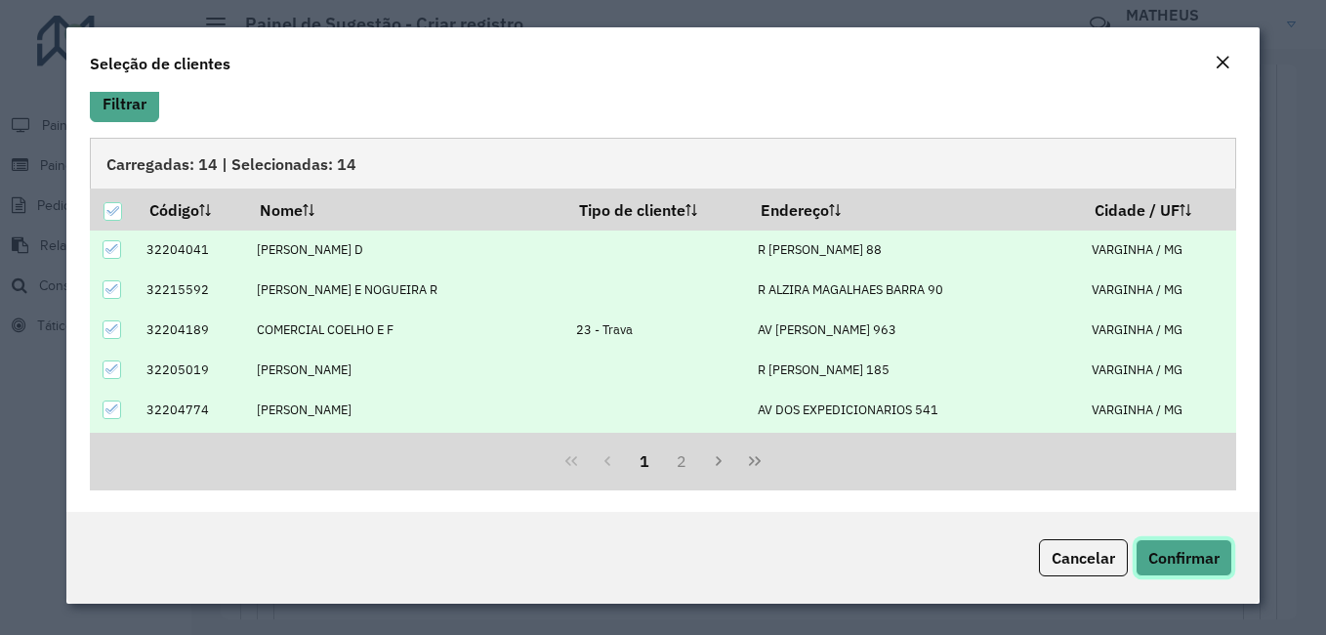
click at [1168, 547] on button "Confirmar" at bounding box center [1183, 557] width 97 height 37
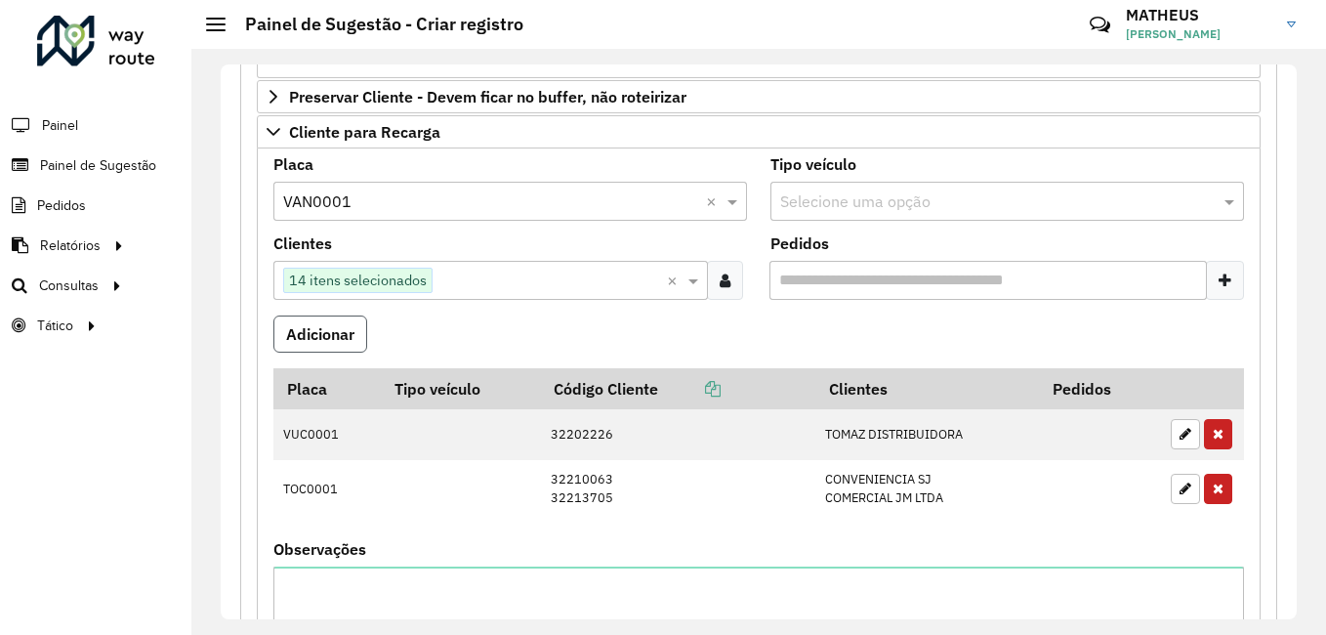
click at [312, 331] on button "Adicionar" at bounding box center [320, 333] width 94 height 37
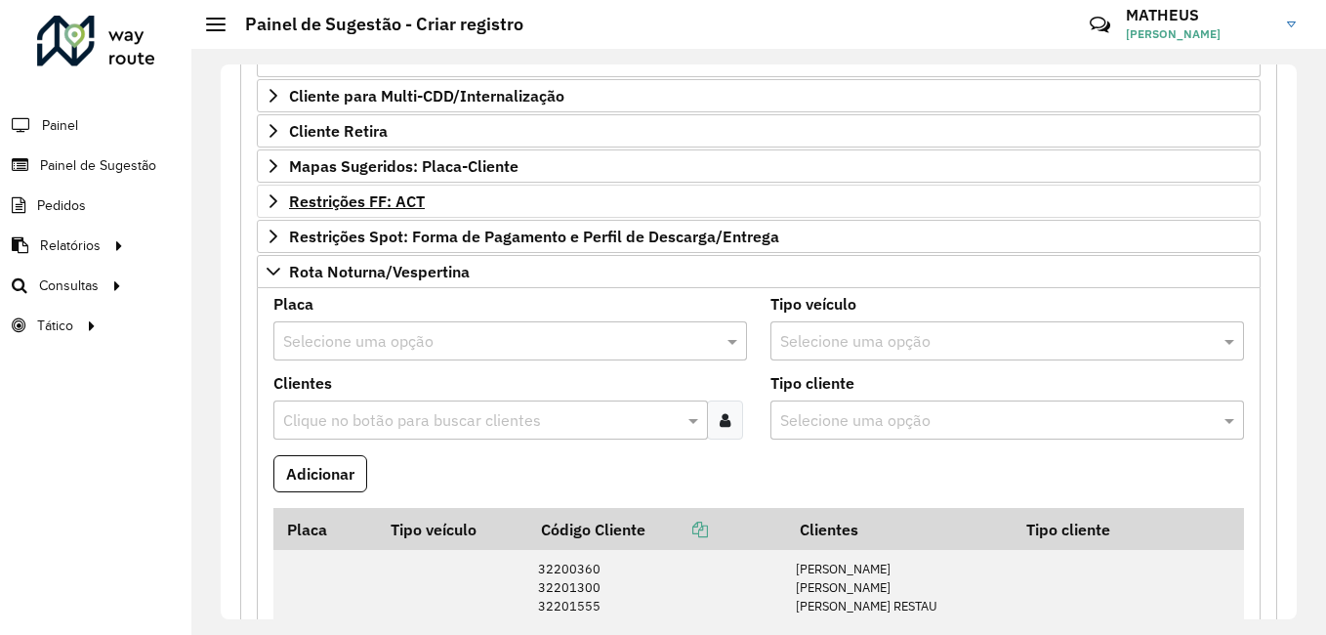
scroll to position [1562, 0]
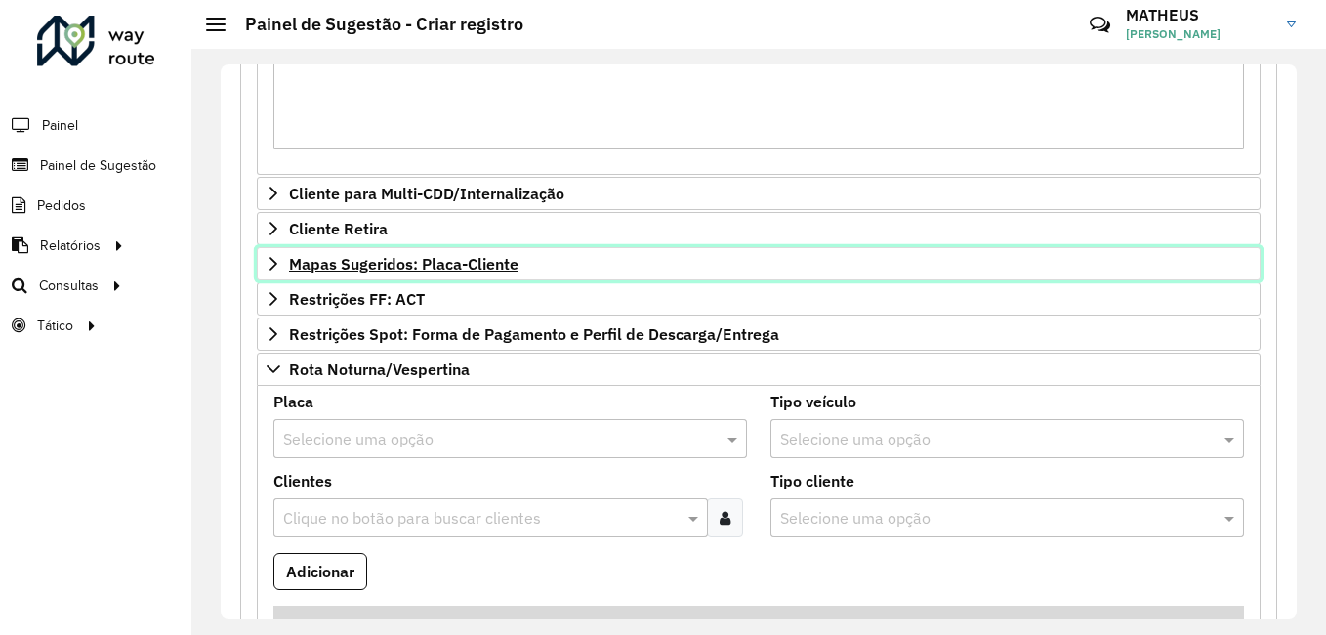
click at [432, 275] on link "Mapas Sugeridos: Placa-Cliente" at bounding box center [759, 263] width 1004 height 33
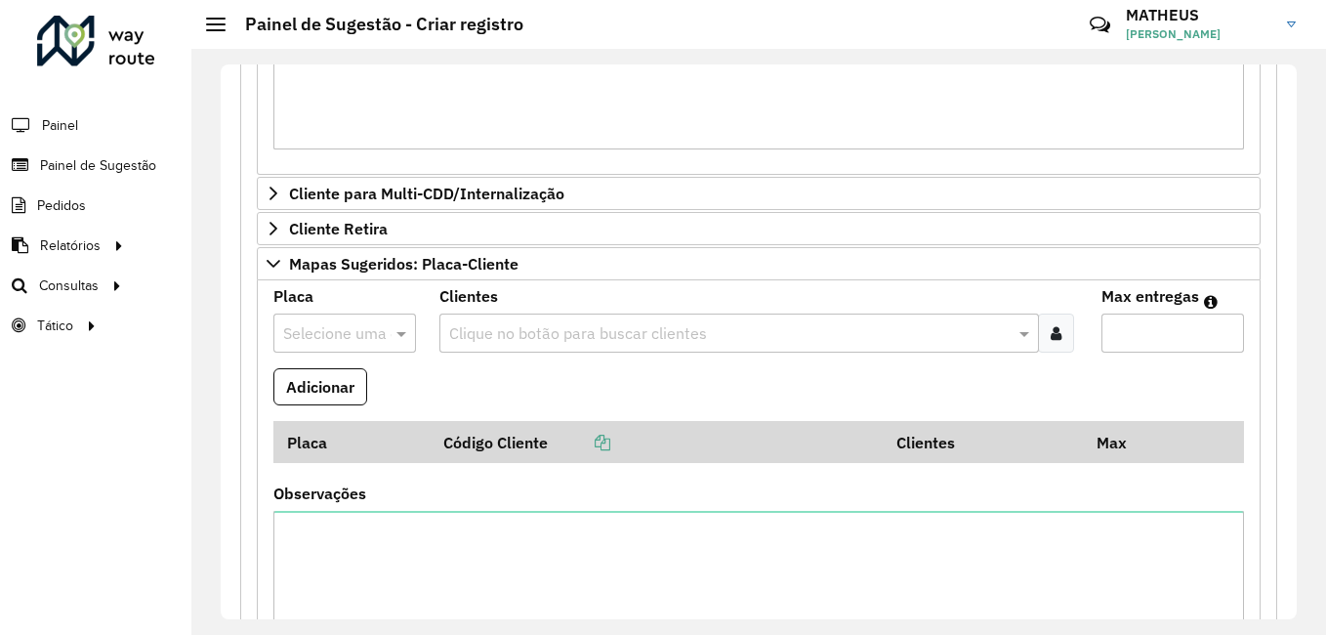
click at [323, 342] on input "text" at bounding box center [325, 333] width 84 height 23
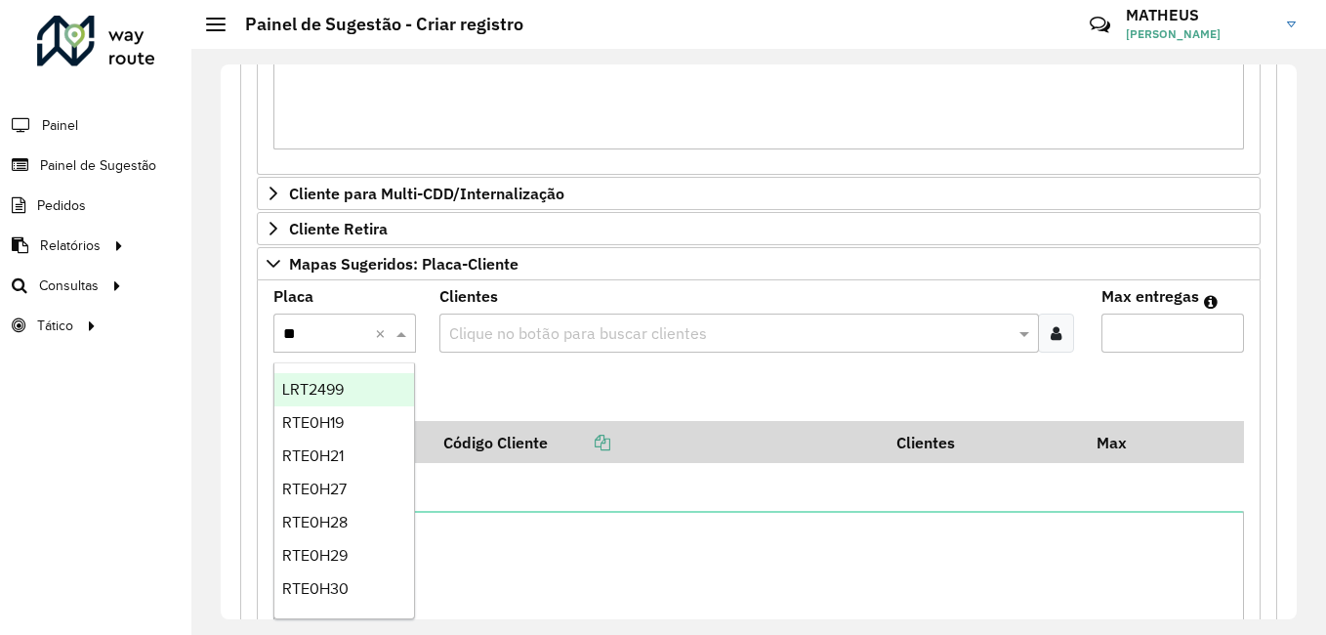
type input "***"
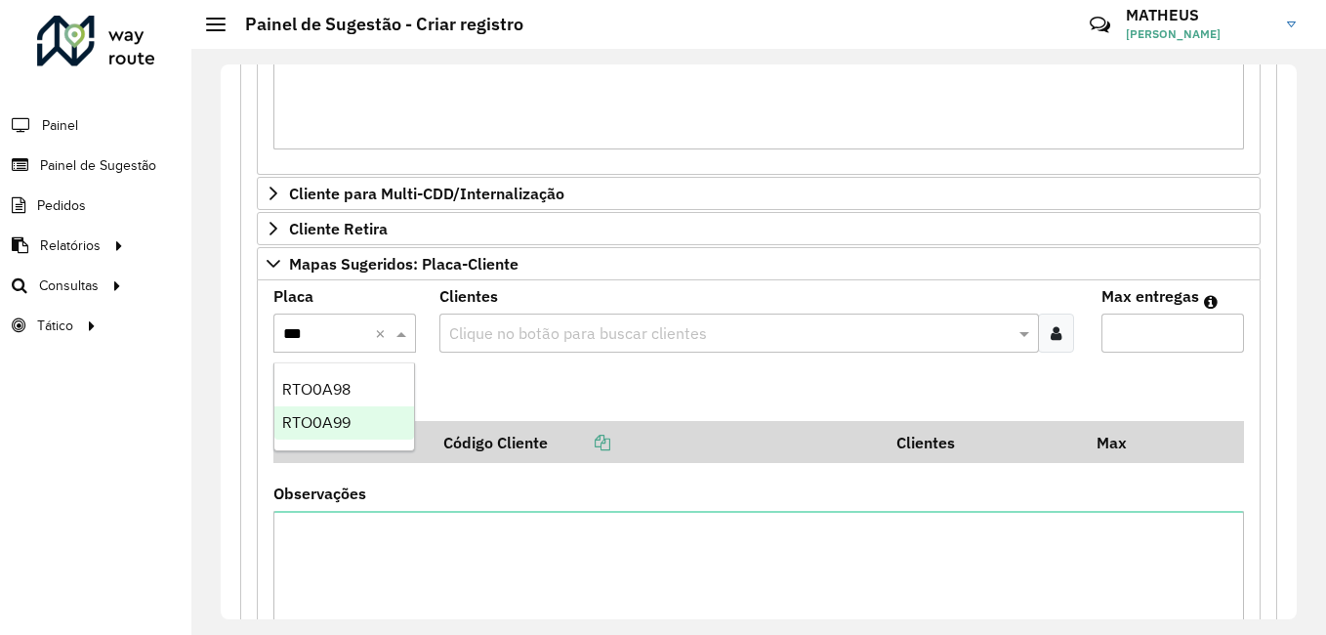
click at [340, 426] on span "RTO0A99" at bounding box center [316, 422] width 68 height 17
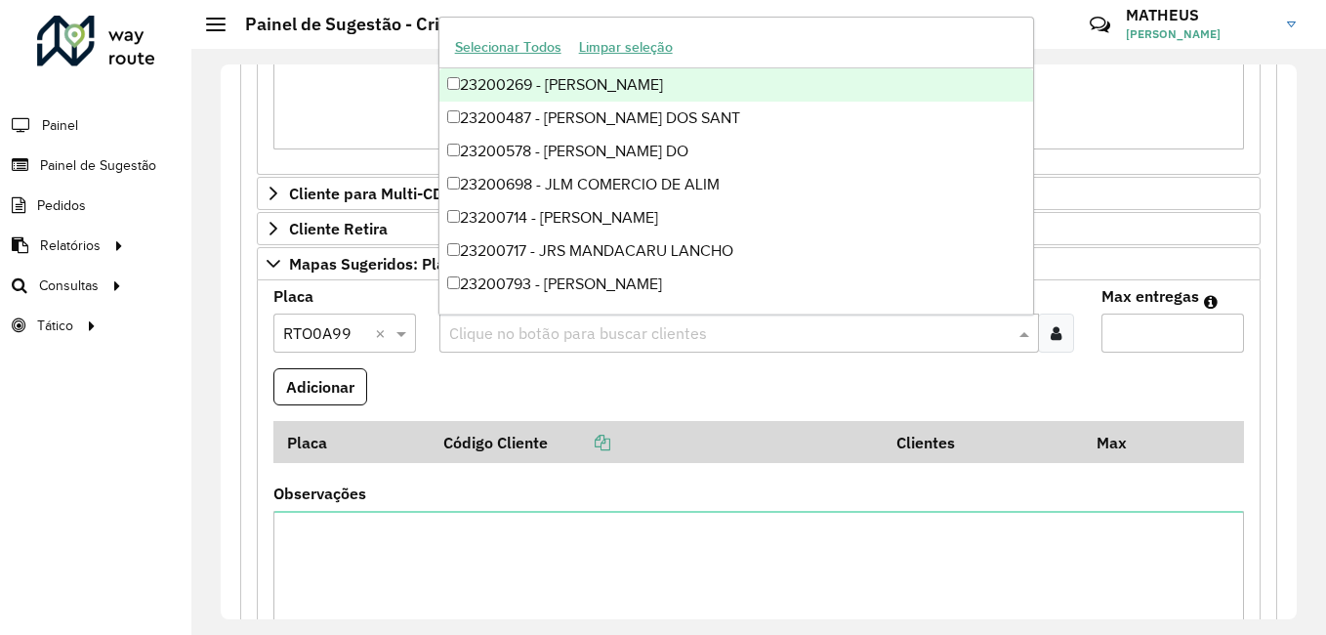
click at [663, 319] on div "Clique no botão para buscar clientes" at bounding box center [739, 332] width 600 height 39
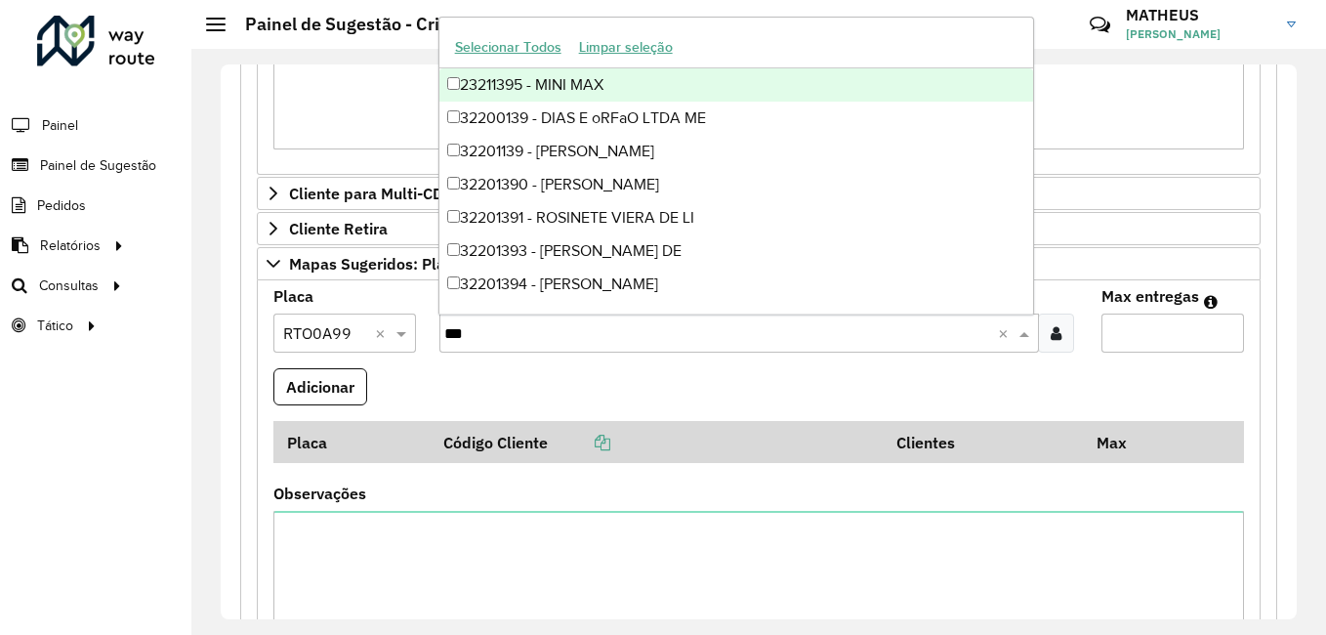
type input "****"
click at [633, 93] on div "32201393 - REGINALDO AFONSO DE" at bounding box center [736, 84] width 595 height 33
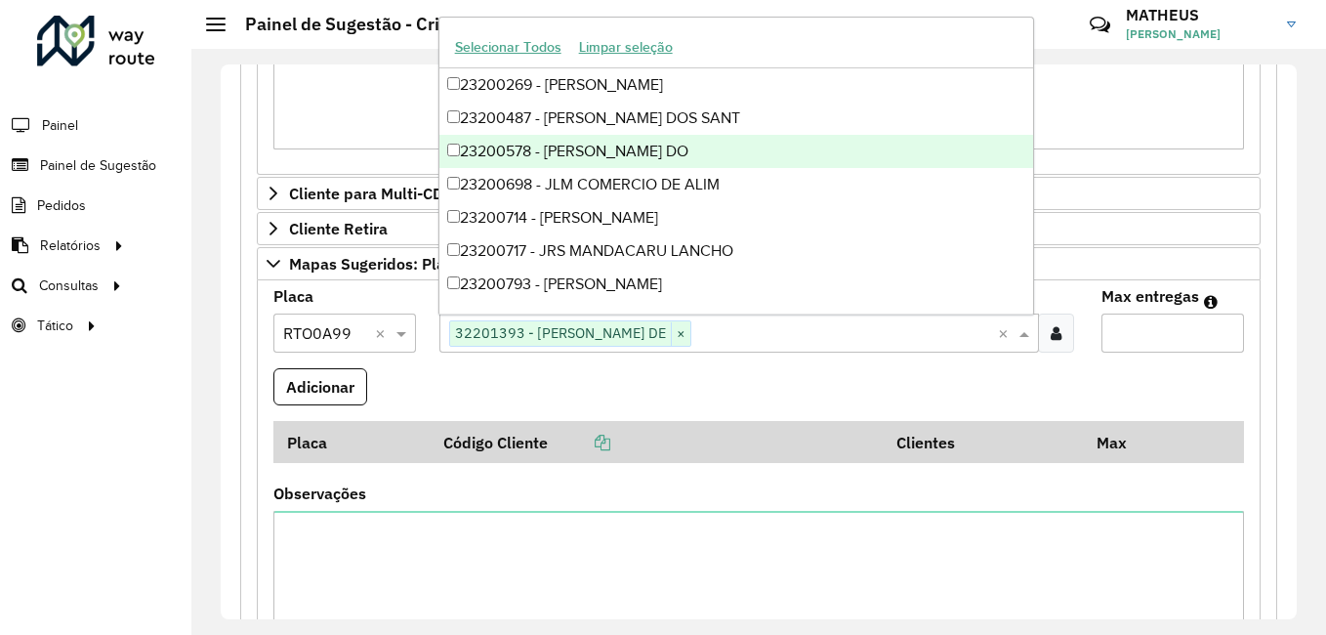
click at [421, 391] on formly-field "Adicionar" at bounding box center [759, 394] width 994 height 53
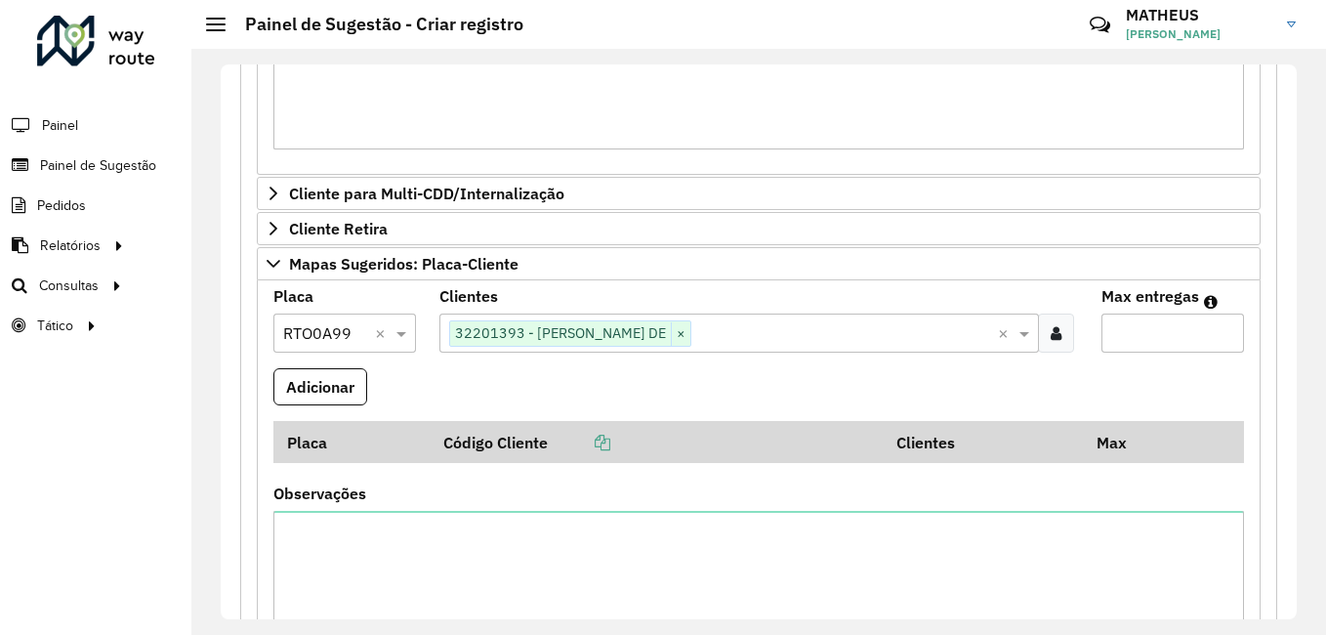
click at [1169, 330] on input "Max entregas" at bounding box center [1172, 332] width 143 height 39
type input "*"
click at [328, 381] on button "Adicionar" at bounding box center [320, 386] width 94 height 37
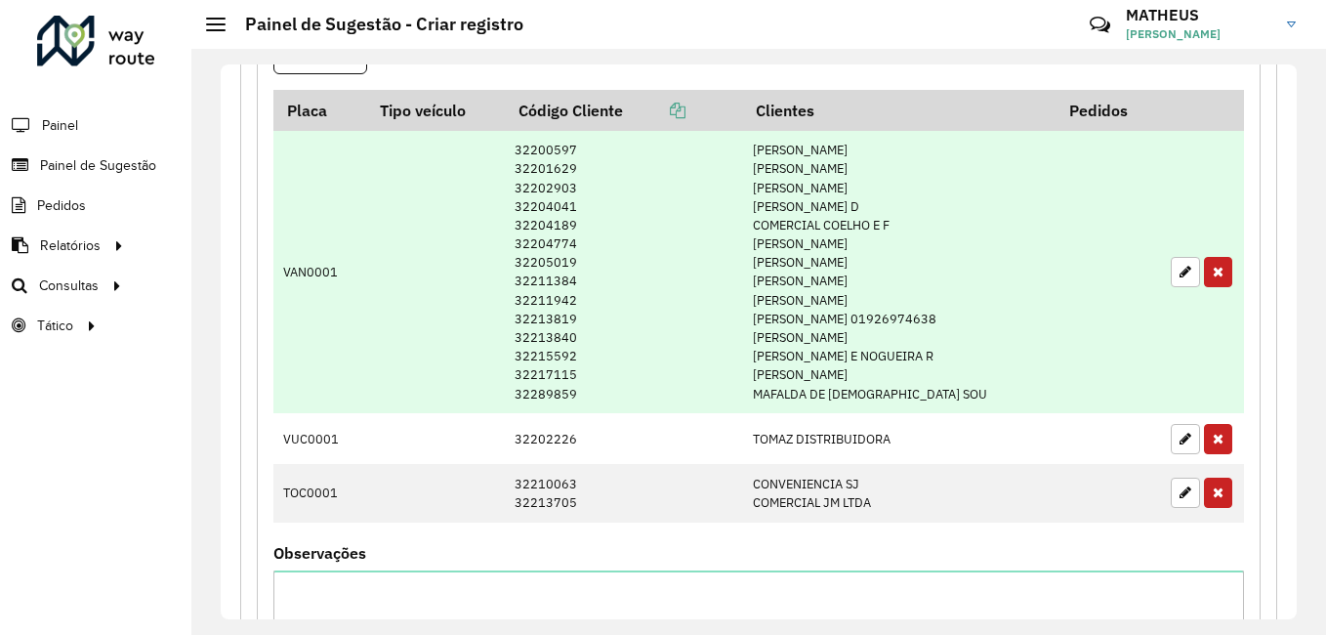
scroll to position [781, 0]
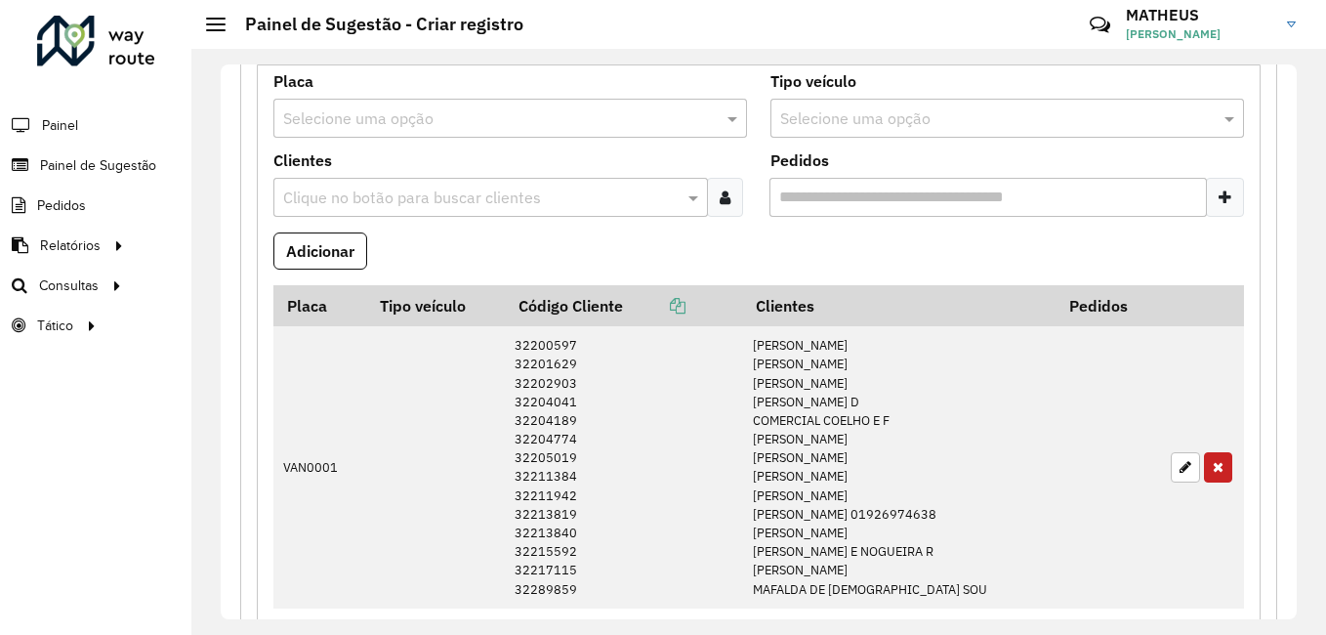
click at [720, 191] on icon at bounding box center [725, 197] width 11 height 16
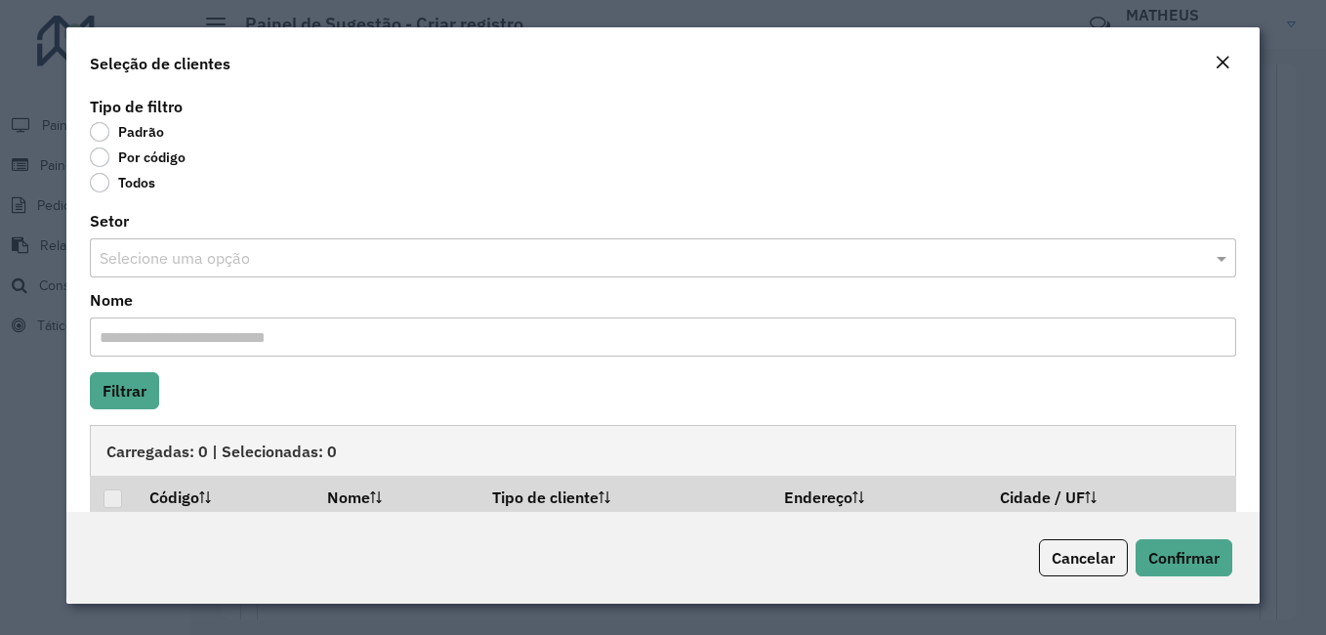
click at [144, 157] on label "Por código" at bounding box center [138, 157] width 96 height 20
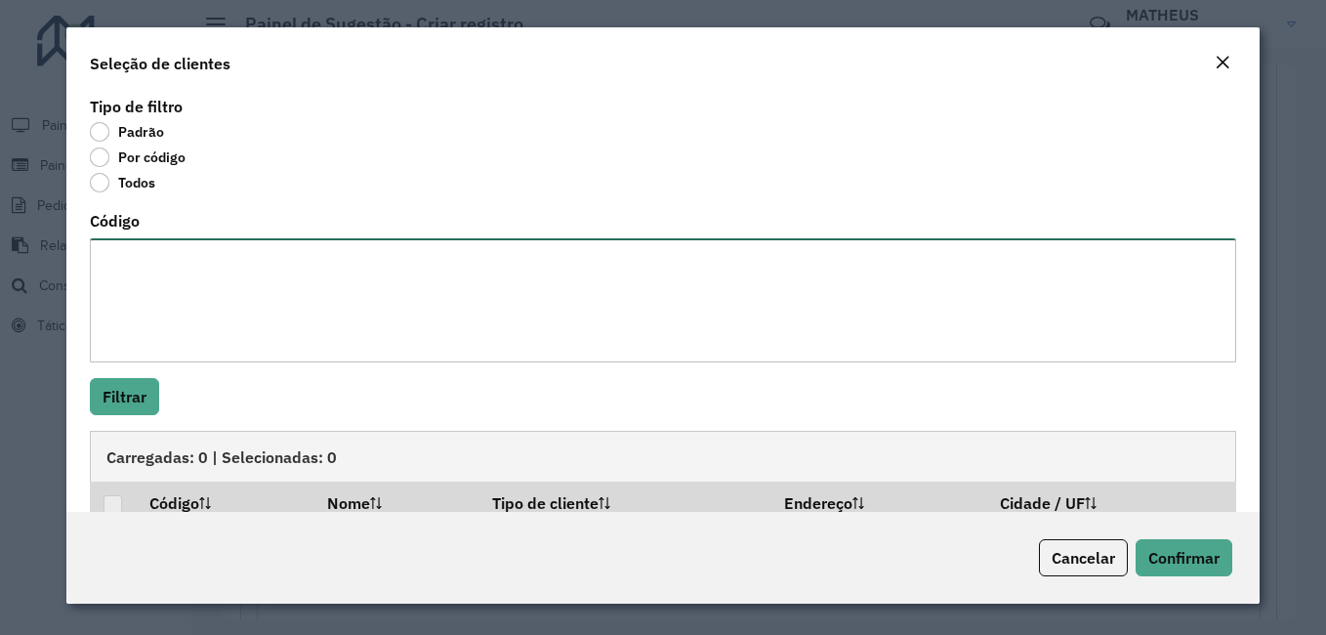
click at [428, 320] on textarea "Código" at bounding box center [663, 300] width 1146 height 124
paste textarea "*****"
type textarea "***** *****"
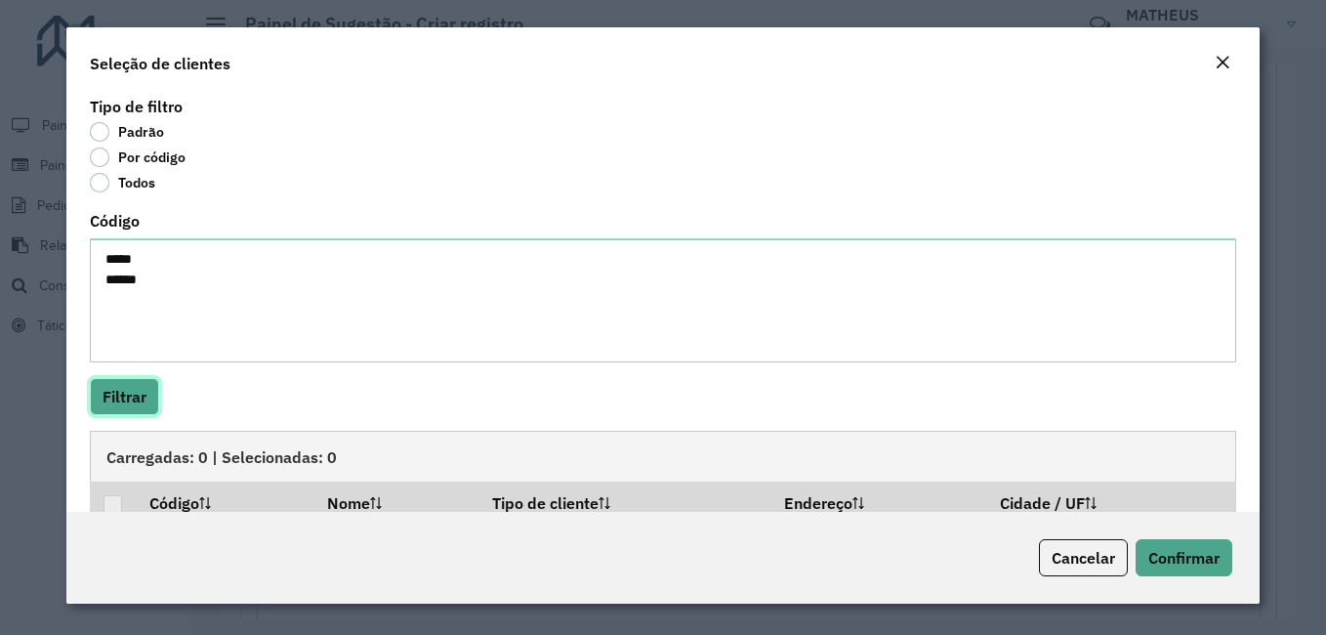
click at [107, 383] on button "Filtrar" at bounding box center [124, 396] width 69 height 37
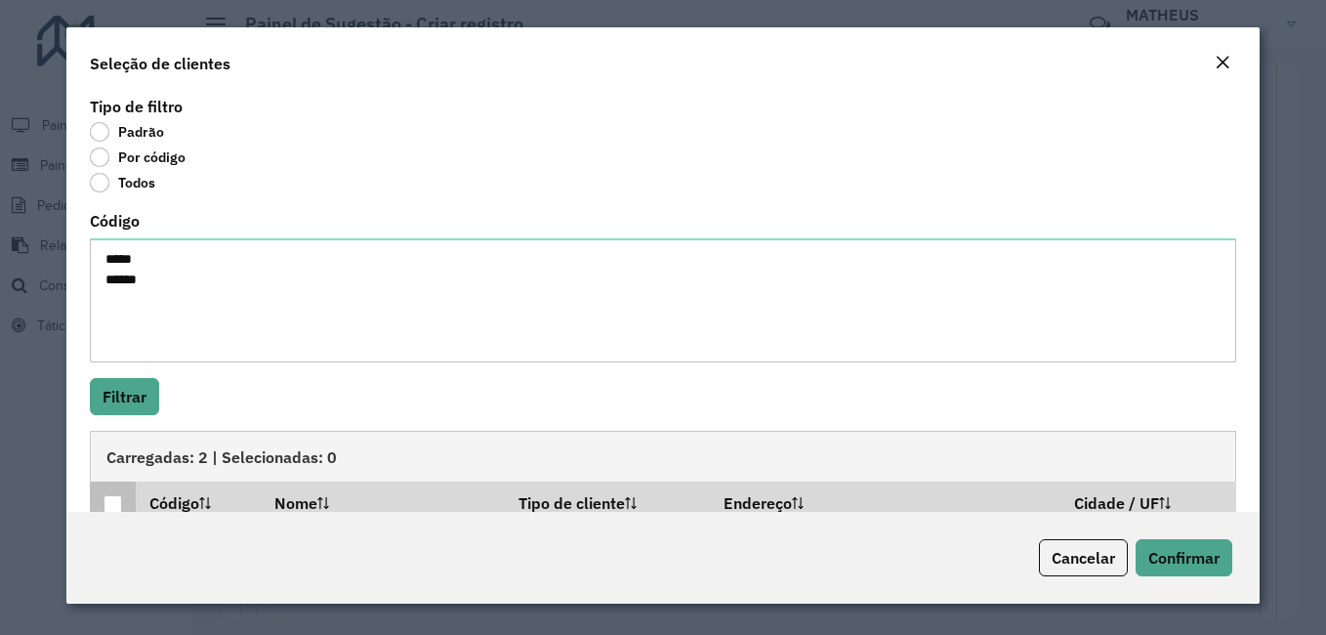
click at [111, 492] on th at bounding box center [113, 501] width 46 height 41
click at [113, 503] on div at bounding box center [112, 504] width 19 height 19
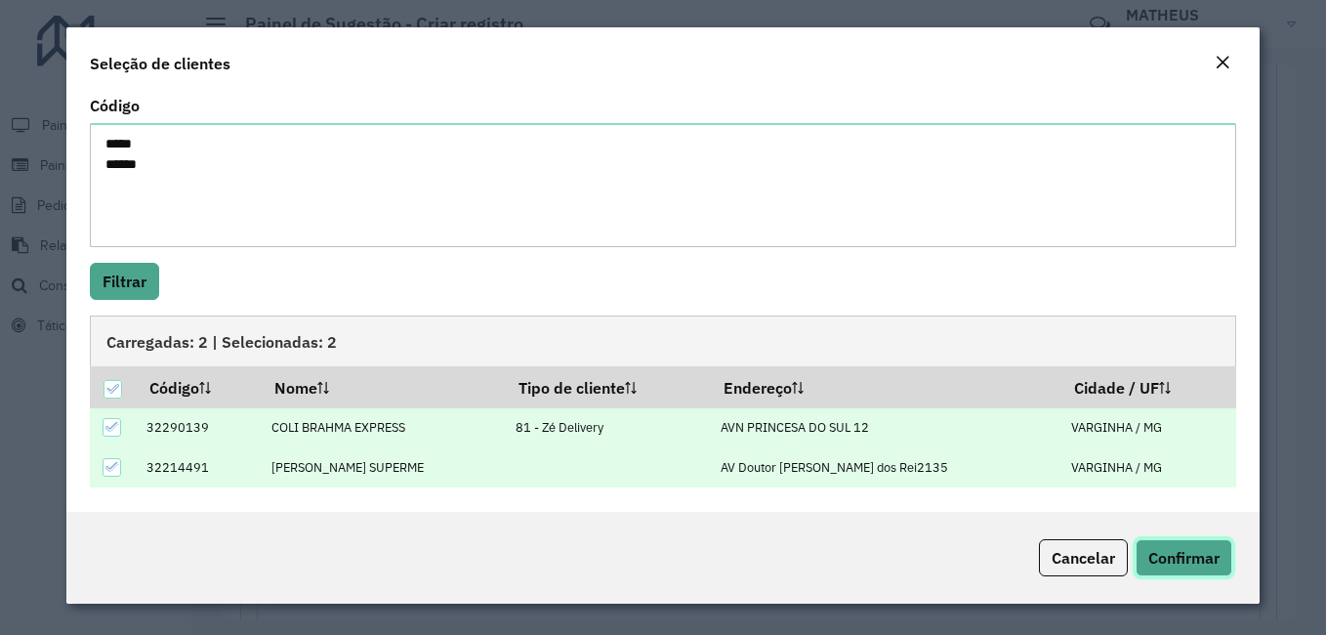
click at [1180, 548] on span "Confirmar" at bounding box center [1183, 558] width 71 height 20
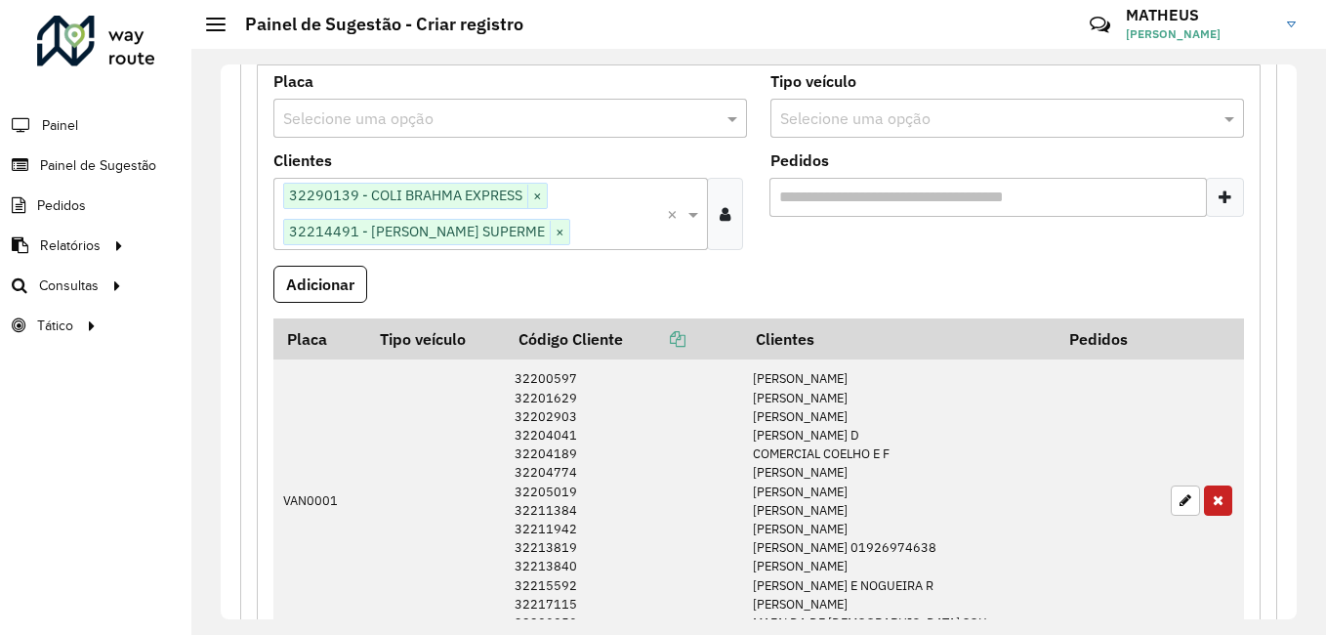
scroll to position [683, 0]
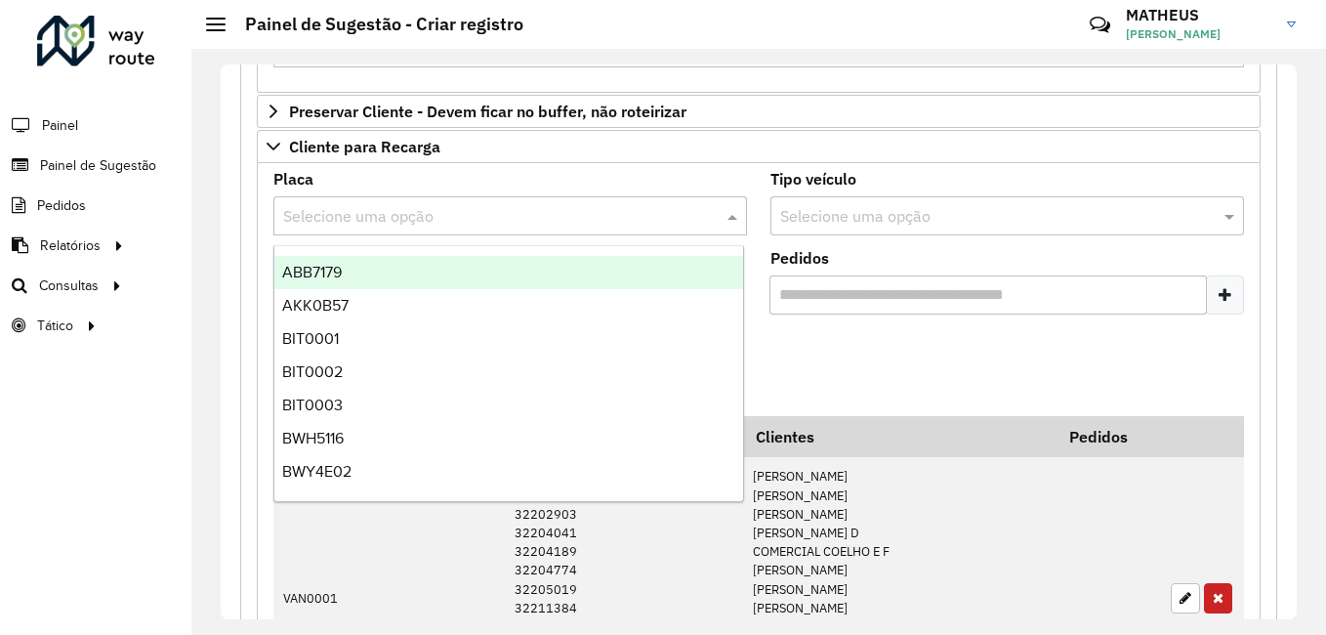
click at [447, 214] on input "text" at bounding box center [490, 216] width 415 height 23
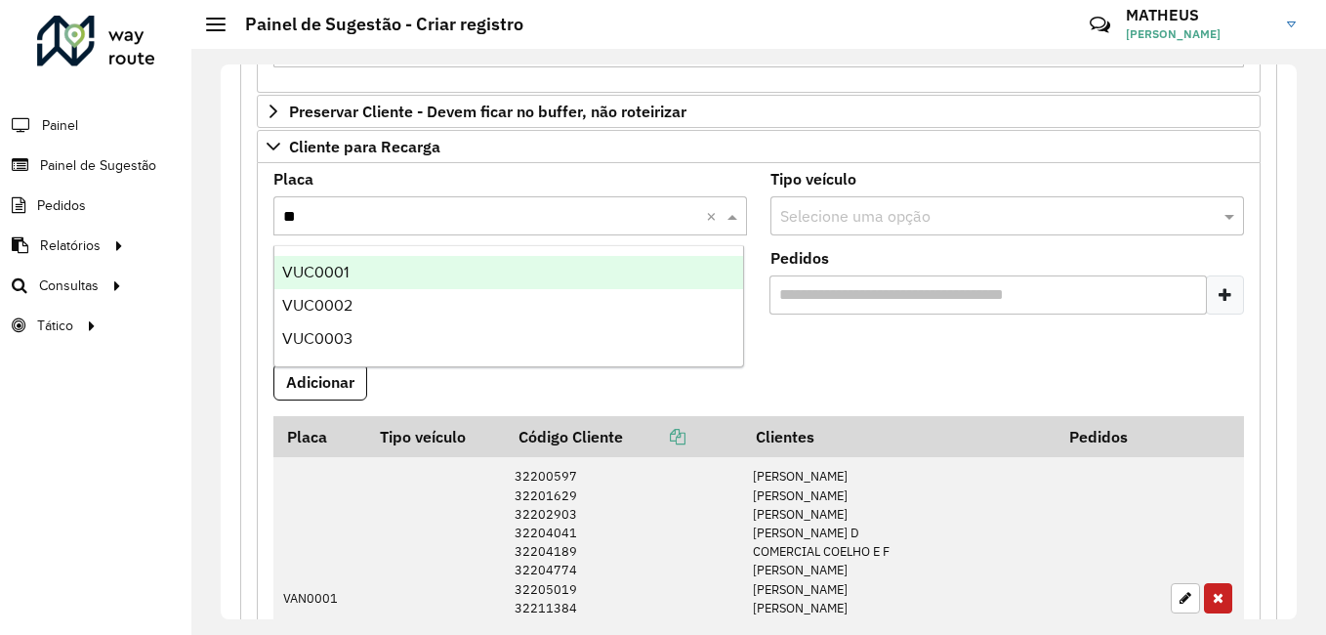
type input "***"
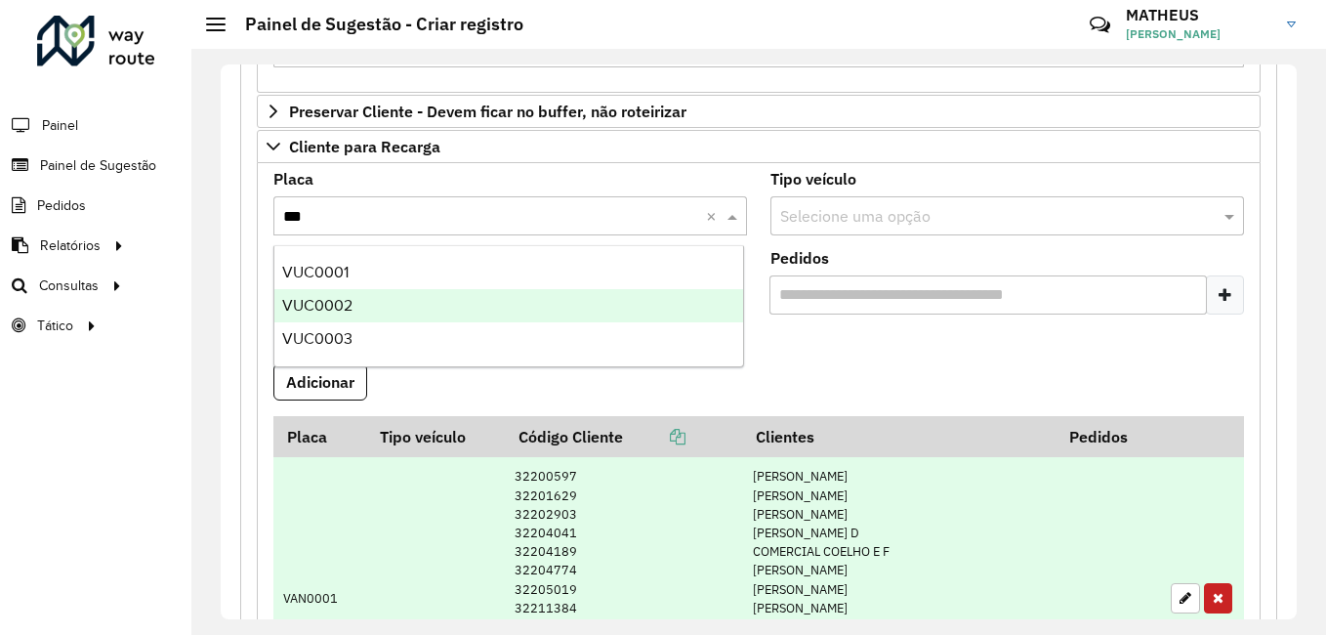
scroll to position [976, 0]
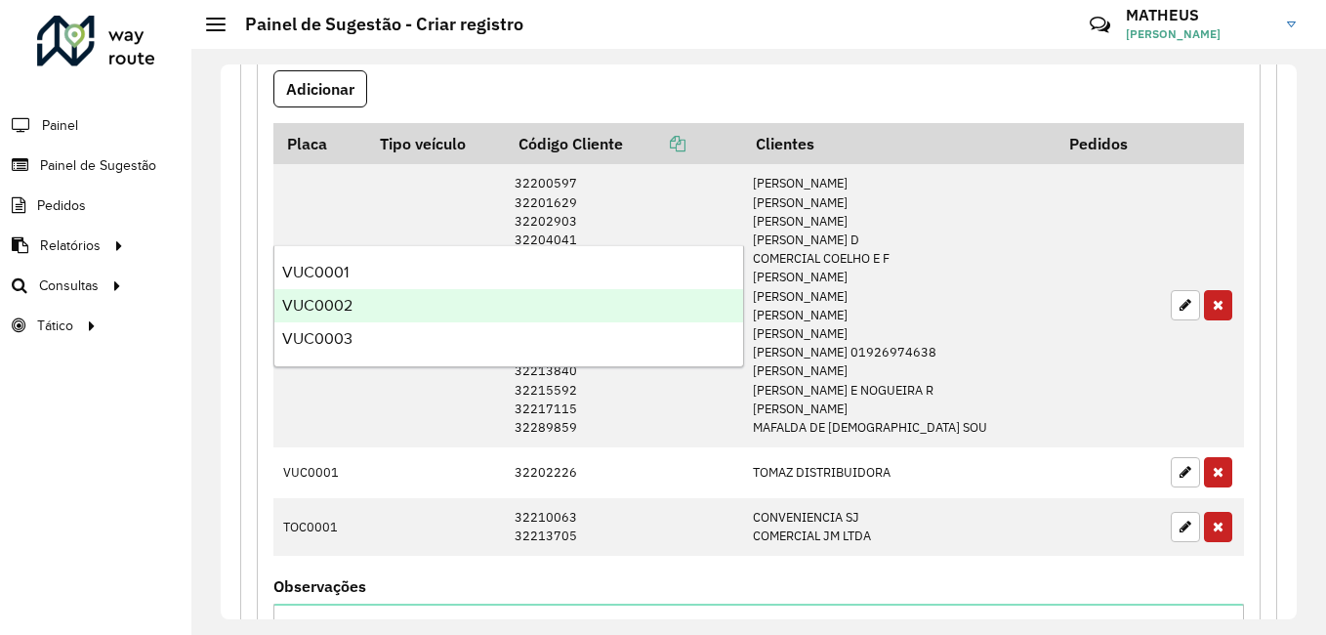
click at [359, 308] on div "VUC0002" at bounding box center [508, 305] width 469 height 33
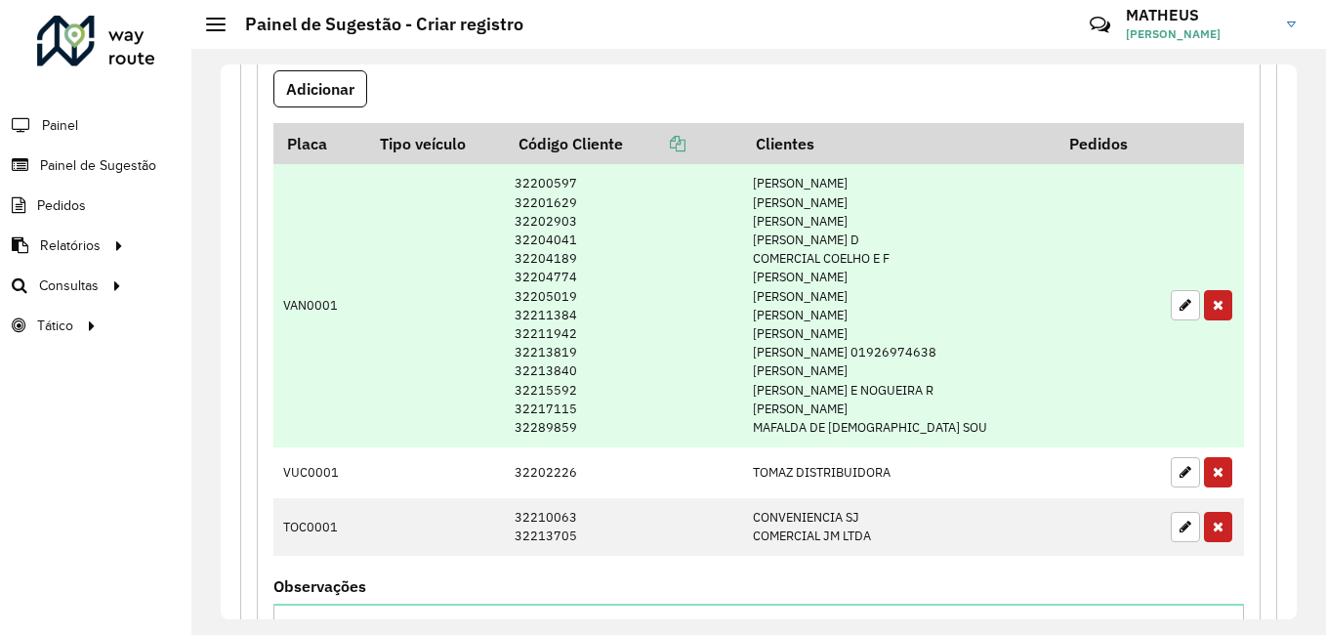
scroll to position [781, 0]
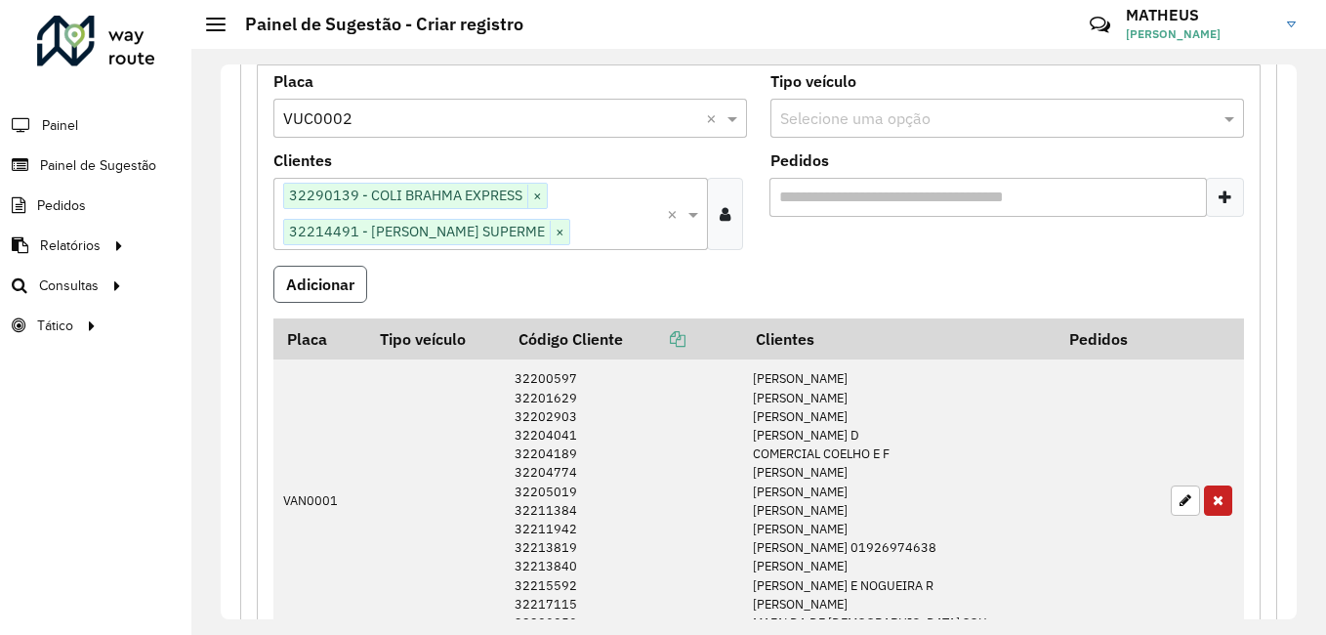
click at [341, 292] on button "Adicionar" at bounding box center [320, 284] width 94 height 37
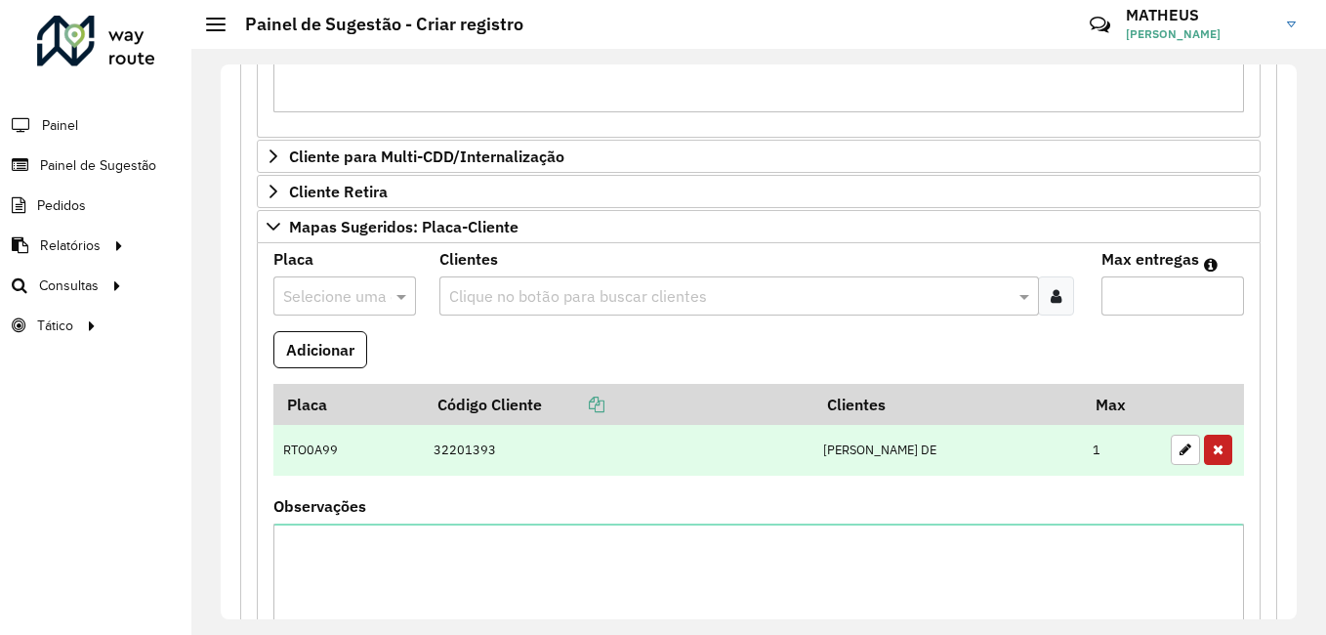
scroll to position [1755, 0]
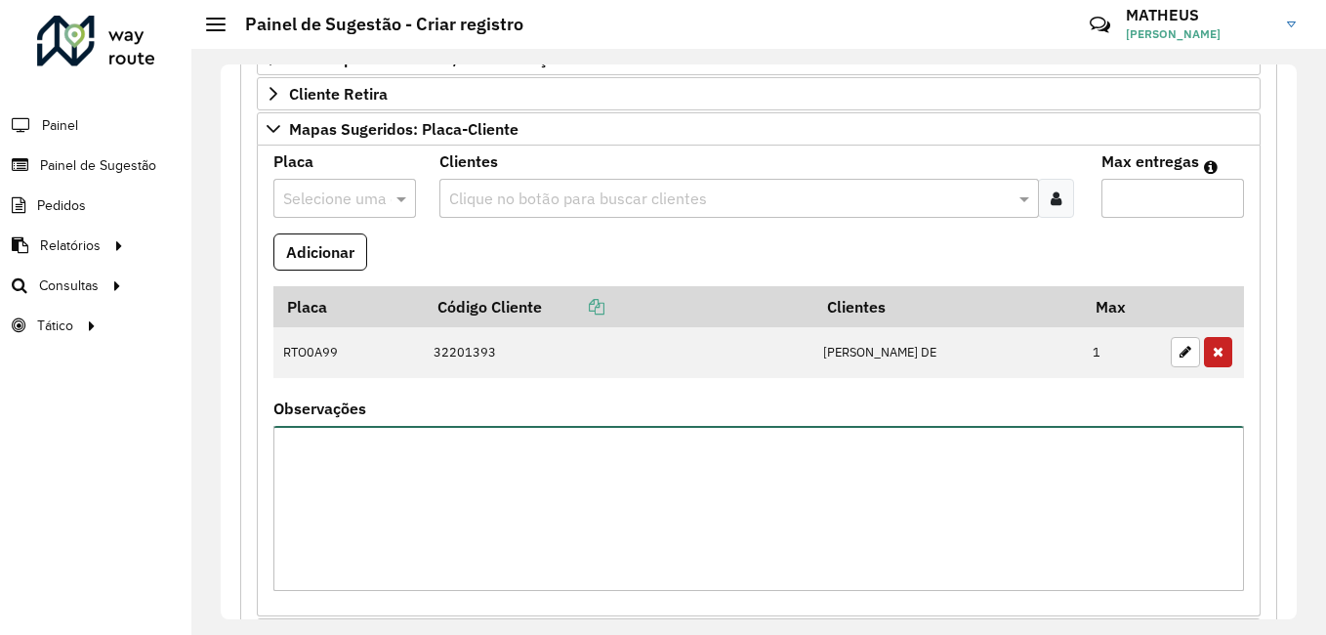
click at [569, 473] on textarea "Observações" at bounding box center [758, 508] width 970 height 165
type textarea "*"
type textarea "**********"
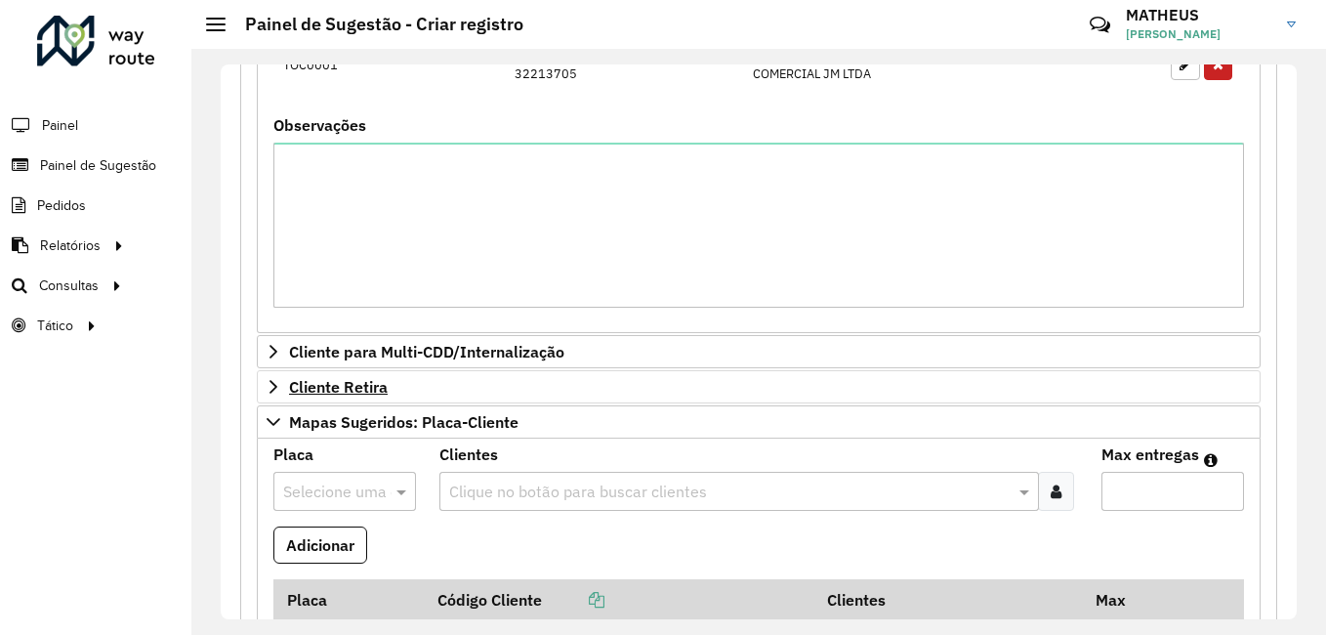
scroll to position [1267, 0]
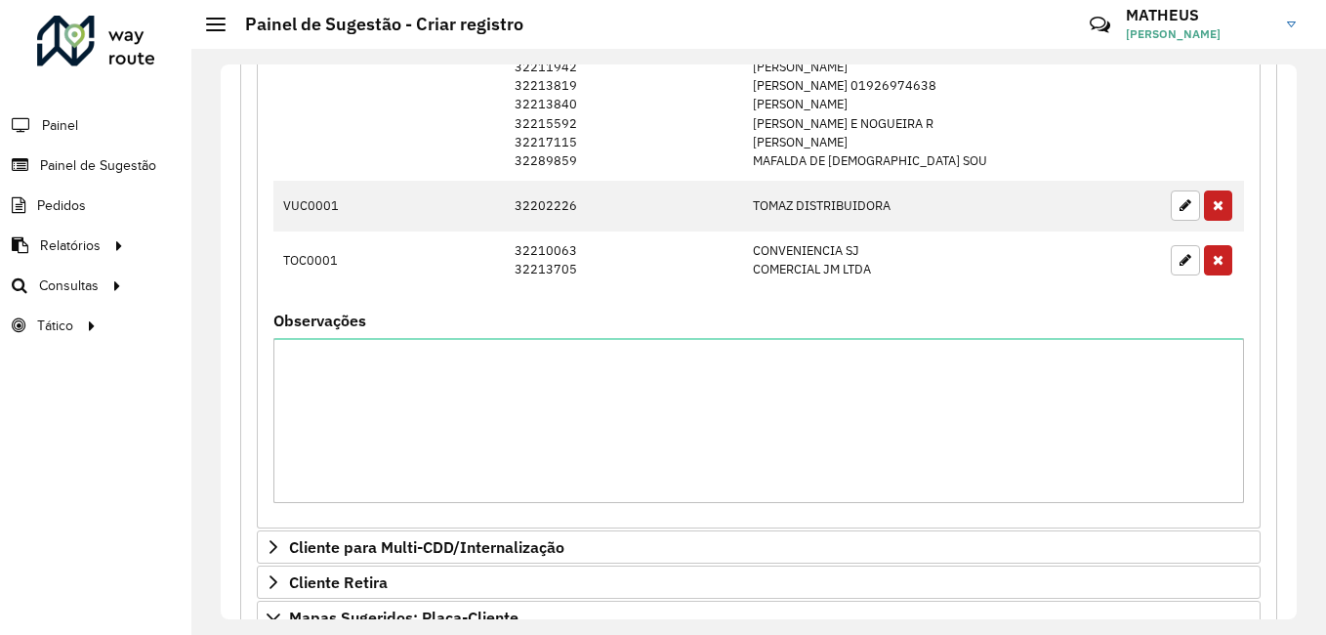
click at [395, 308] on formly-field "Placa Tipo veículo Código Cliente Clientes Pedidos VUC0002 32214491 32290139 IR…" at bounding box center [759, 56] width 994 height 515
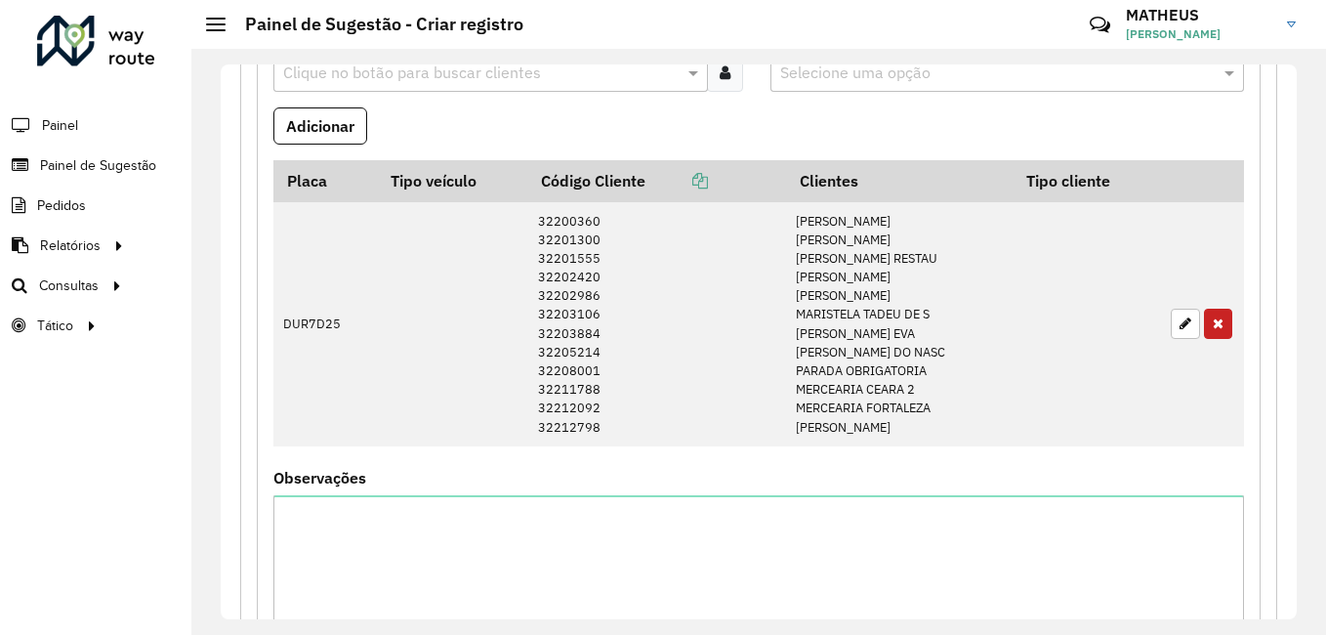
scroll to position [2829, 0]
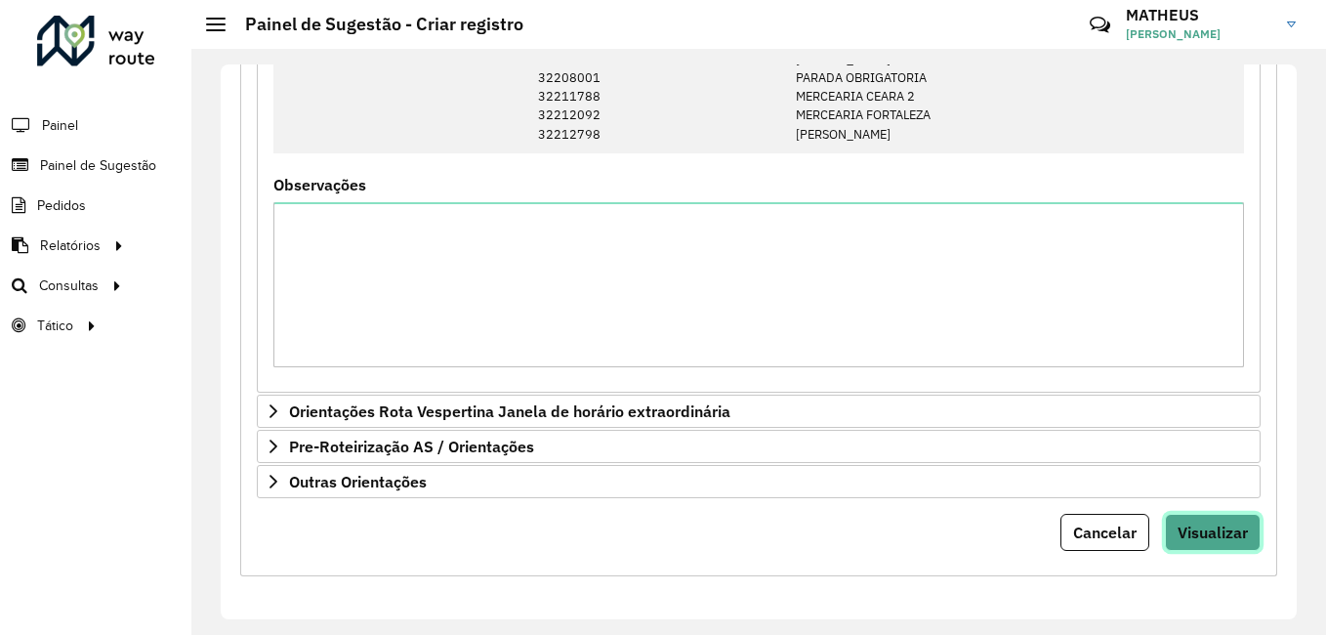
click at [1190, 519] on button "Visualizar" at bounding box center [1213, 532] width 96 height 37
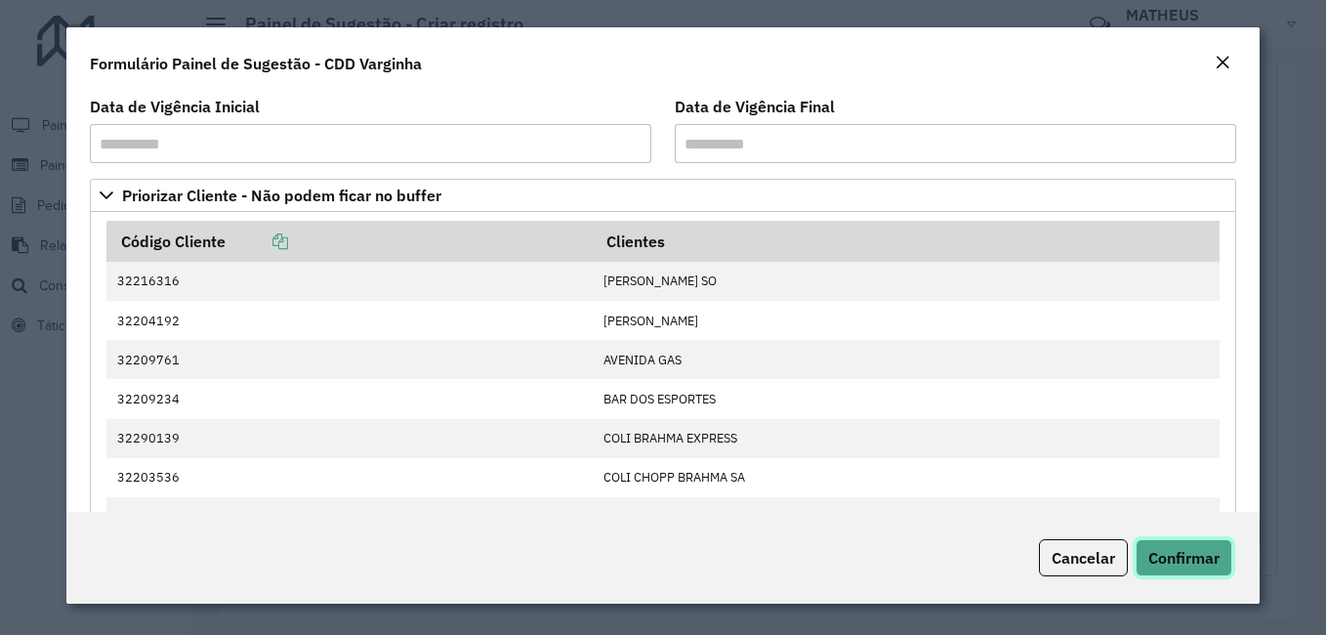
click at [1168, 569] on button "Confirmar" at bounding box center [1183, 557] width 97 height 37
